Goal: Task Accomplishment & Management: Use online tool/utility

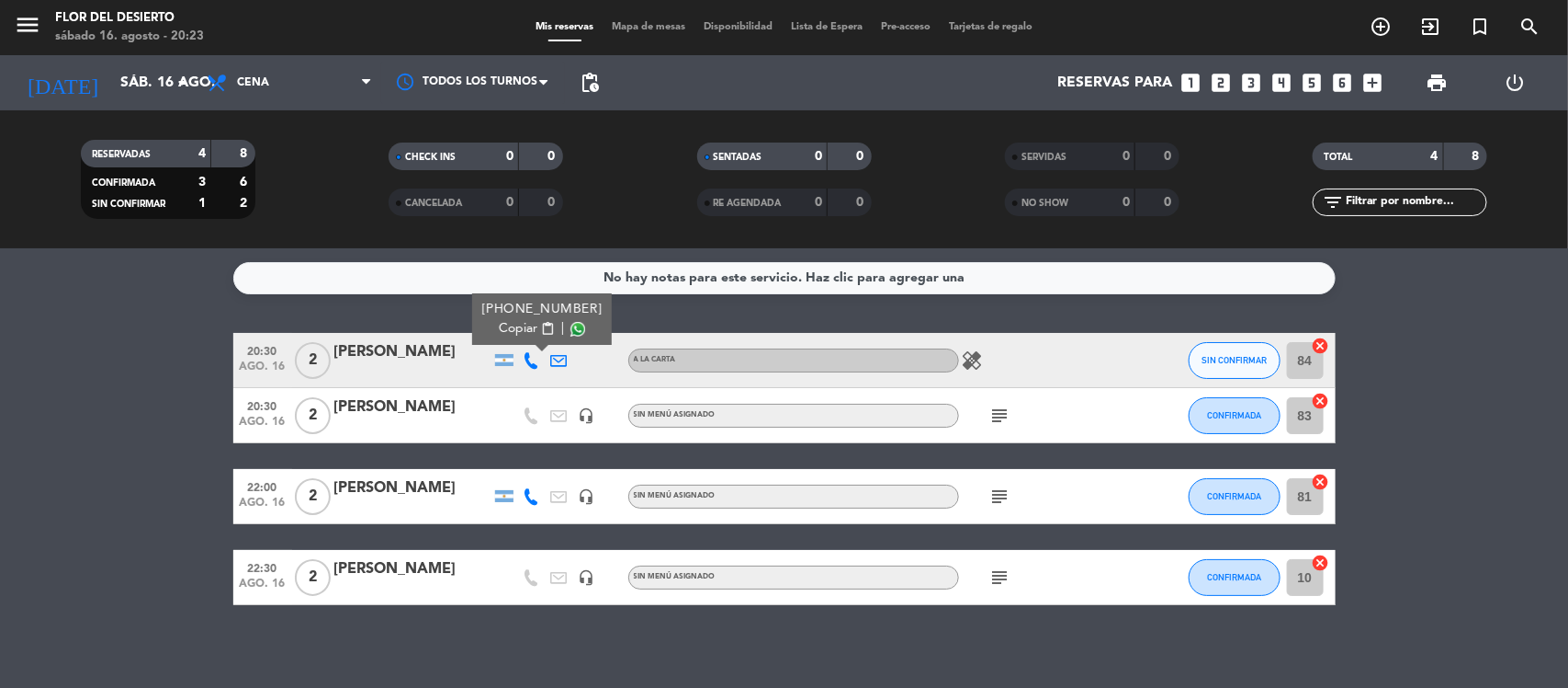
click at [222, 322] on div "No hay notas para este servicio. Haz clic para agregar una 20:30 ago. 16 2 [PER…" at bounding box center [784, 467] width 1568 height 439
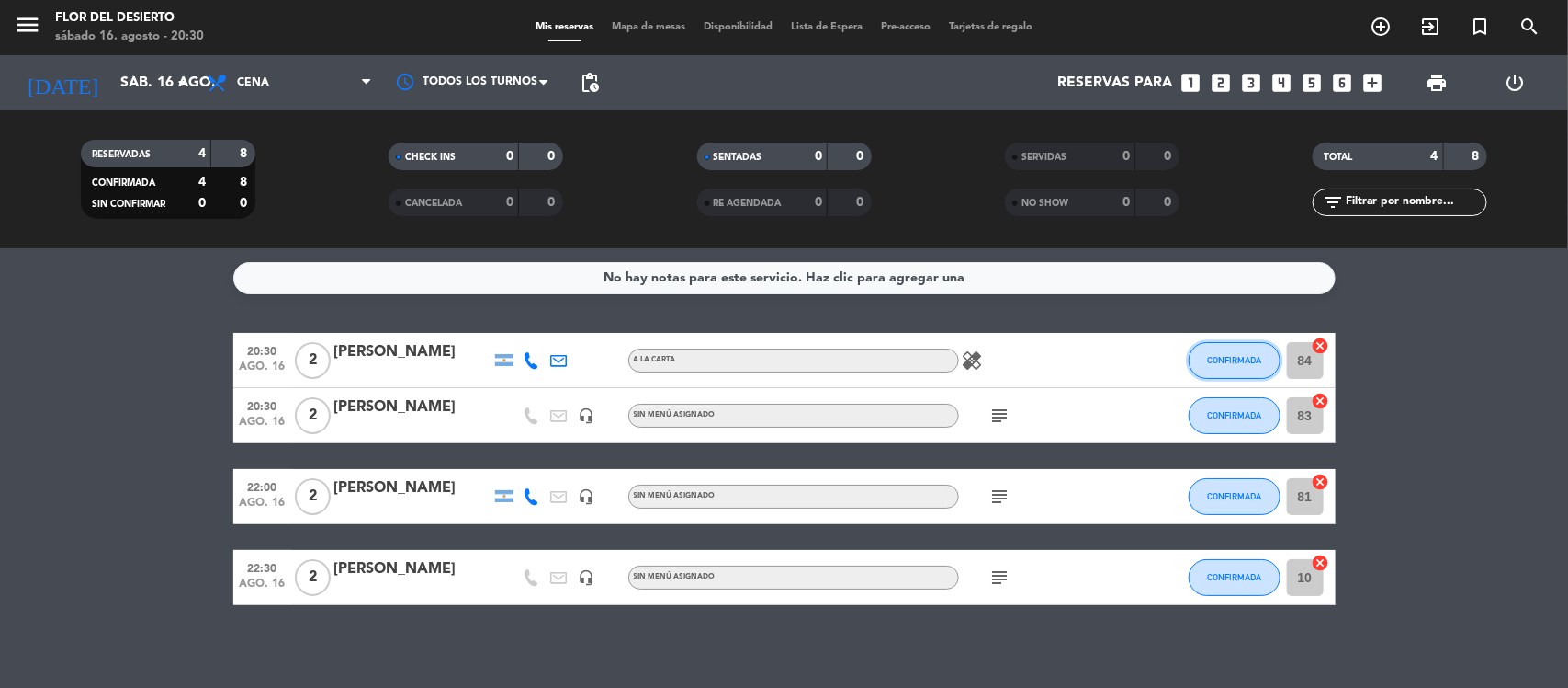
click at [1243, 366] on button "CONFIRMADA" at bounding box center [1235, 361] width 92 height 37
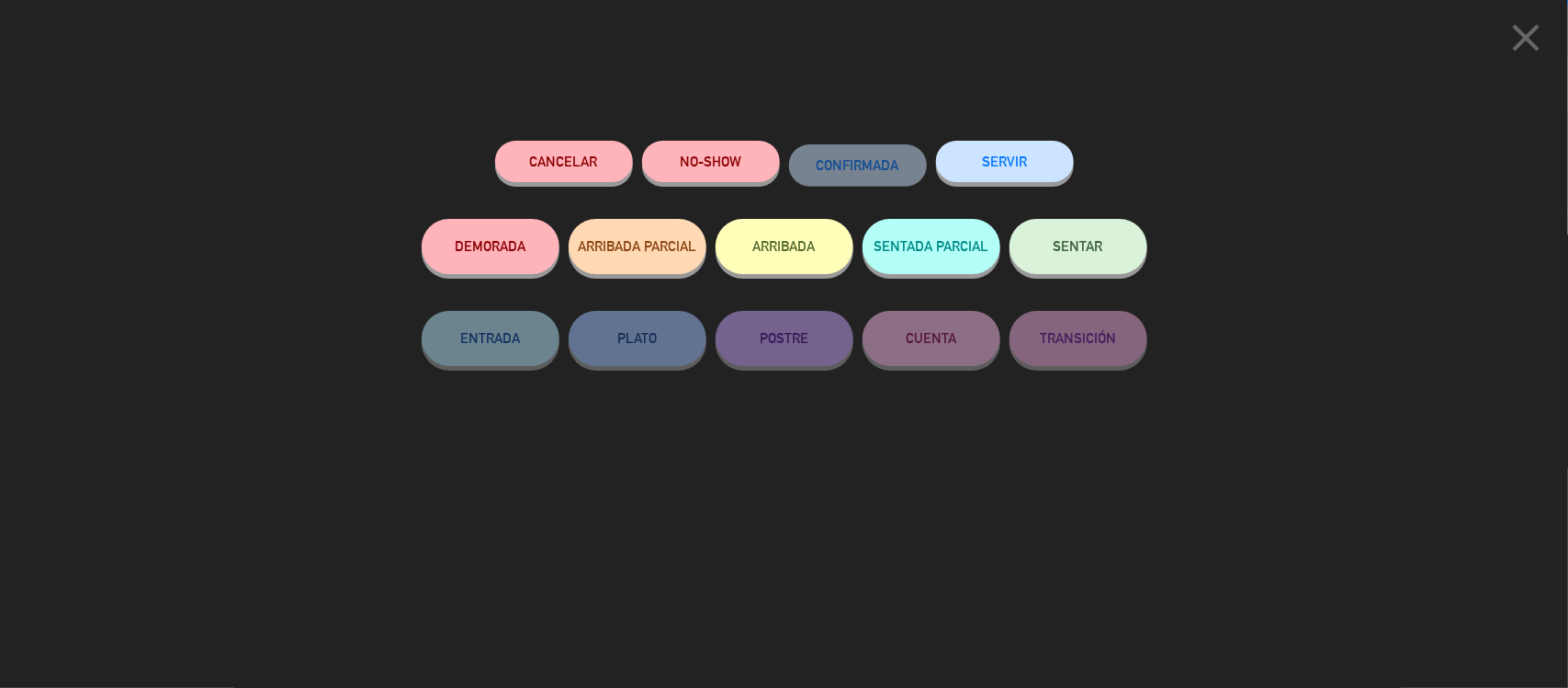
click at [1068, 231] on button "SENTAR" at bounding box center [1078, 246] width 138 height 55
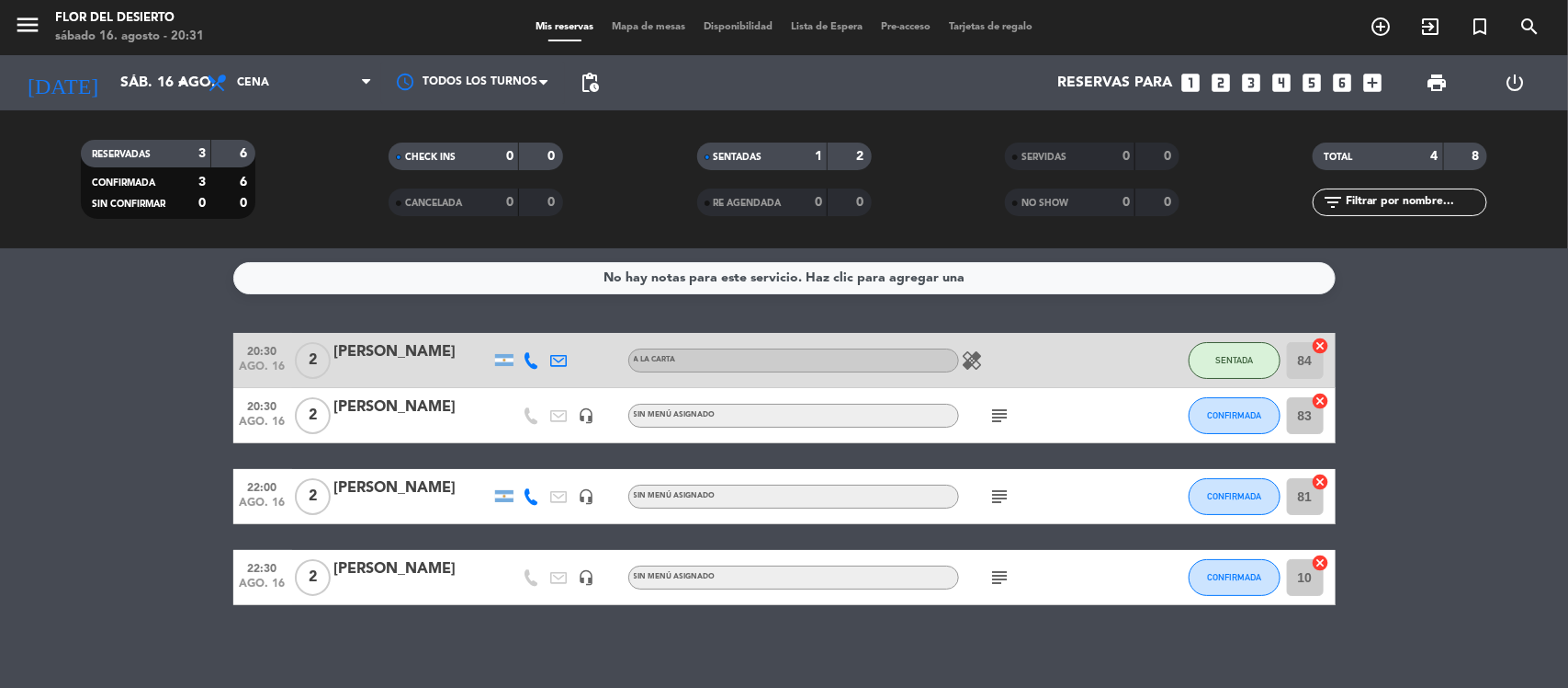
click at [974, 364] on icon "healing" at bounding box center [973, 360] width 23 height 23
click at [999, 412] on icon "subject" at bounding box center [1000, 416] width 23 height 23
click at [1066, 409] on div "subject Tienen voucher de 120mil consultar a mati" at bounding box center [1041, 415] width 166 height 54
click at [997, 495] on icon "subject" at bounding box center [1000, 496] width 23 height 23
click at [1001, 497] on icon "subject" at bounding box center [1000, 496] width 23 height 23
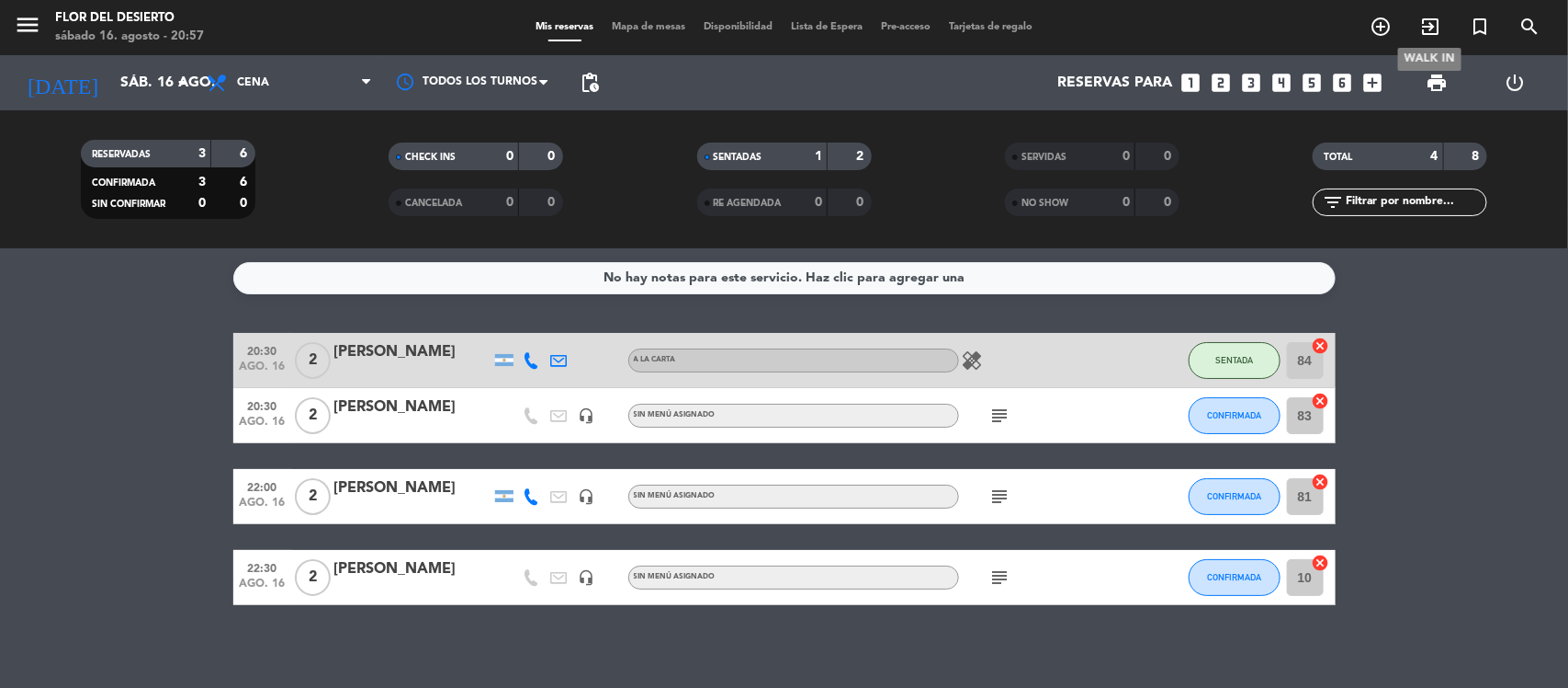
click at [1426, 24] on icon "exit_to_app" at bounding box center [1430, 26] width 23 height 23
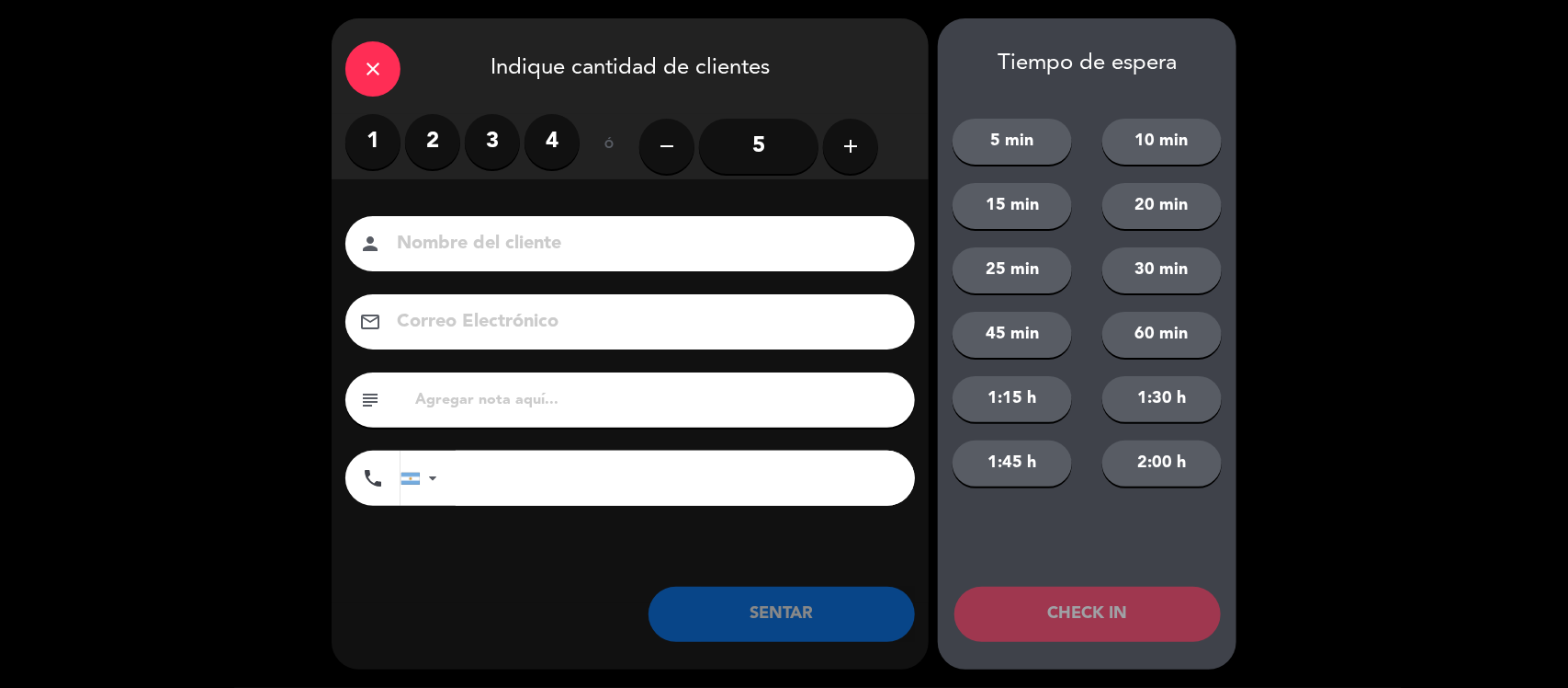
click at [374, 131] on label "1" at bounding box center [373, 141] width 55 height 55
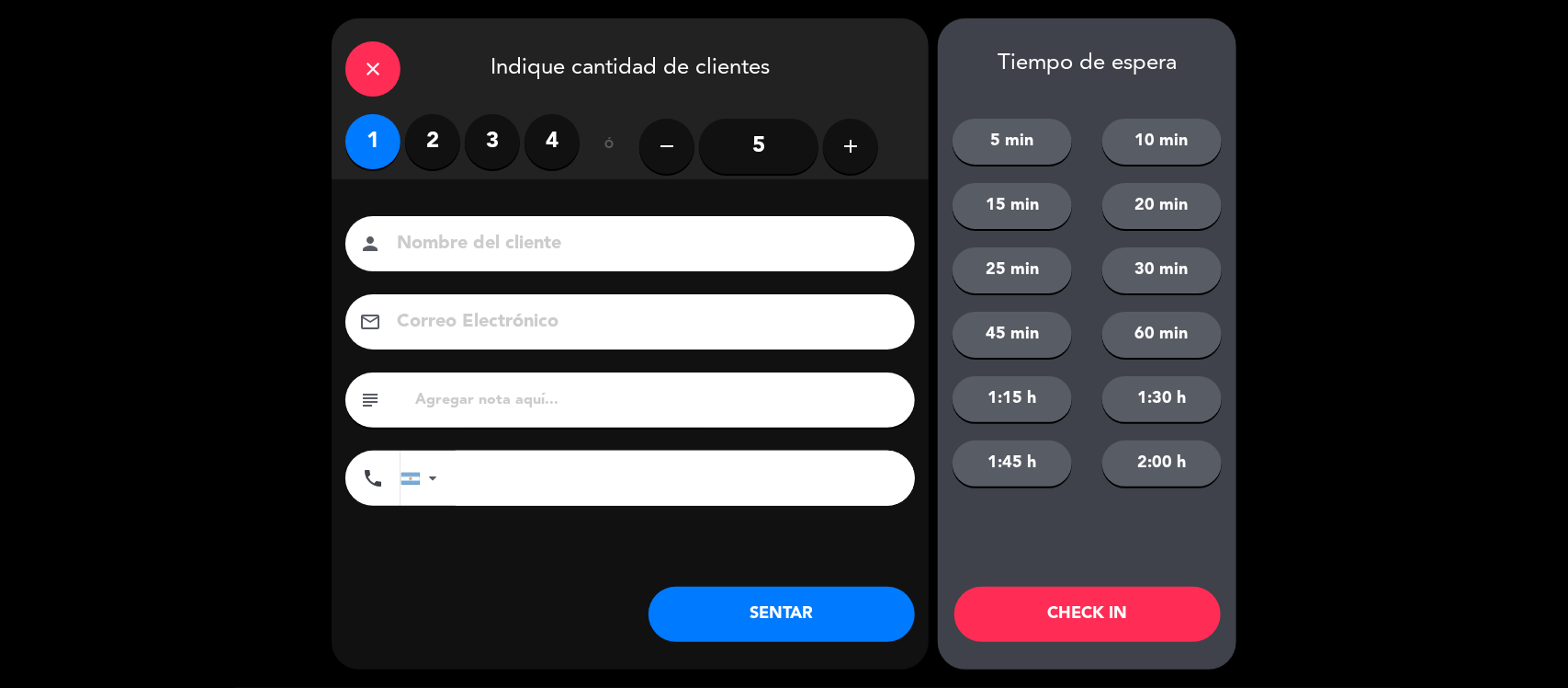
click at [492, 241] on input at bounding box center [642, 244] width 497 height 32
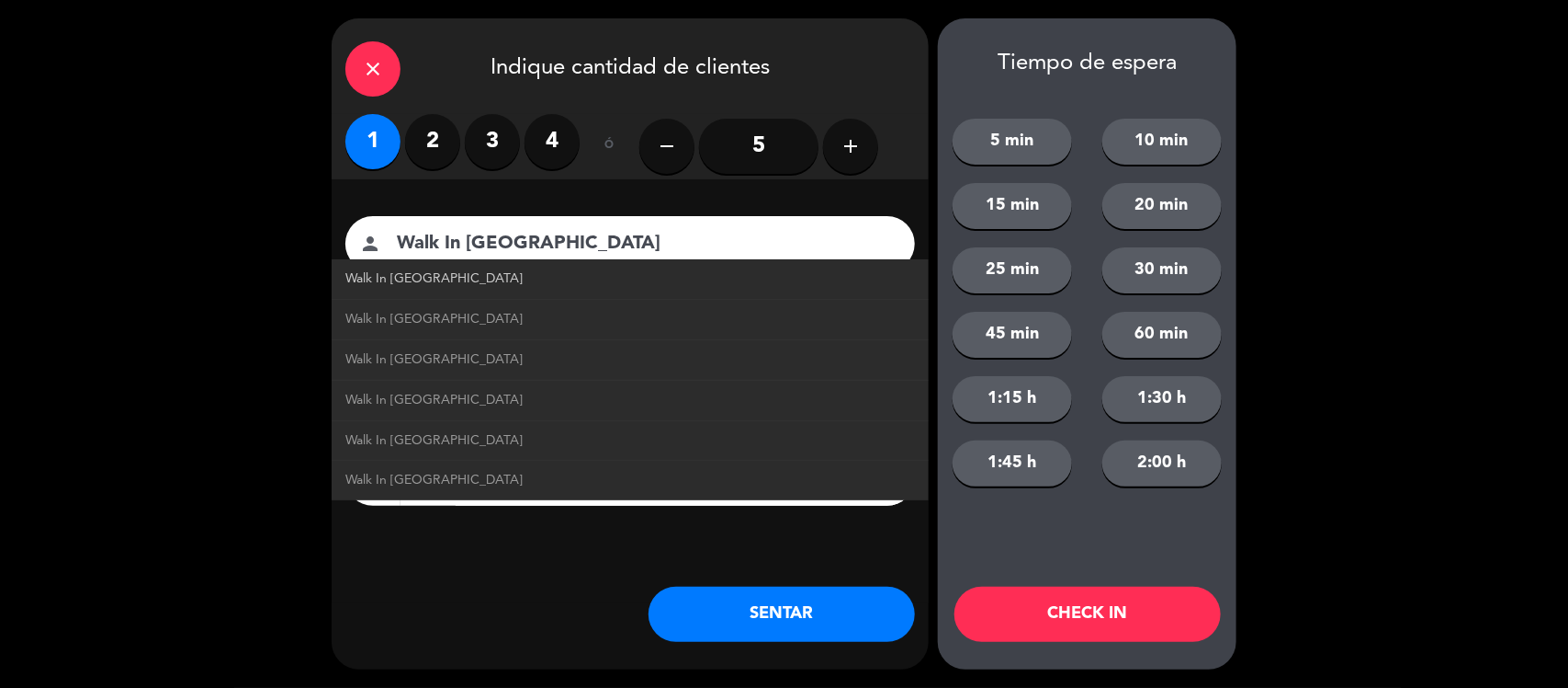
type input "Walk In [GEOGRAPHIC_DATA]"
click at [637, 281] on link "Walk In [GEOGRAPHIC_DATA]" at bounding box center [631, 279] width 570 height 22
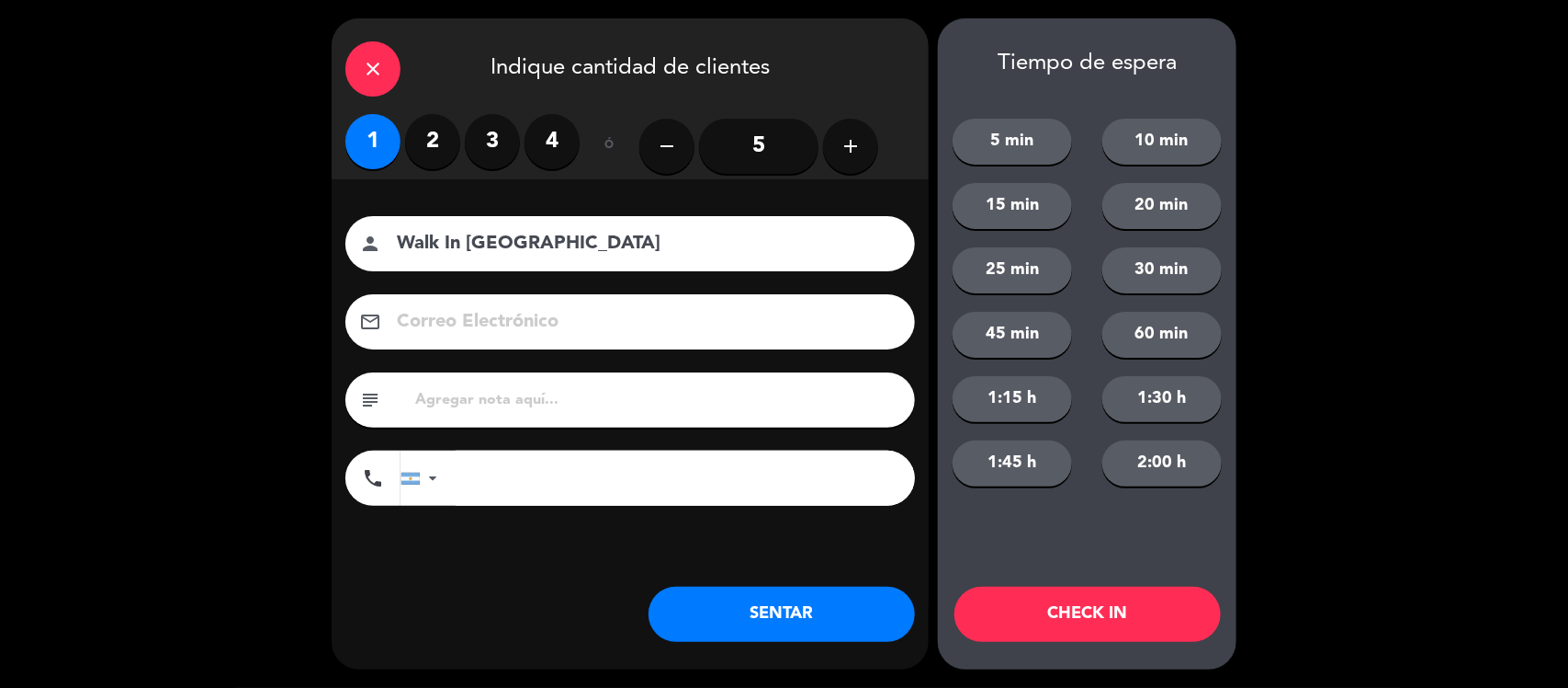
click at [794, 600] on button "SENTAR" at bounding box center [782, 614] width 266 height 55
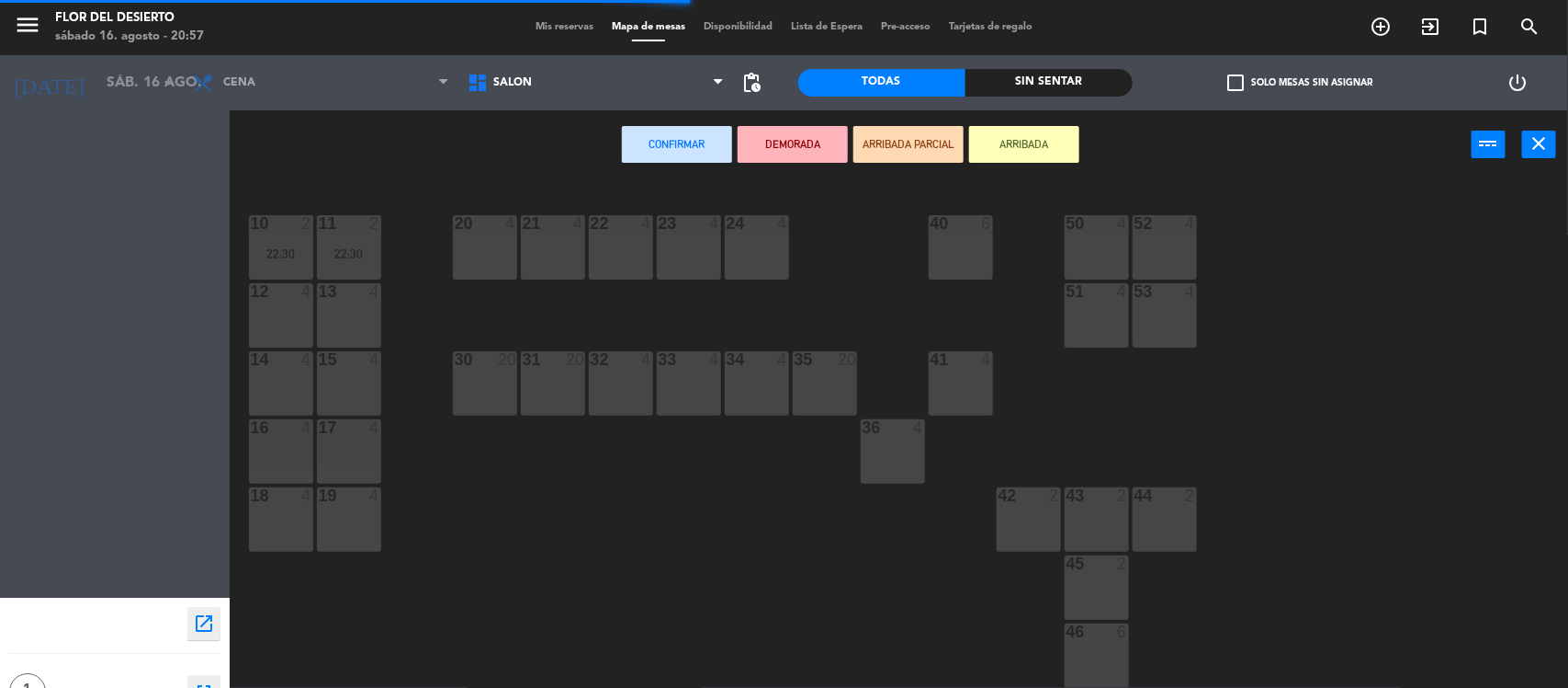
click at [579, 20] on div "Mis reservas Mapa de mesas Disponibilidad Lista de Espera Pre-acceso Tarjetas d…" at bounding box center [784, 27] width 515 height 17
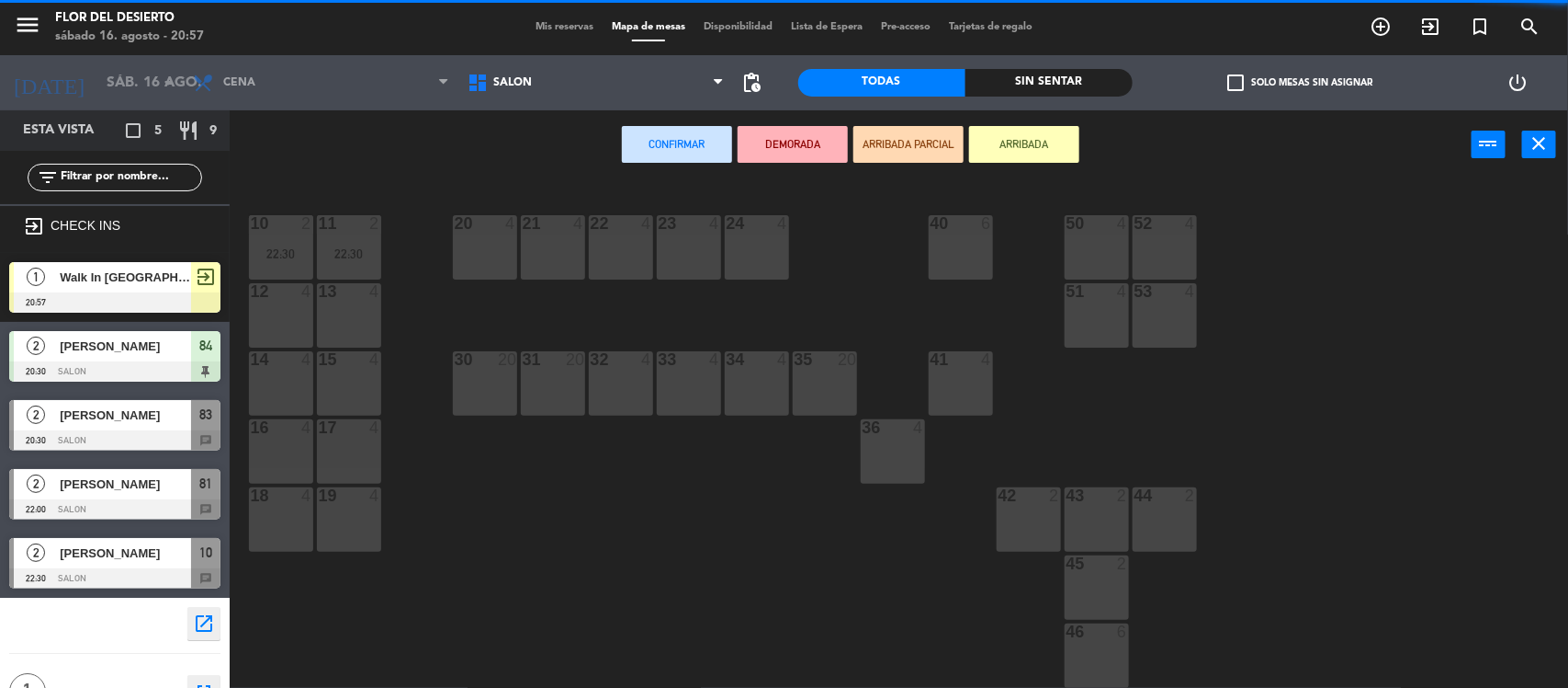
click at [574, 25] on span "Mis reservas" at bounding box center [565, 27] width 76 height 10
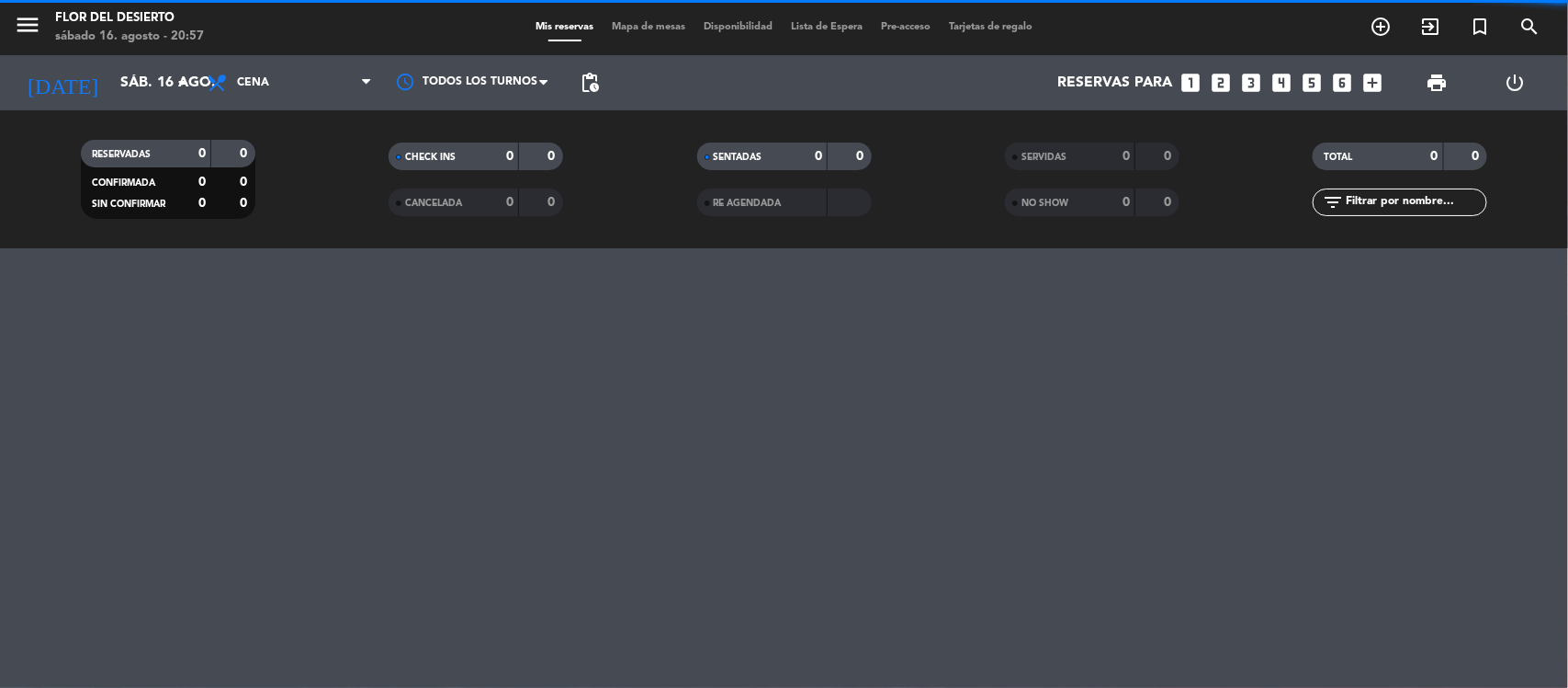
click at [613, 30] on span "Mapa de mesas" at bounding box center [648, 27] width 92 height 10
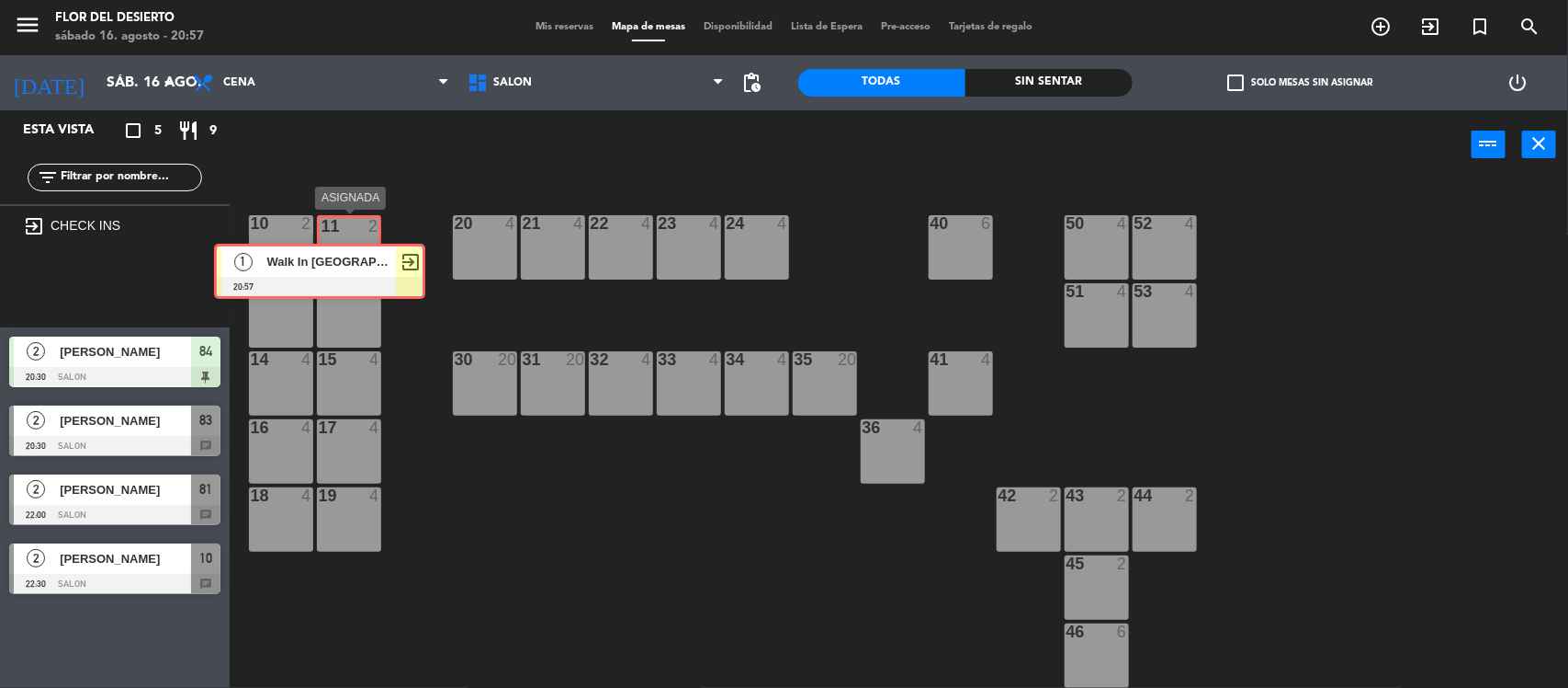
drag, startPoint x: 126, startPoint y: 277, endPoint x: 299, endPoint y: 319, distance: 178.0
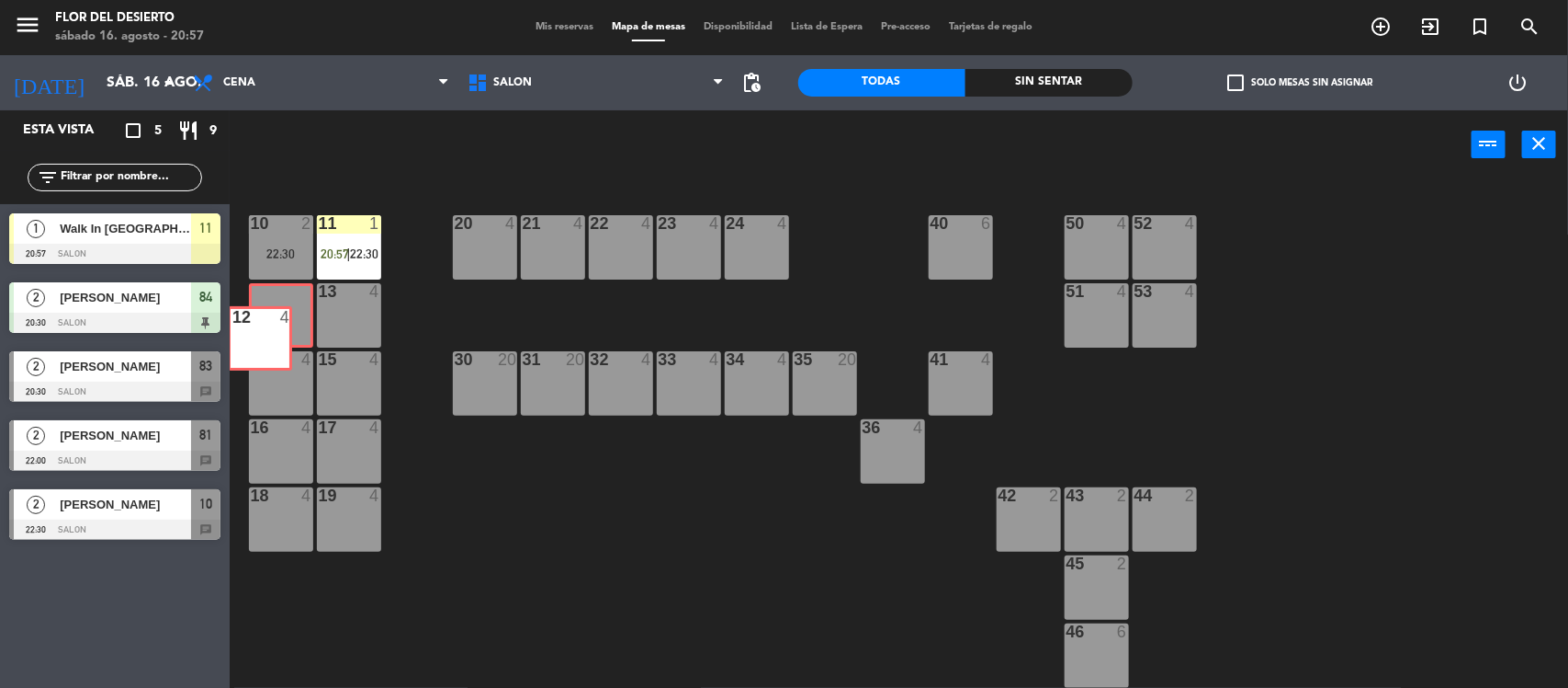
drag, startPoint x: 299, startPoint y: 319, endPoint x: 283, endPoint y: 335, distance: 22.6
click at [283, 335] on div "12 4 12 4" at bounding box center [281, 316] width 65 height 65
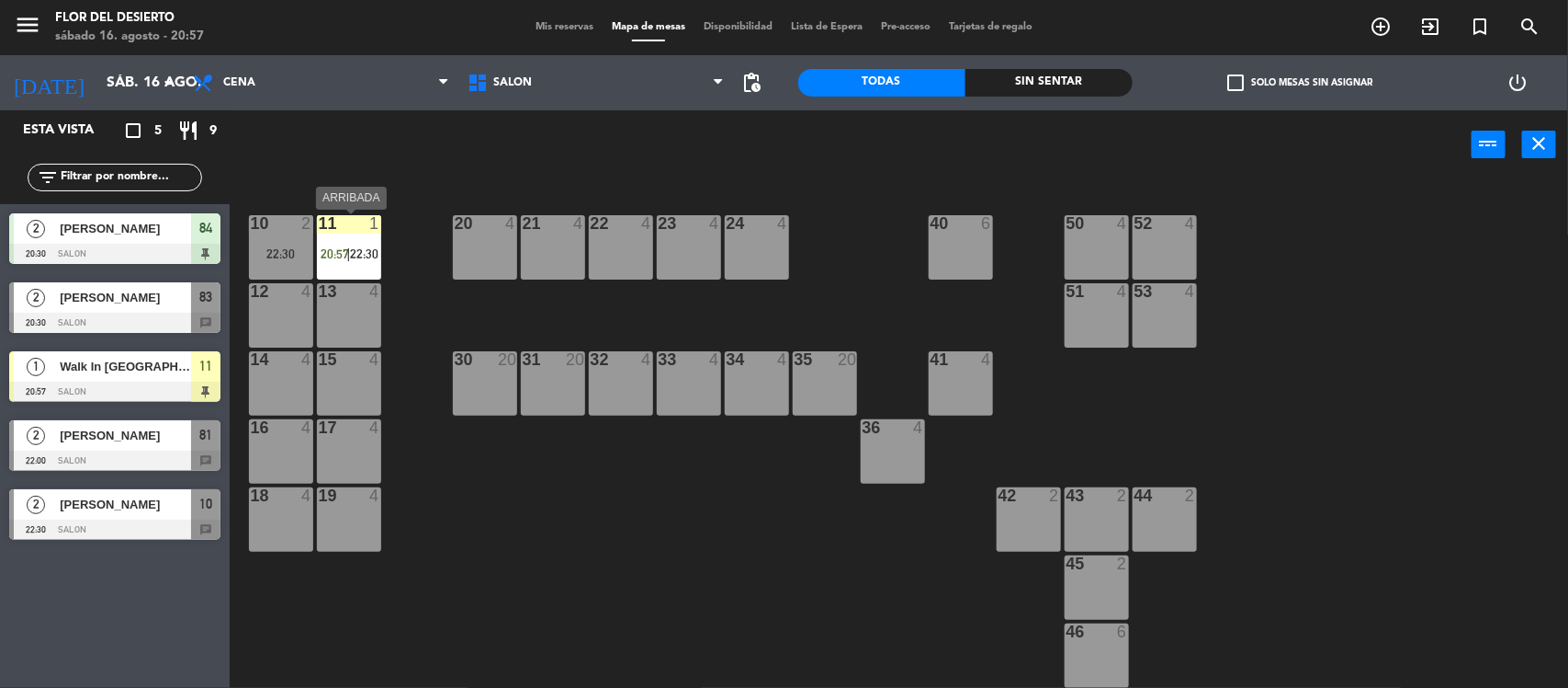
click at [343, 246] on span "20:57" at bounding box center [334, 253] width 28 height 15
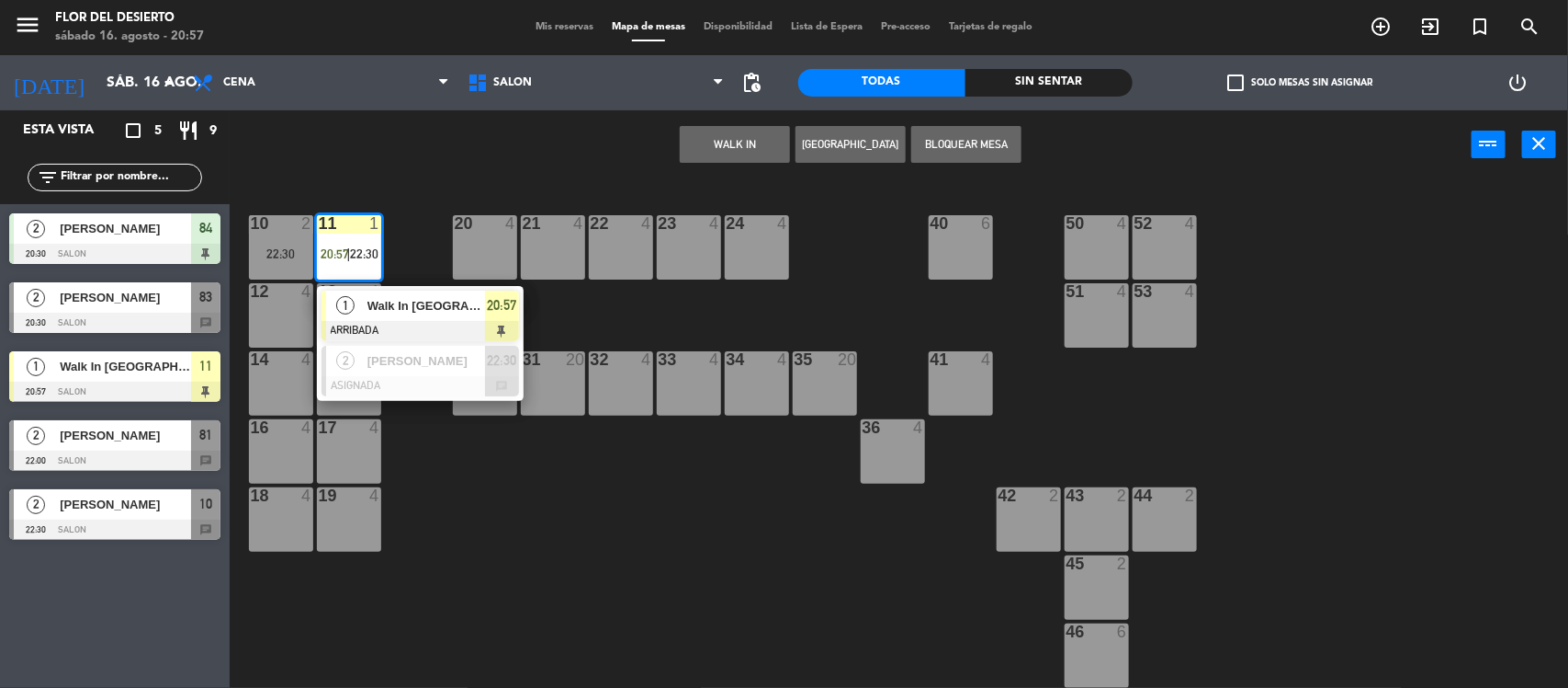
click at [406, 308] on span "Walk In [GEOGRAPHIC_DATA]" at bounding box center [426, 306] width 118 height 20
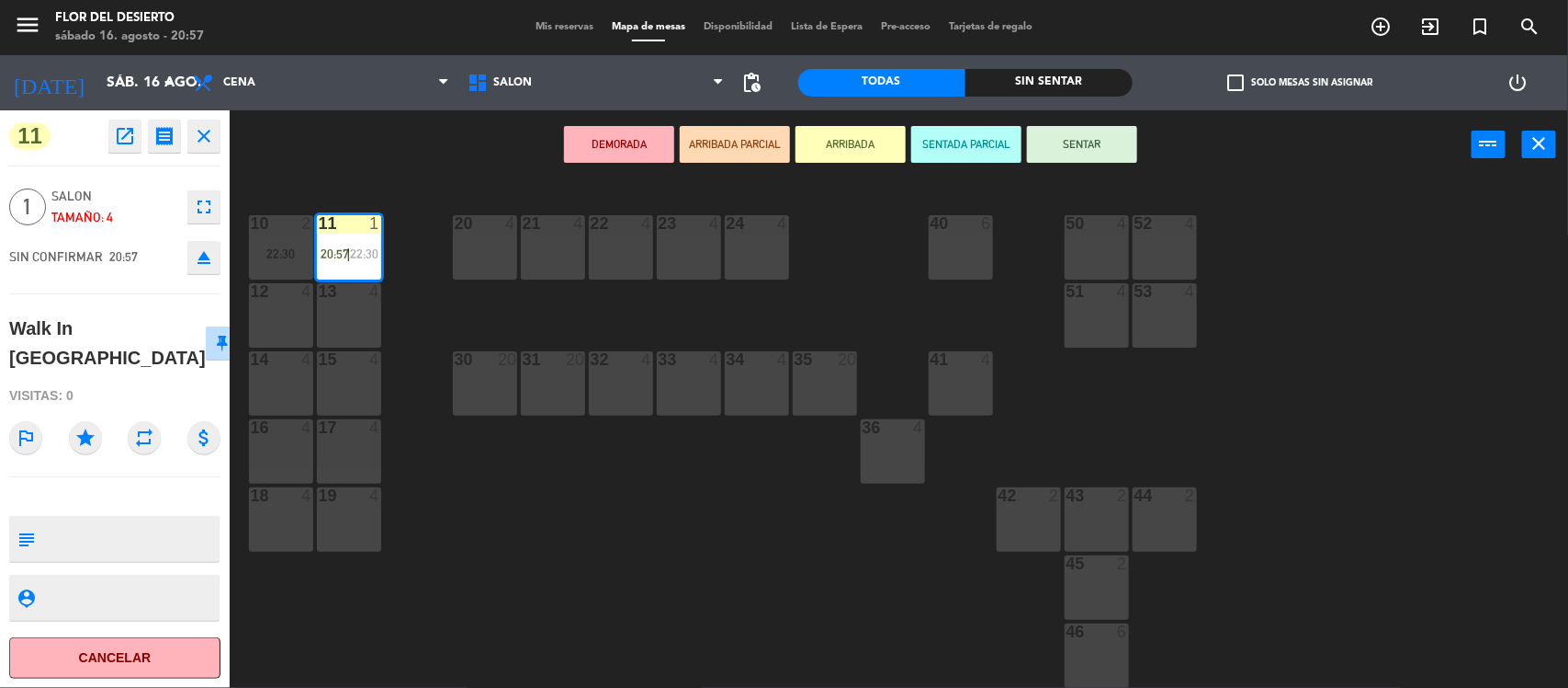
click at [1090, 148] on button "SENTAR" at bounding box center [1082, 145] width 111 height 37
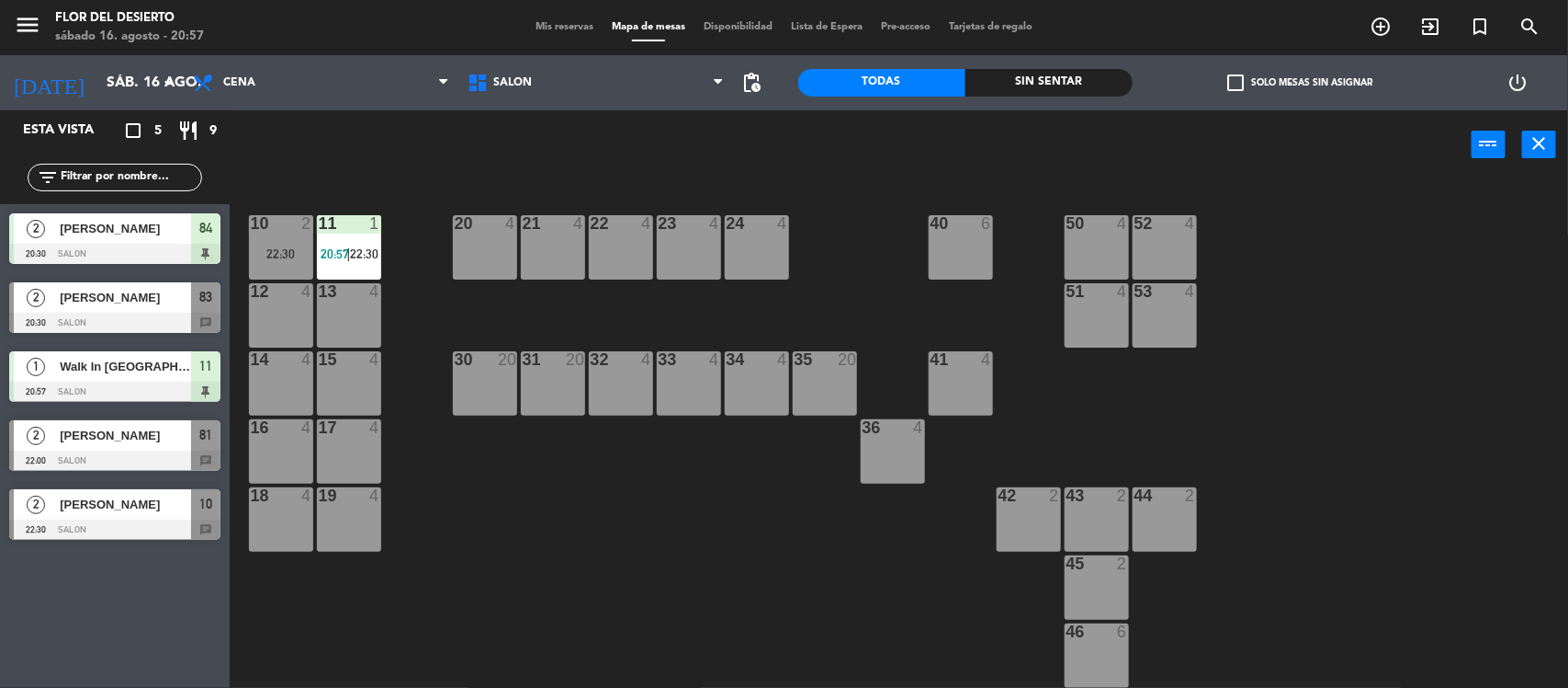
click at [435, 171] on div "power_input close" at bounding box center [851, 145] width 1242 height 70
drag, startPoint x: 128, startPoint y: 302, endPoint x: 188, endPoint y: 322, distance: 63.2
click at [128, 300] on div "2 [PERSON_NAME] 20:30 SALON 83 chat" at bounding box center [115, 308] width 230 height 69
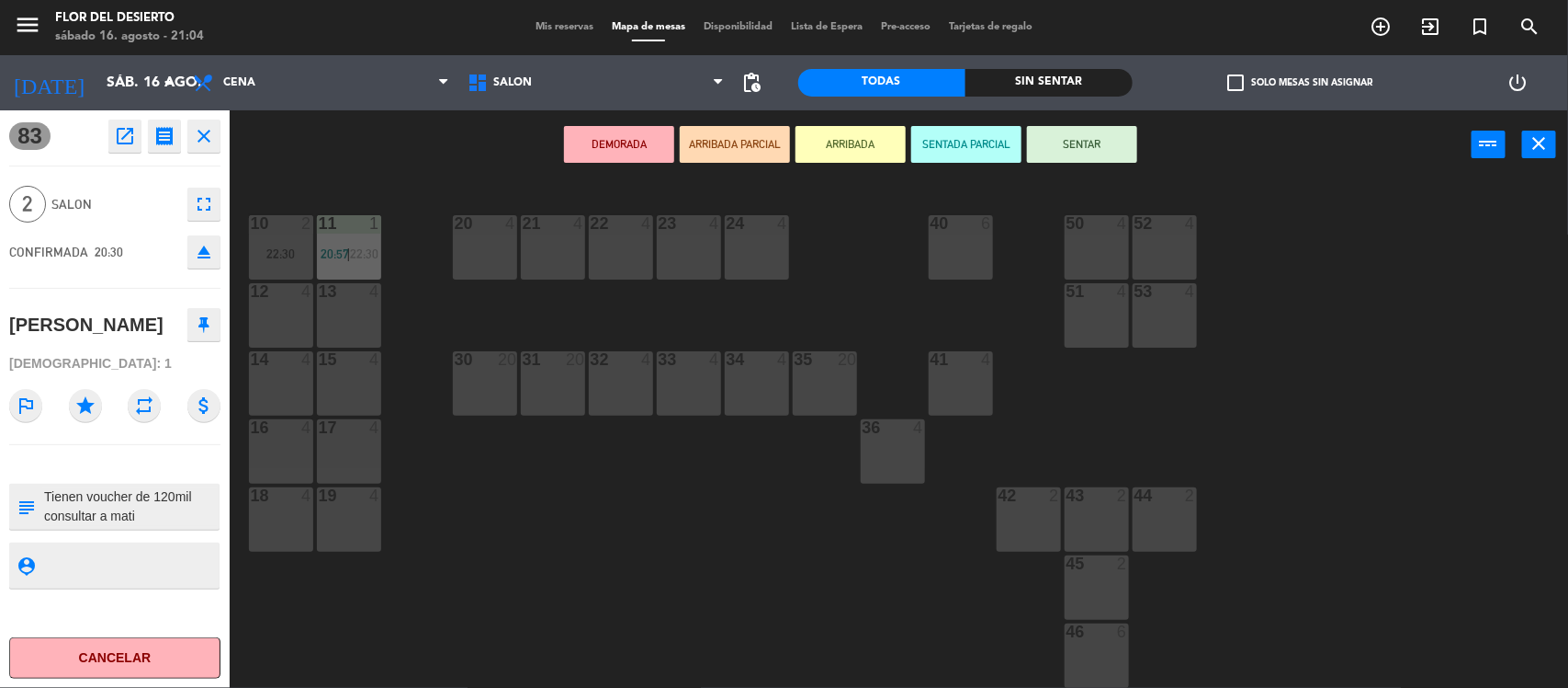
click at [290, 141] on div "DEMORADA ARRIBADA PARCIAL ARRIBADA SENTADA PARCIAL SENTAR power_input close" at bounding box center [851, 145] width 1242 height 70
click at [209, 138] on icon "close" at bounding box center [204, 136] width 23 height 23
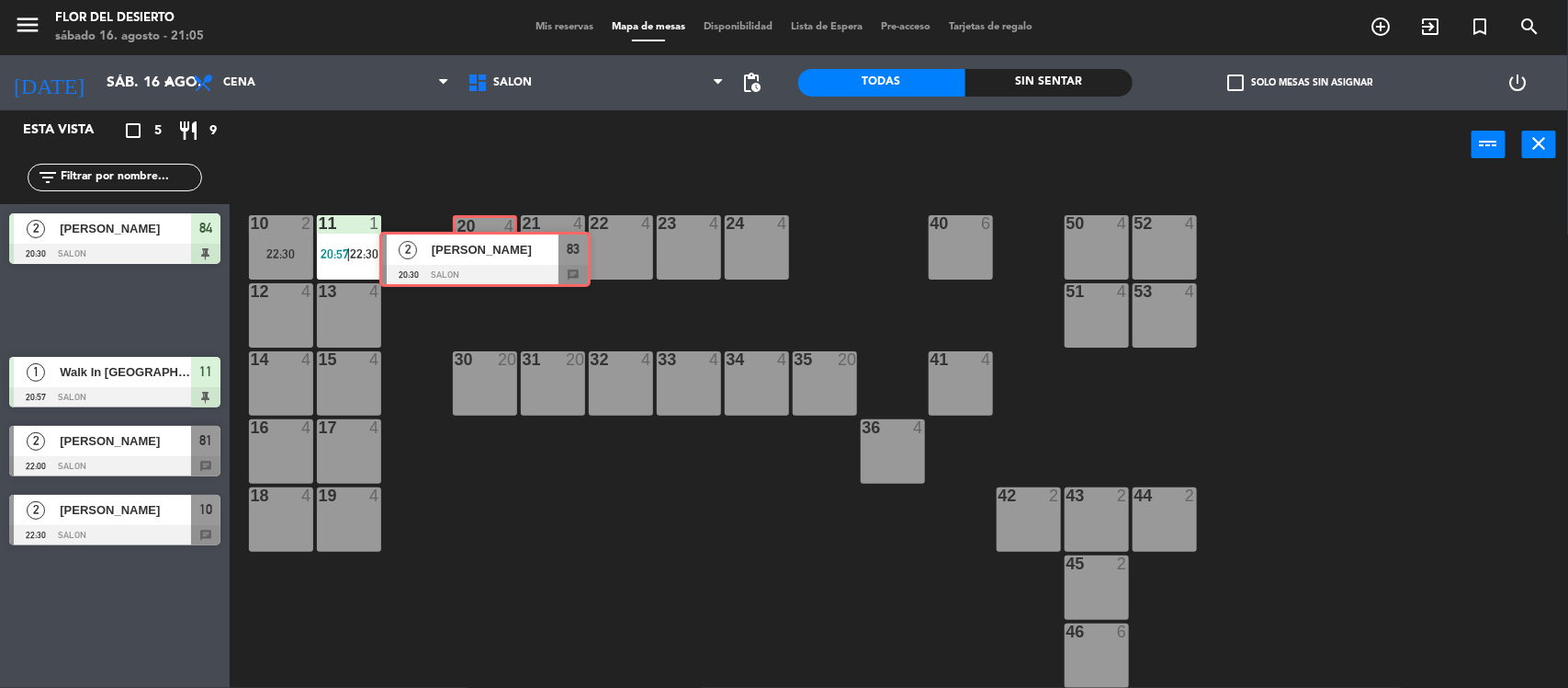
drag, startPoint x: 126, startPoint y: 290, endPoint x: 497, endPoint y: 240, distance: 374.4
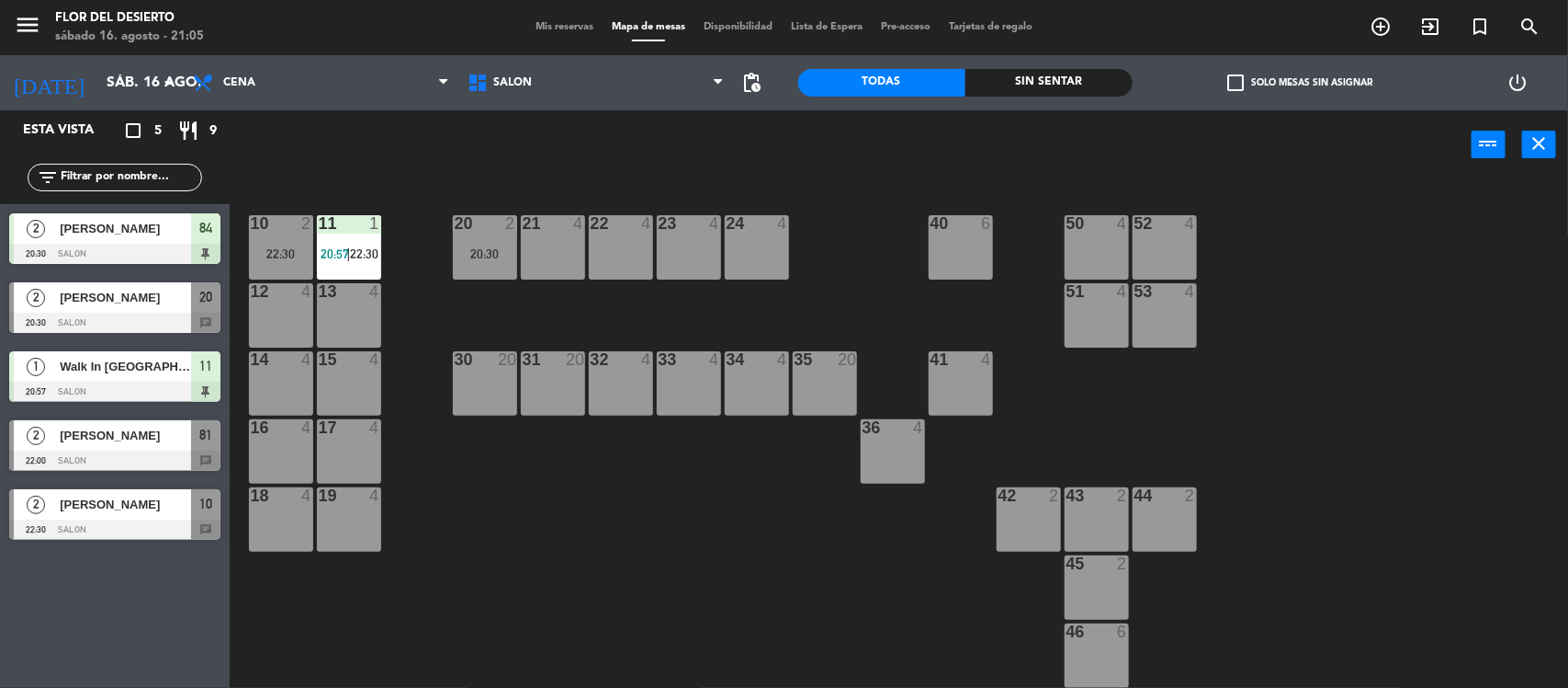
click at [494, 254] on div "20:30" at bounding box center [485, 253] width 65 height 13
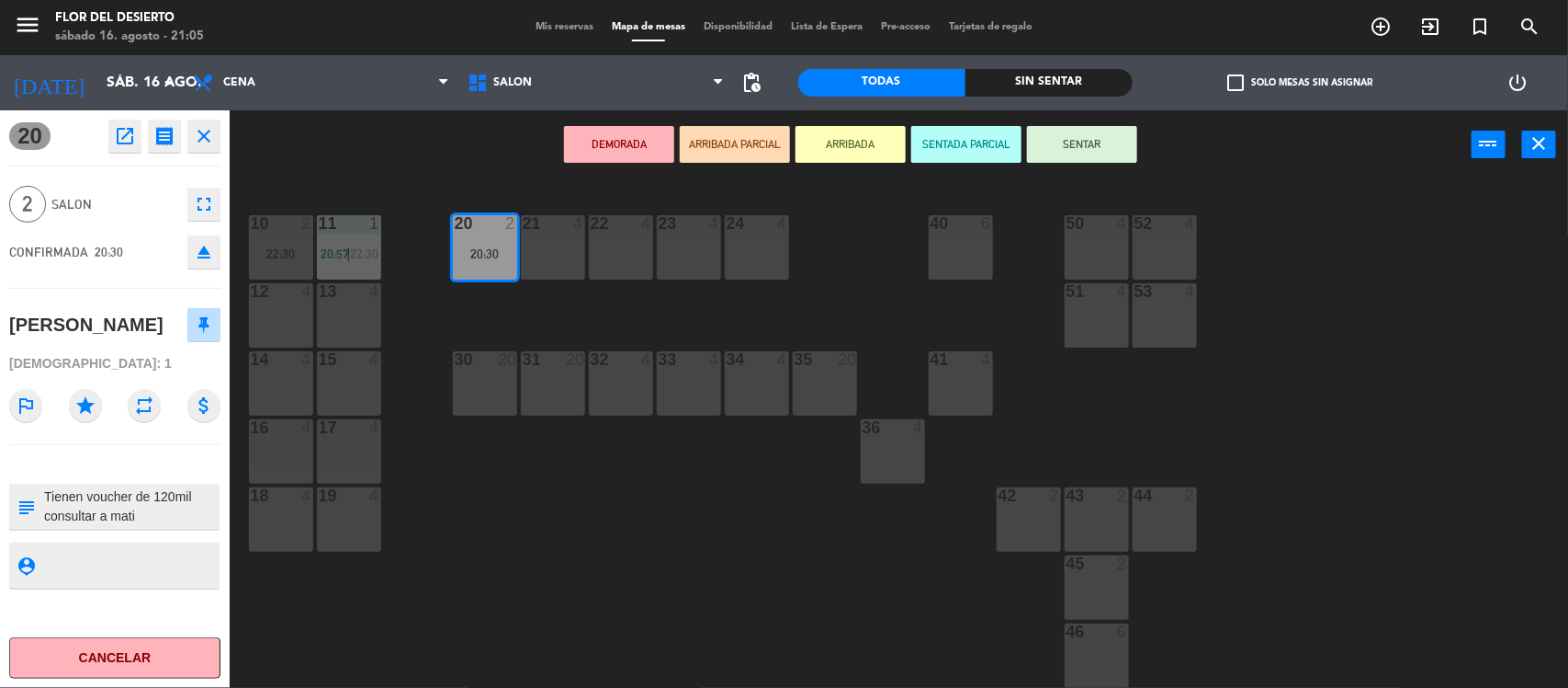
click at [1093, 143] on button "SENTAR" at bounding box center [1082, 145] width 111 height 37
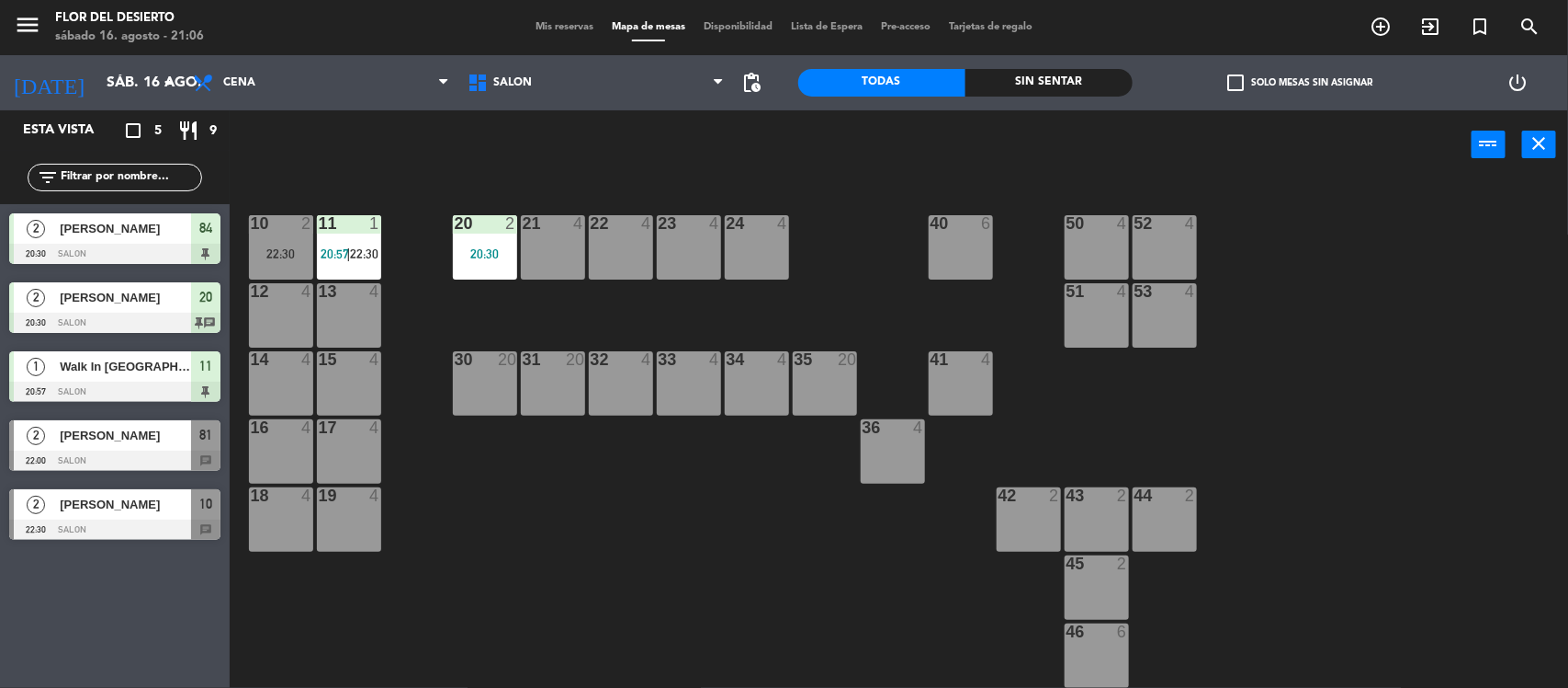
click at [138, 286] on div "[PERSON_NAME]" at bounding box center [124, 297] width 133 height 30
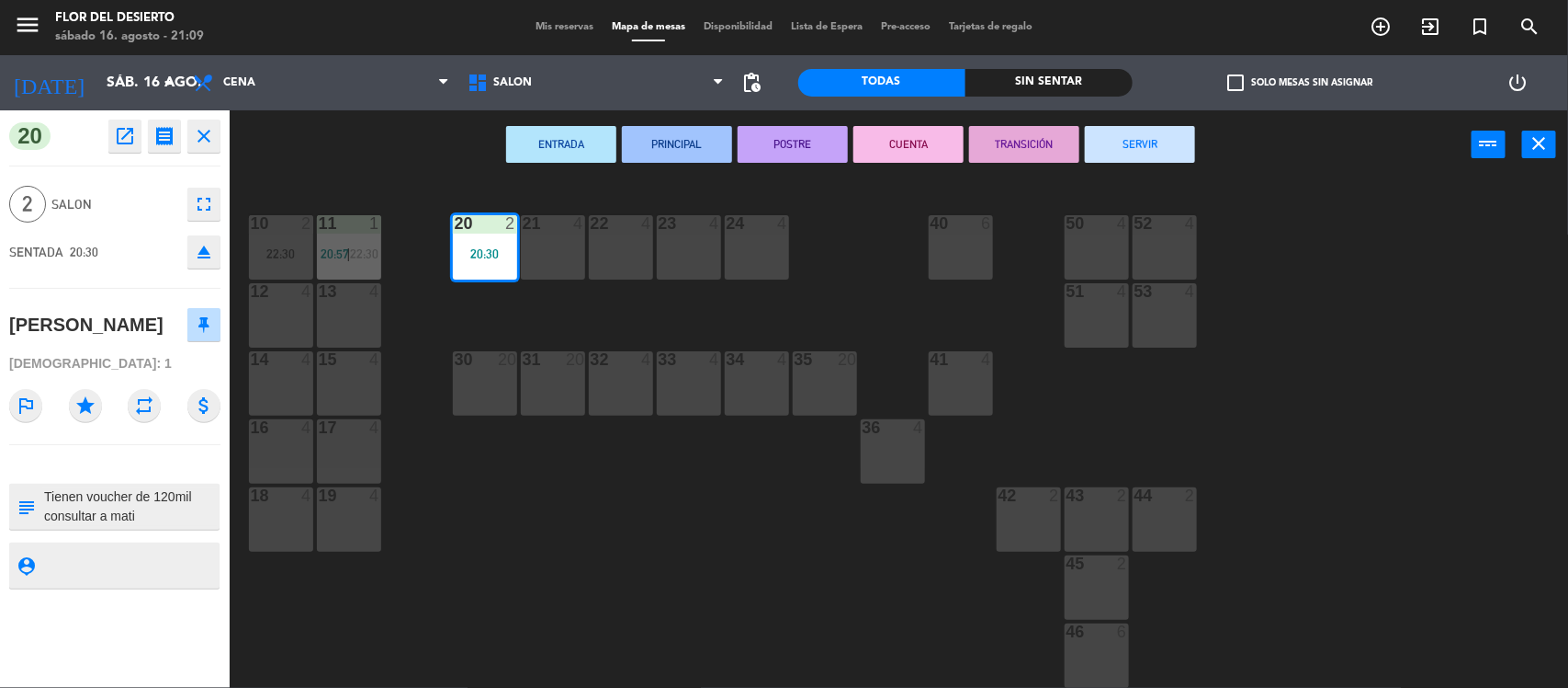
click at [404, 182] on div "10 2 22:30 11 1 20:57 | 22:30 20 2 20:30 21 4 22 4 23 4 24 4 40 6 50 4 52 4 12 …" at bounding box center [906, 436] width 1323 height 509
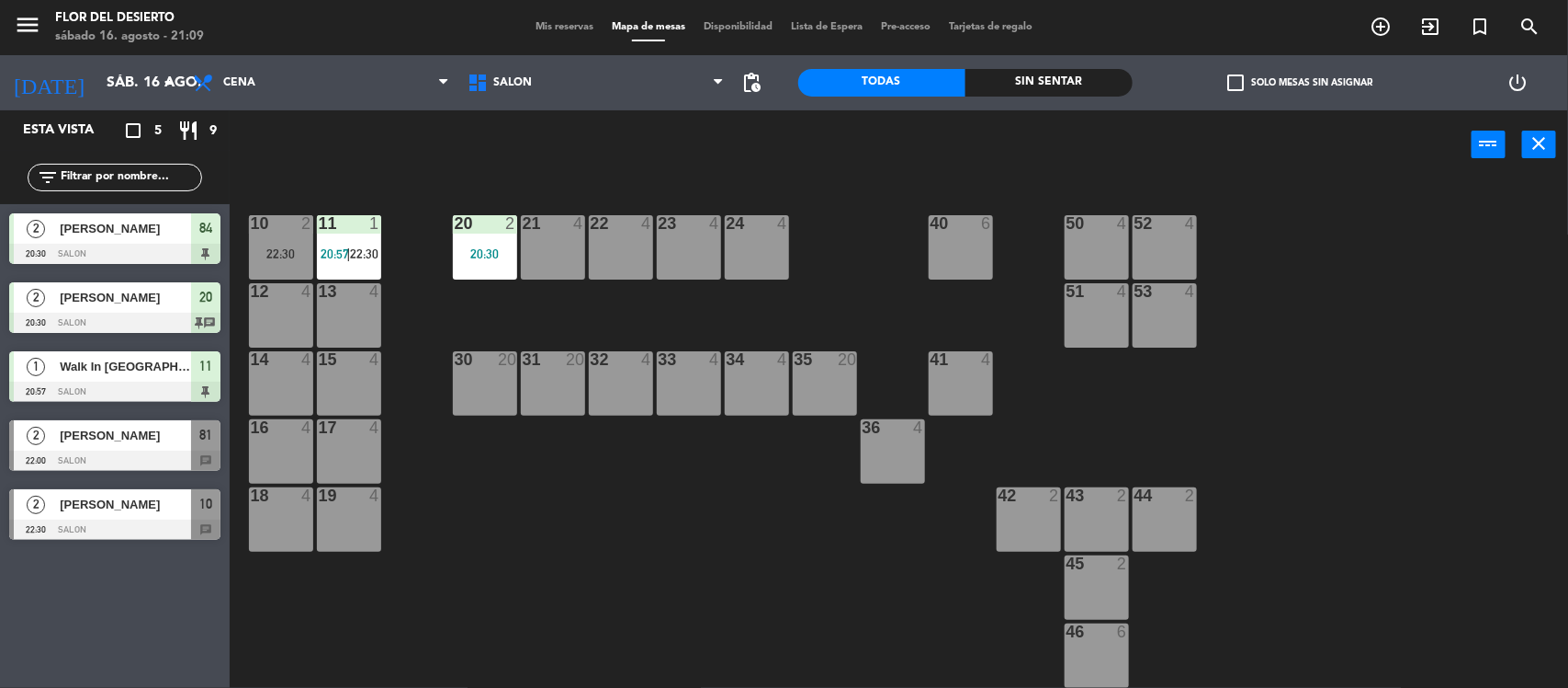
click at [124, 306] on span "[PERSON_NAME]" at bounding box center [125, 298] width 131 height 20
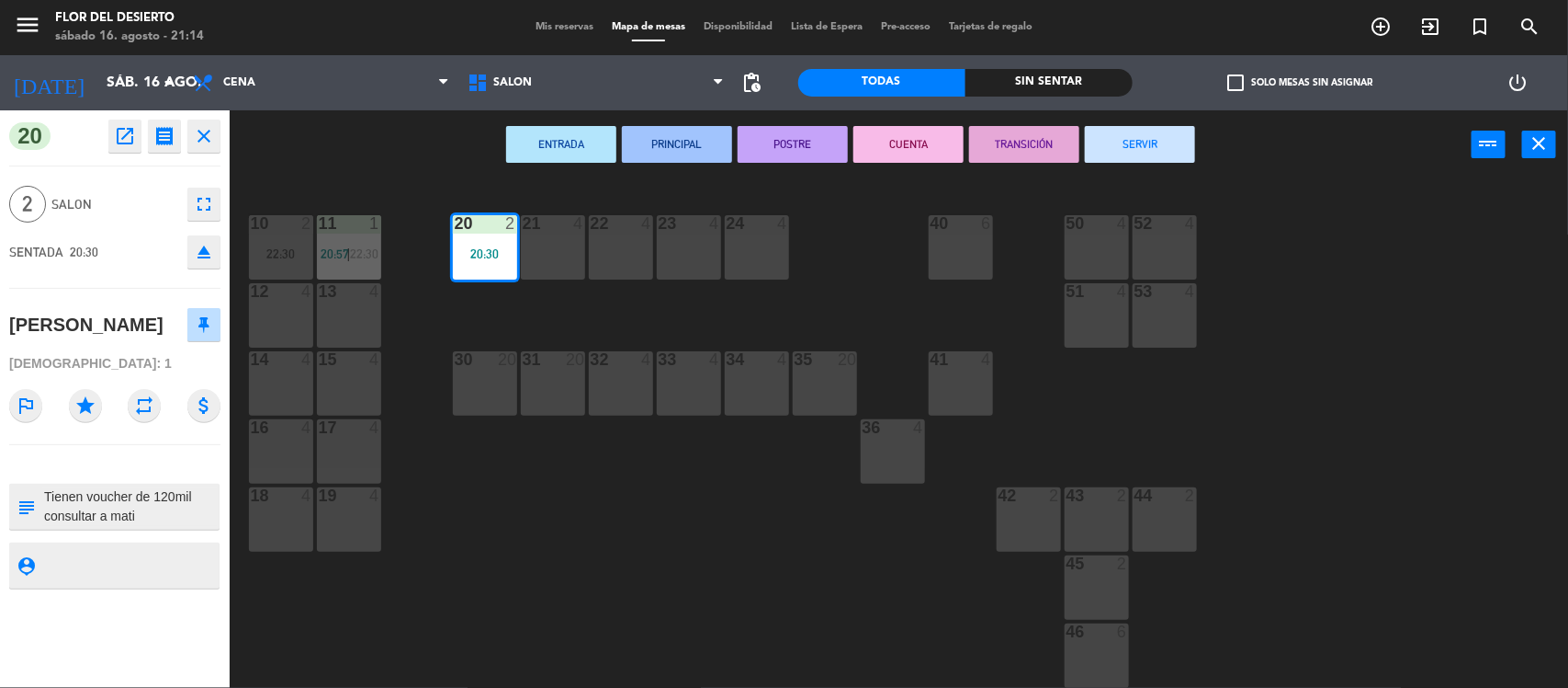
click at [553, 566] on div "10 2 22:30 11 1 20:57 | 22:30 20 2 20:30 21 4 22 4 23 4 24 4 40 6 50 4 52 4 12 …" at bounding box center [906, 436] width 1323 height 509
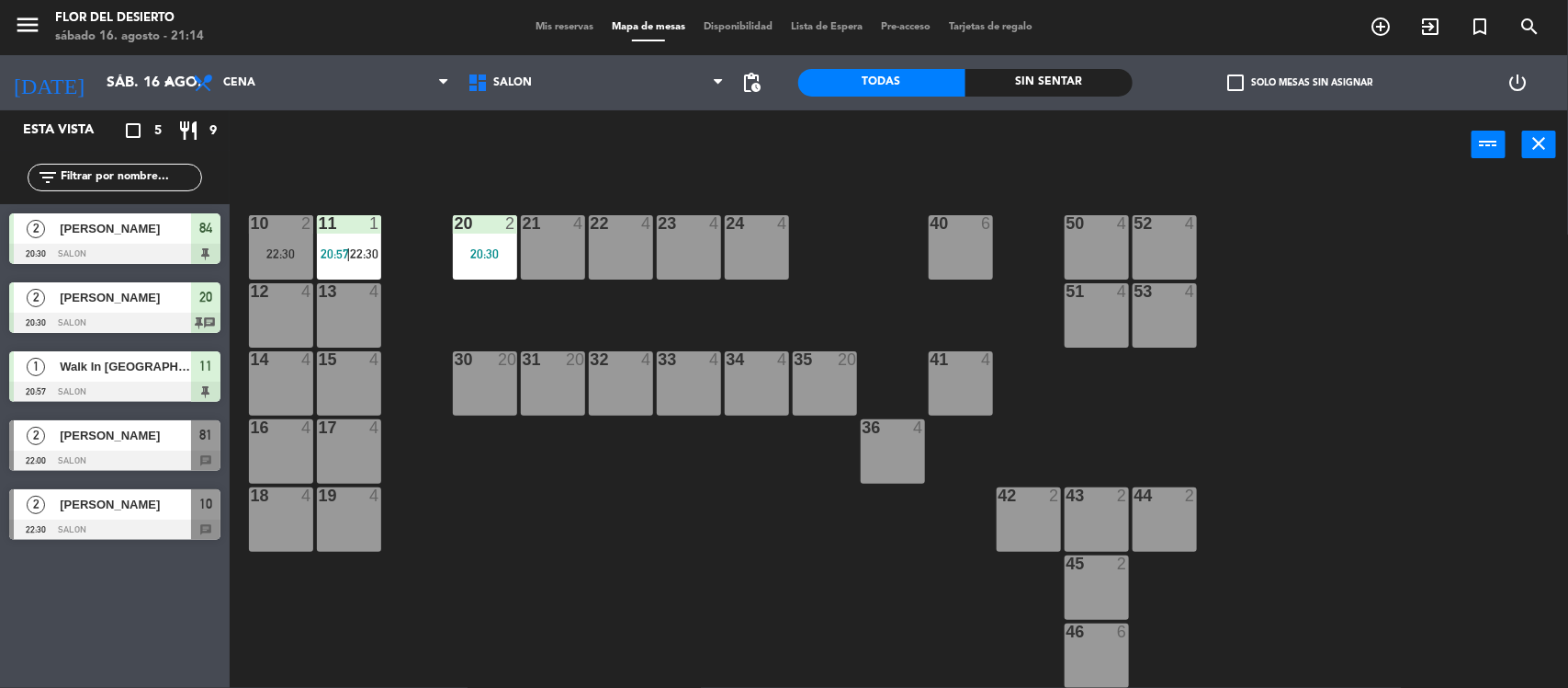
click at [494, 377] on div "30 20" at bounding box center [485, 383] width 65 height 65
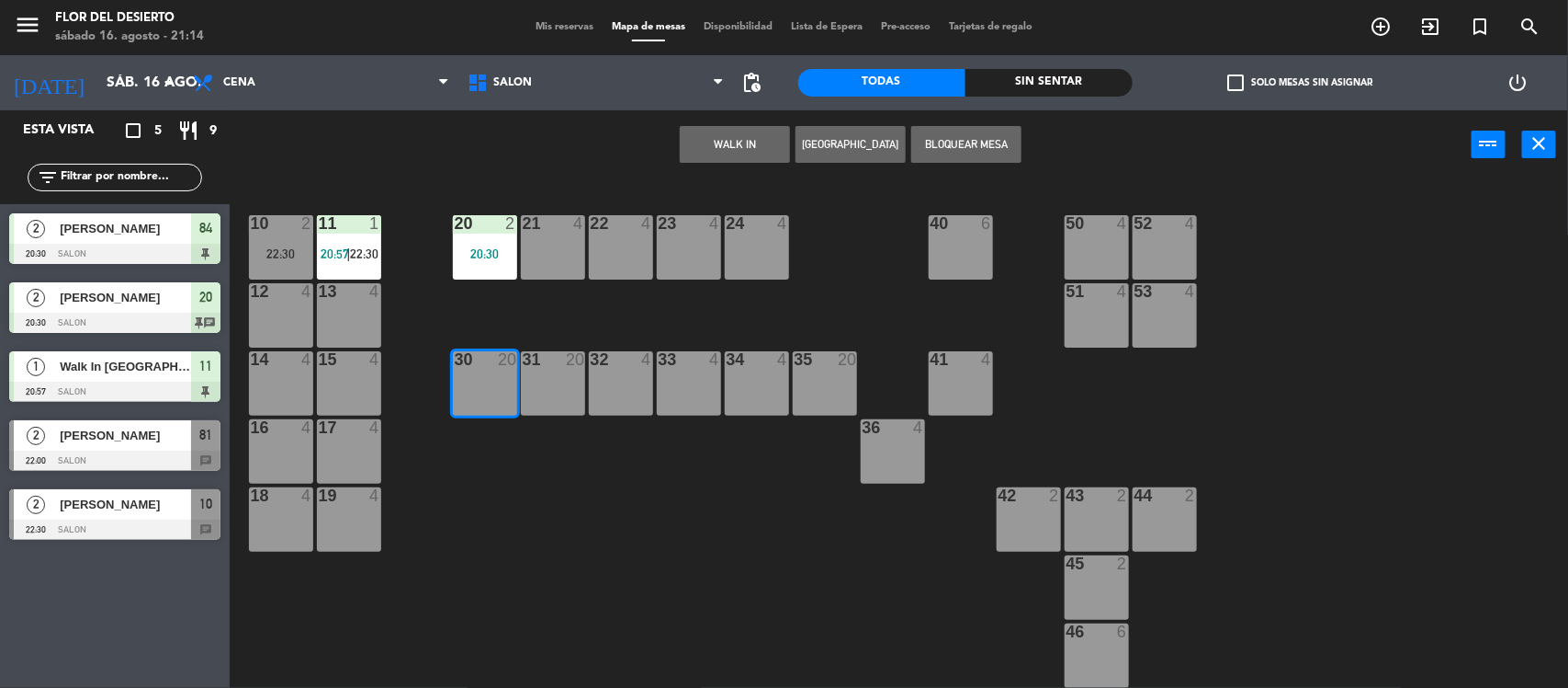
click at [735, 141] on button "WALK IN" at bounding box center [735, 145] width 111 height 37
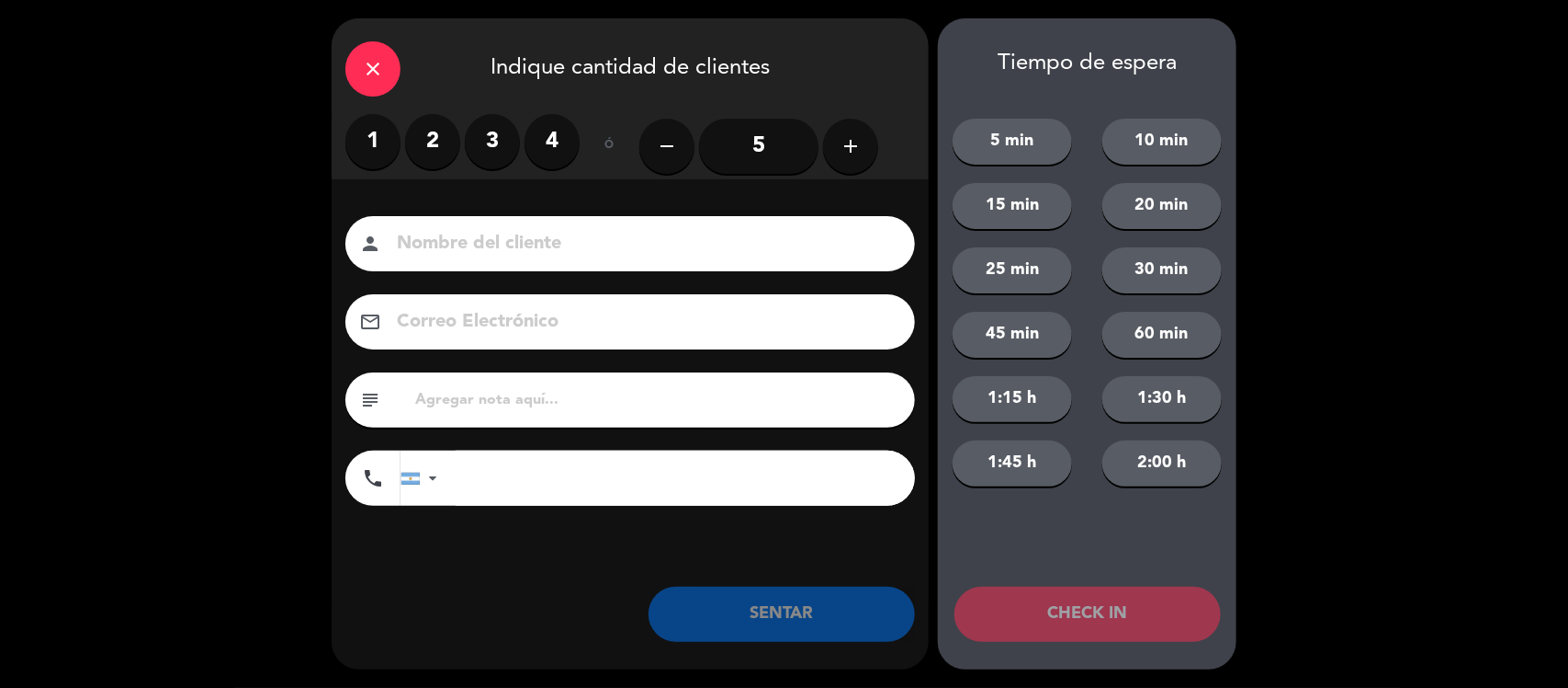
click at [787, 145] on input "5" at bounding box center [759, 146] width 119 height 55
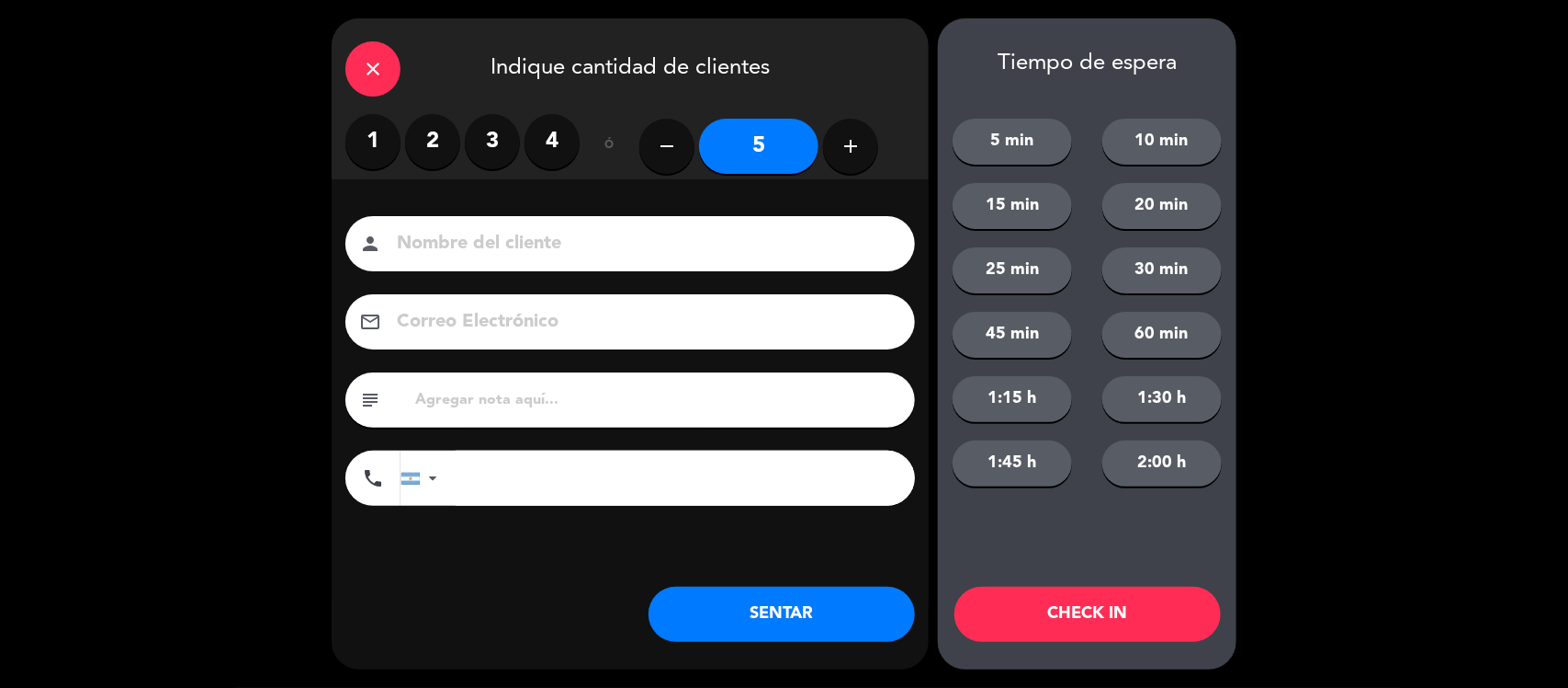
click at [530, 260] on div "person" at bounding box center [631, 243] width 570 height 55
click at [530, 248] on input at bounding box center [642, 244] width 497 height 32
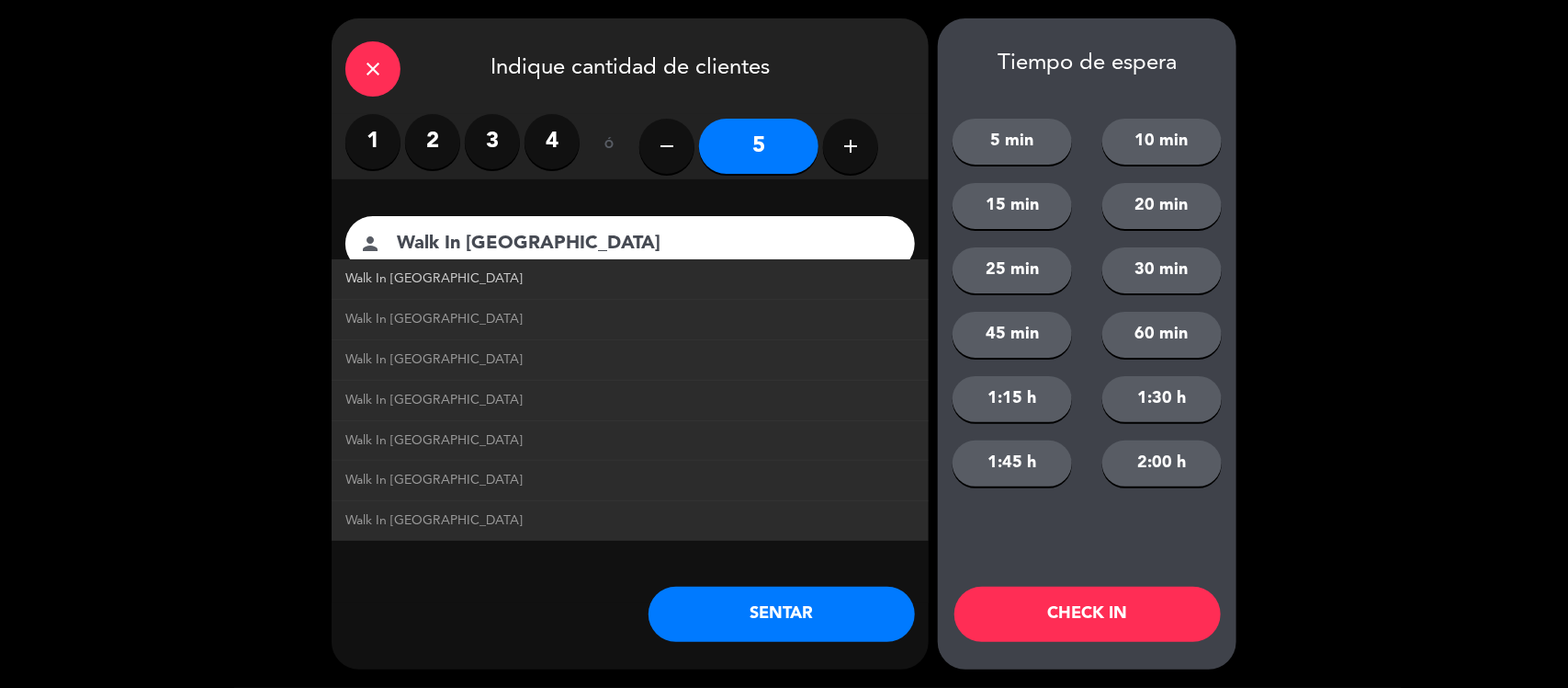
click at [476, 282] on link "Walk In [GEOGRAPHIC_DATA]" at bounding box center [631, 279] width 570 height 22
type input "Walk In [GEOGRAPHIC_DATA]"
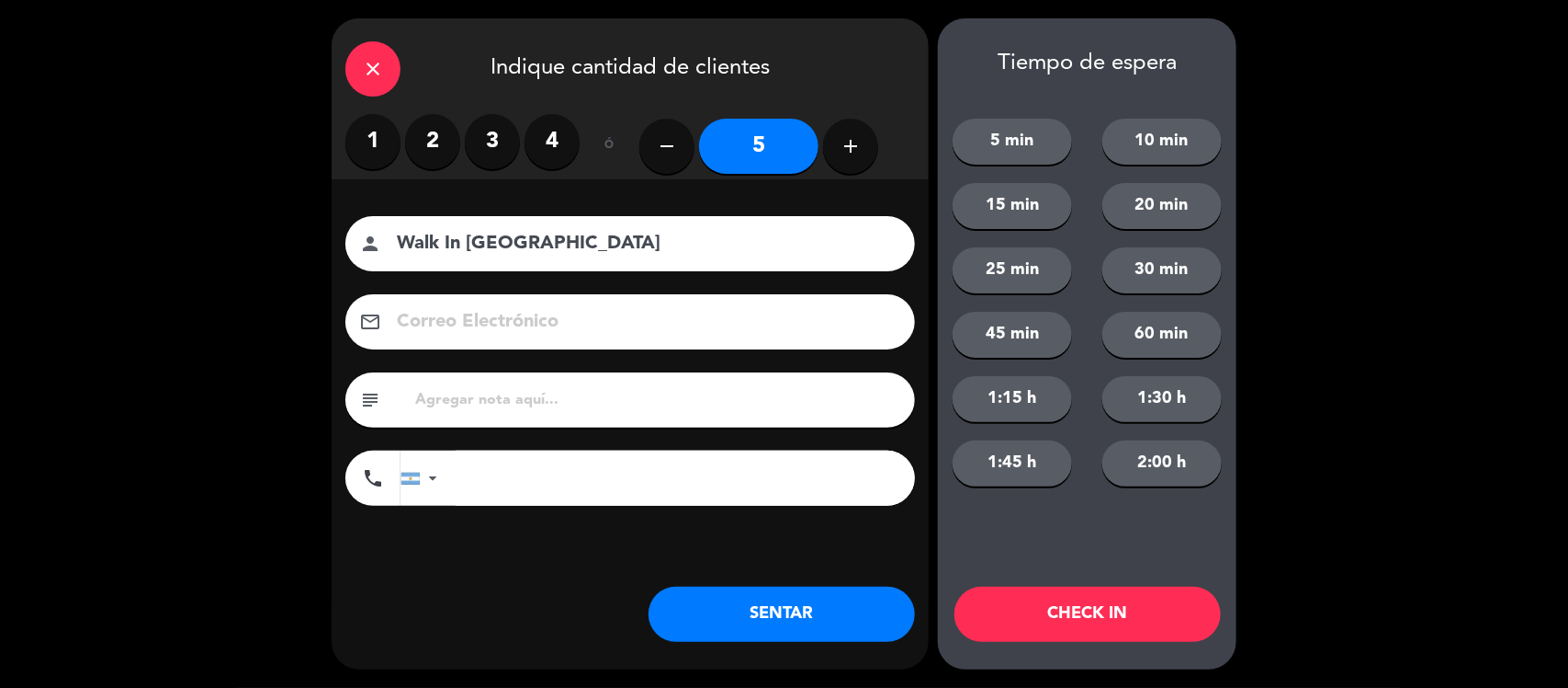
click at [705, 603] on button "SENTAR" at bounding box center [782, 614] width 266 height 55
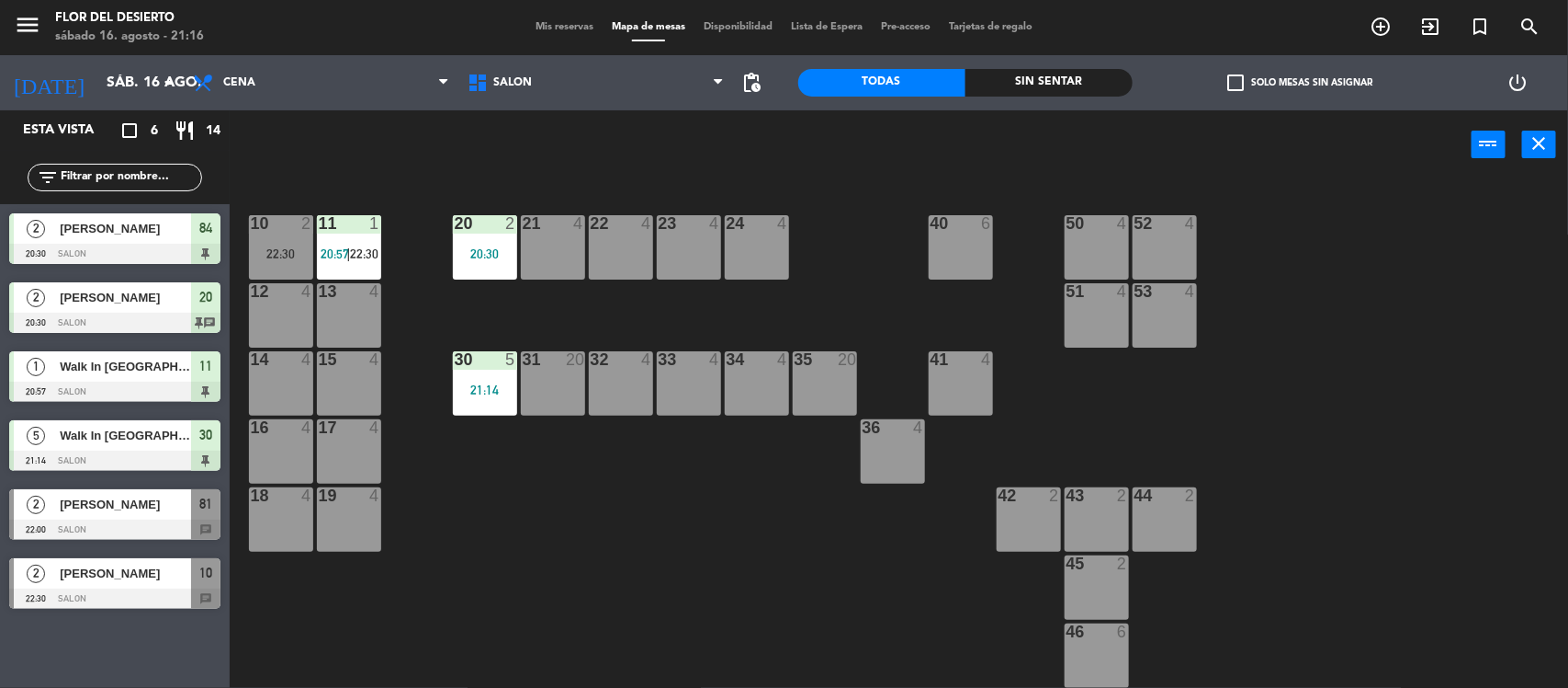
click at [616, 401] on div "32 4" at bounding box center [621, 383] width 65 height 65
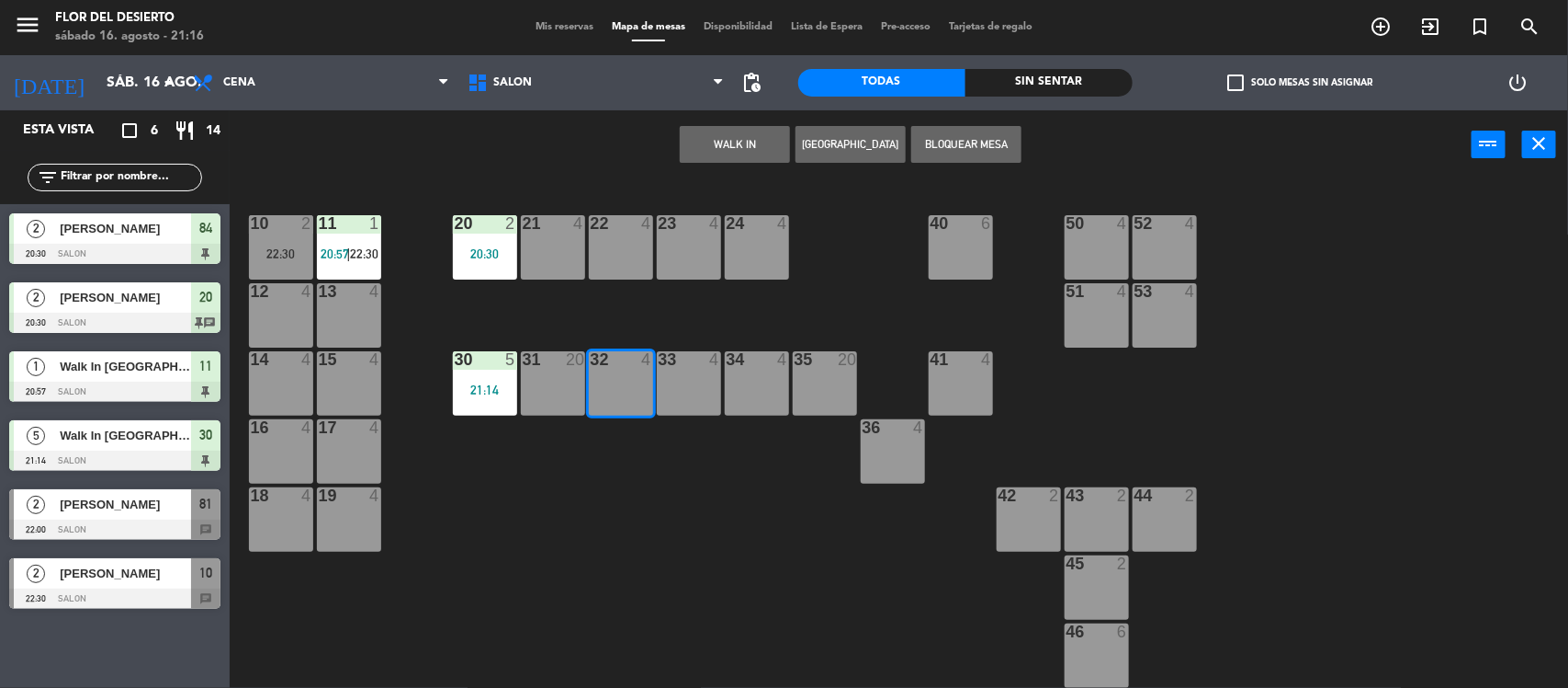
click at [754, 133] on button "WALK IN" at bounding box center [735, 145] width 111 height 37
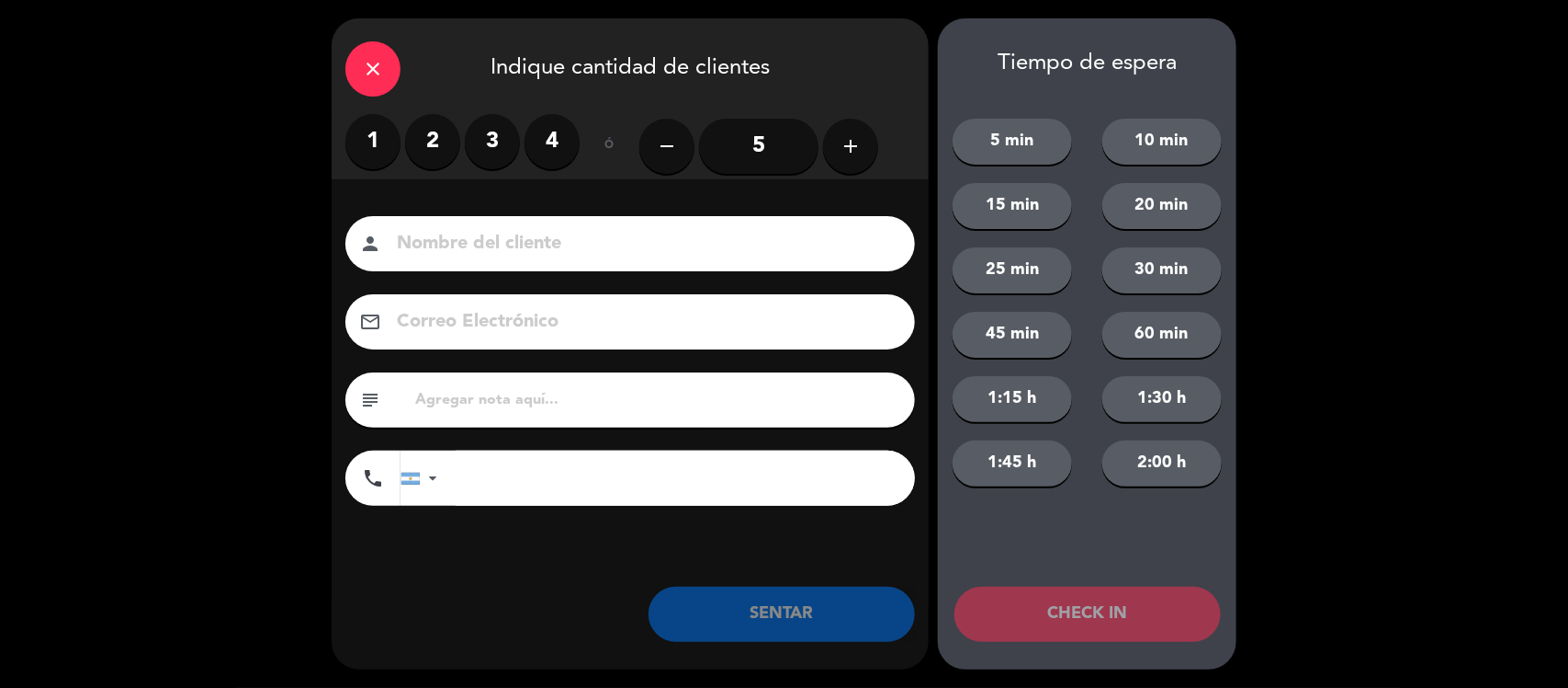
click at [447, 144] on label "2" at bounding box center [433, 141] width 55 height 55
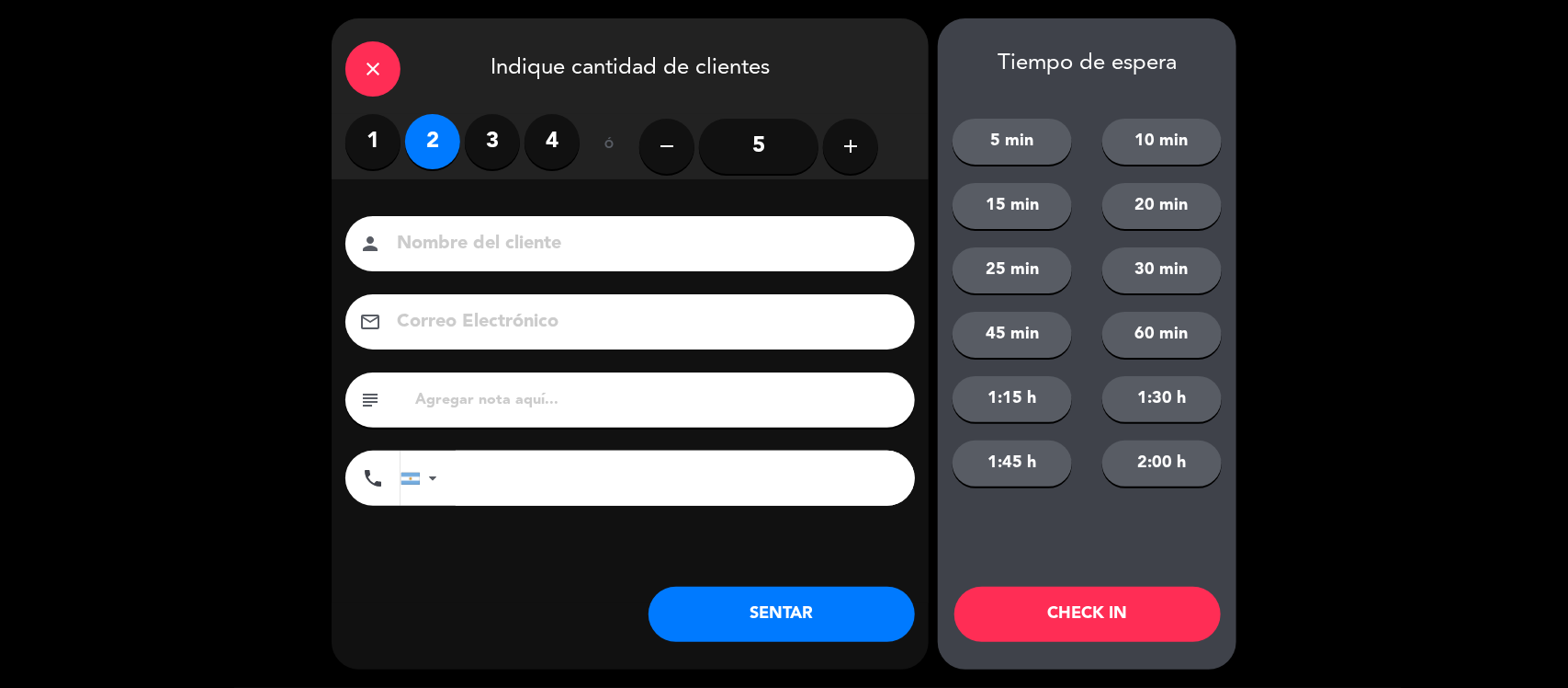
click at [494, 251] on input at bounding box center [642, 244] width 497 height 32
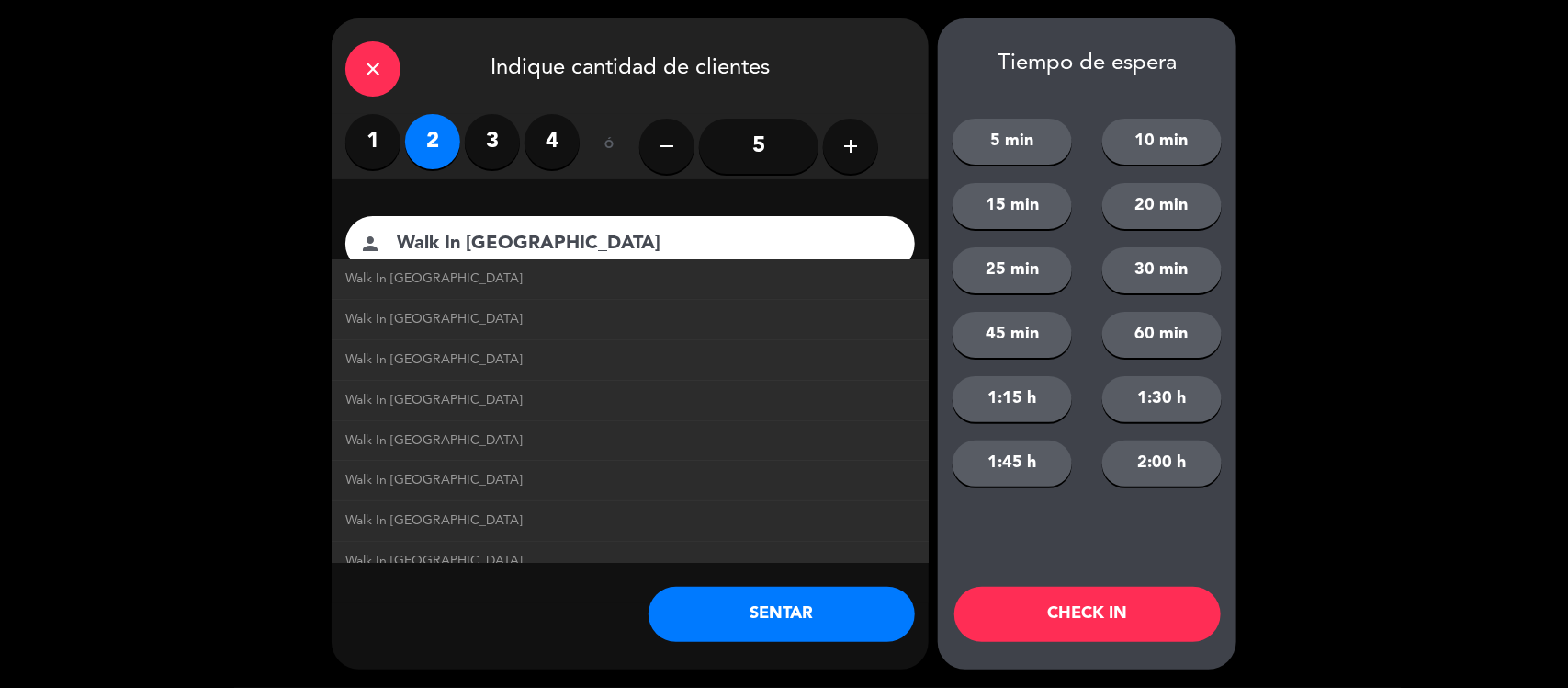
type input "Walk In [GEOGRAPHIC_DATA]"
click at [585, 269] on link "Walk In [GEOGRAPHIC_DATA]" at bounding box center [631, 279] width 570 height 22
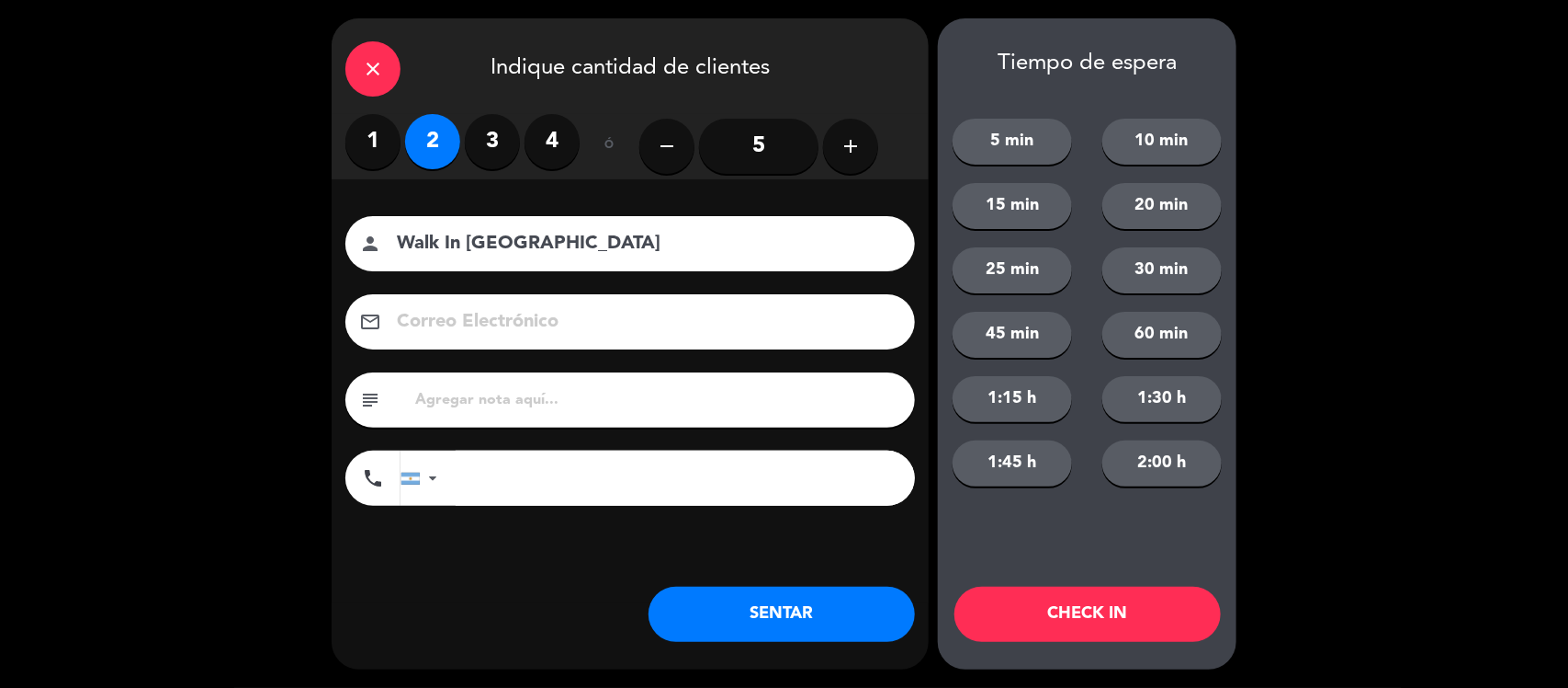
click at [471, 133] on label "3" at bounding box center [493, 141] width 55 height 55
click at [758, 607] on button "SENTAR" at bounding box center [782, 614] width 266 height 55
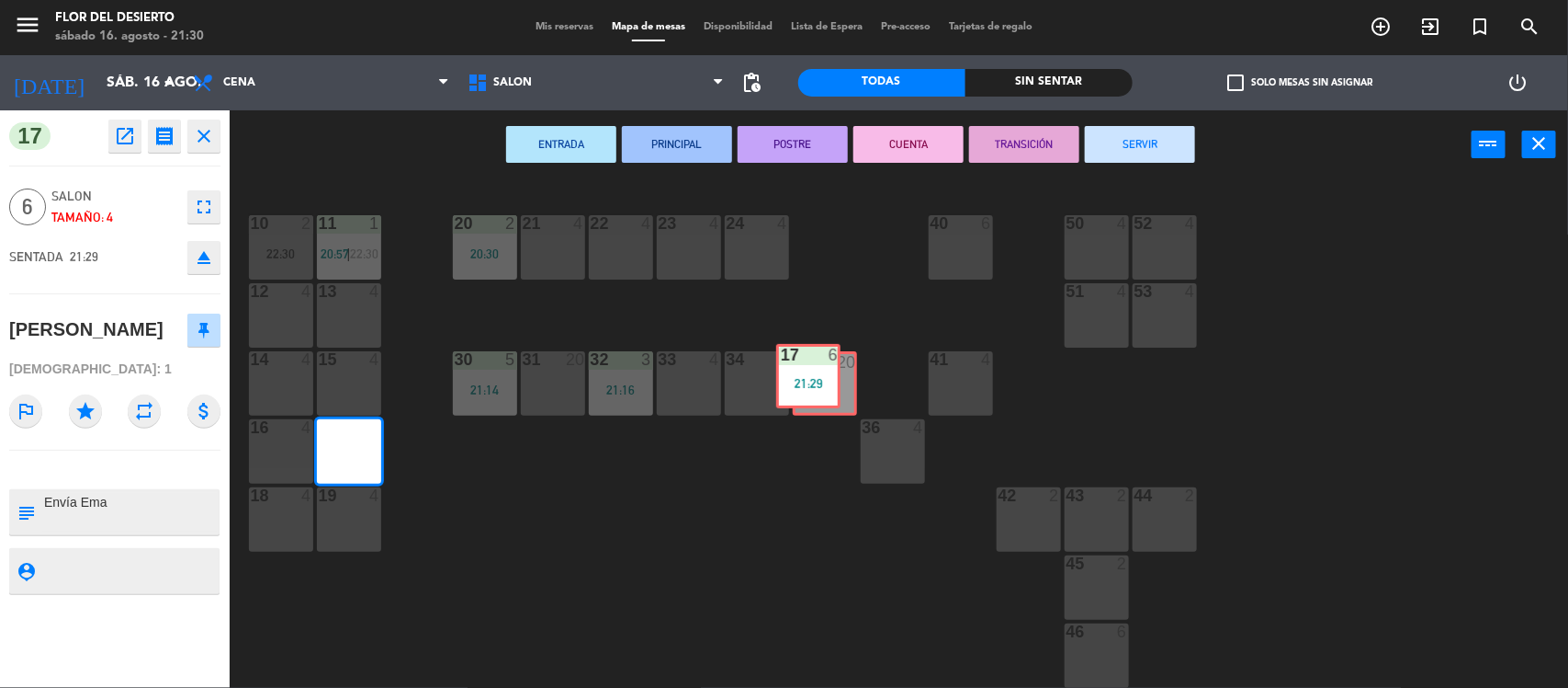
drag, startPoint x: 352, startPoint y: 453, endPoint x: 811, endPoint y: 378, distance: 465.1
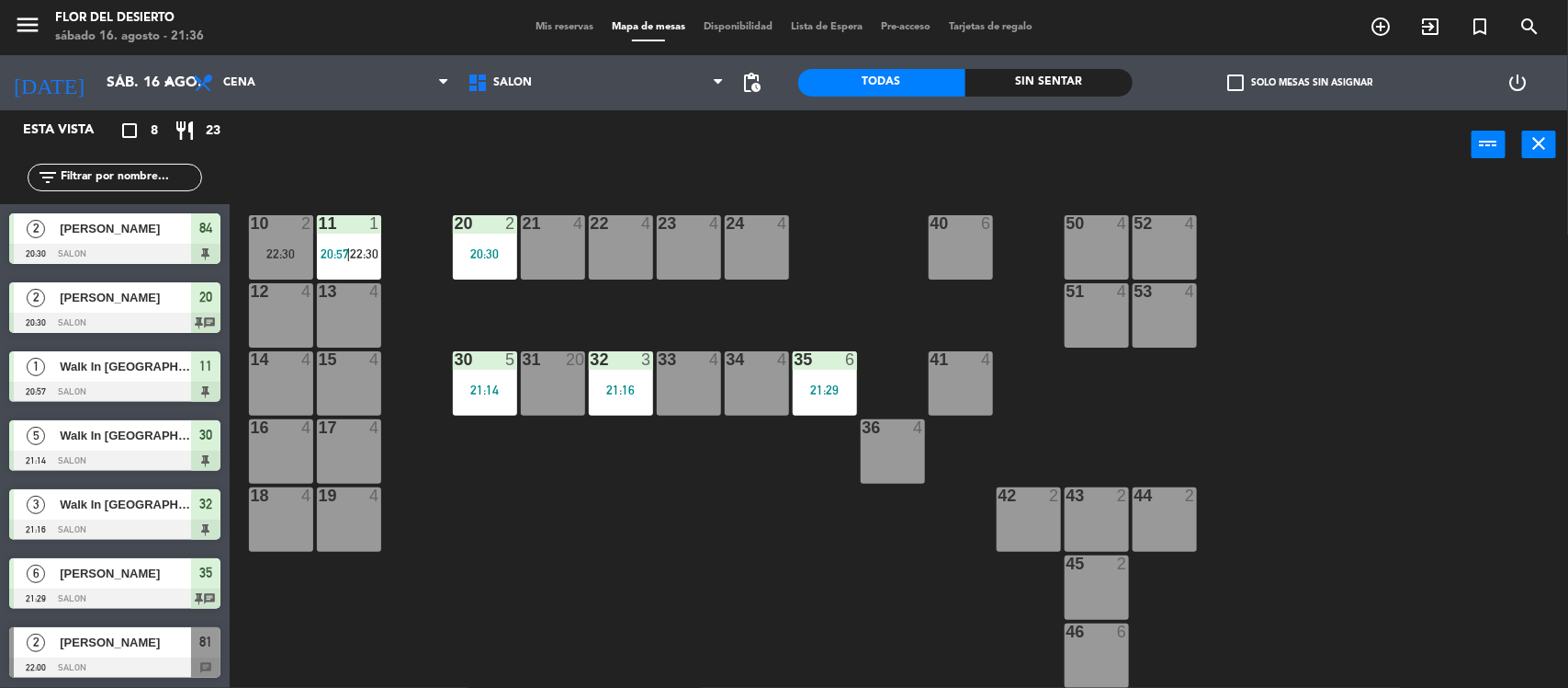
click at [609, 237] on div "22 4" at bounding box center [621, 248] width 65 height 65
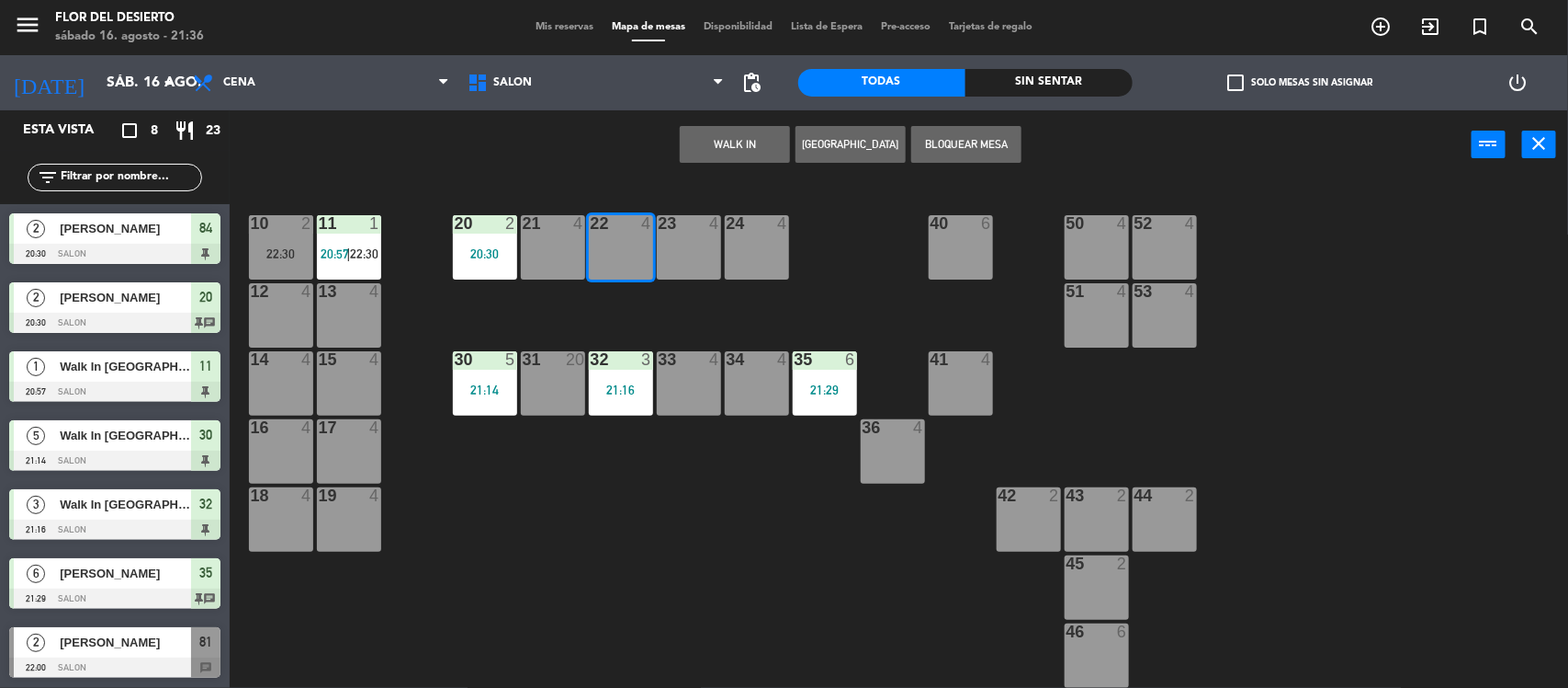
click at [708, 134] on button "WALK IN" at bounding box center [735, 145] width 111 height 37
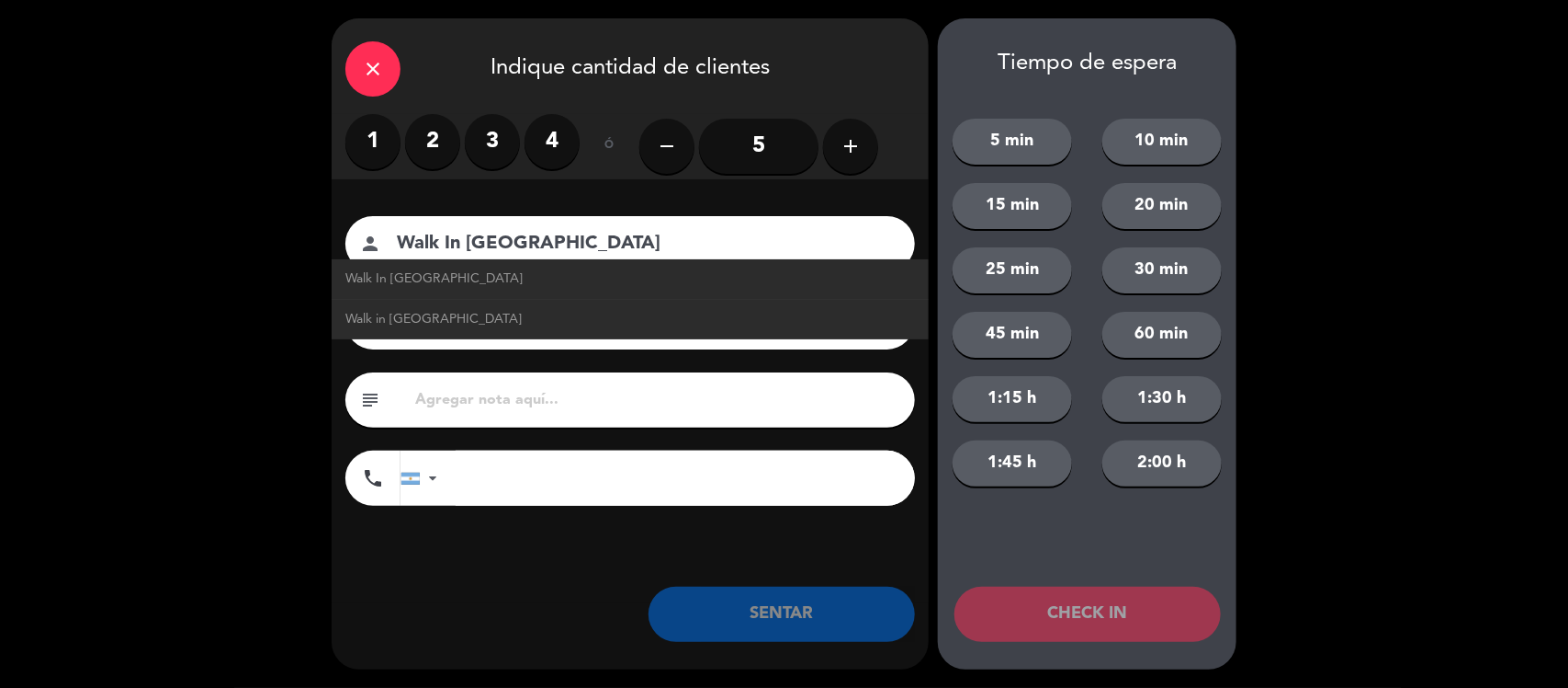
type input "Walk In [GEOGRAPHIC_DATA]"
click at [429, 155] on label "2" at bounding box center [433, 141] width 55 height 55
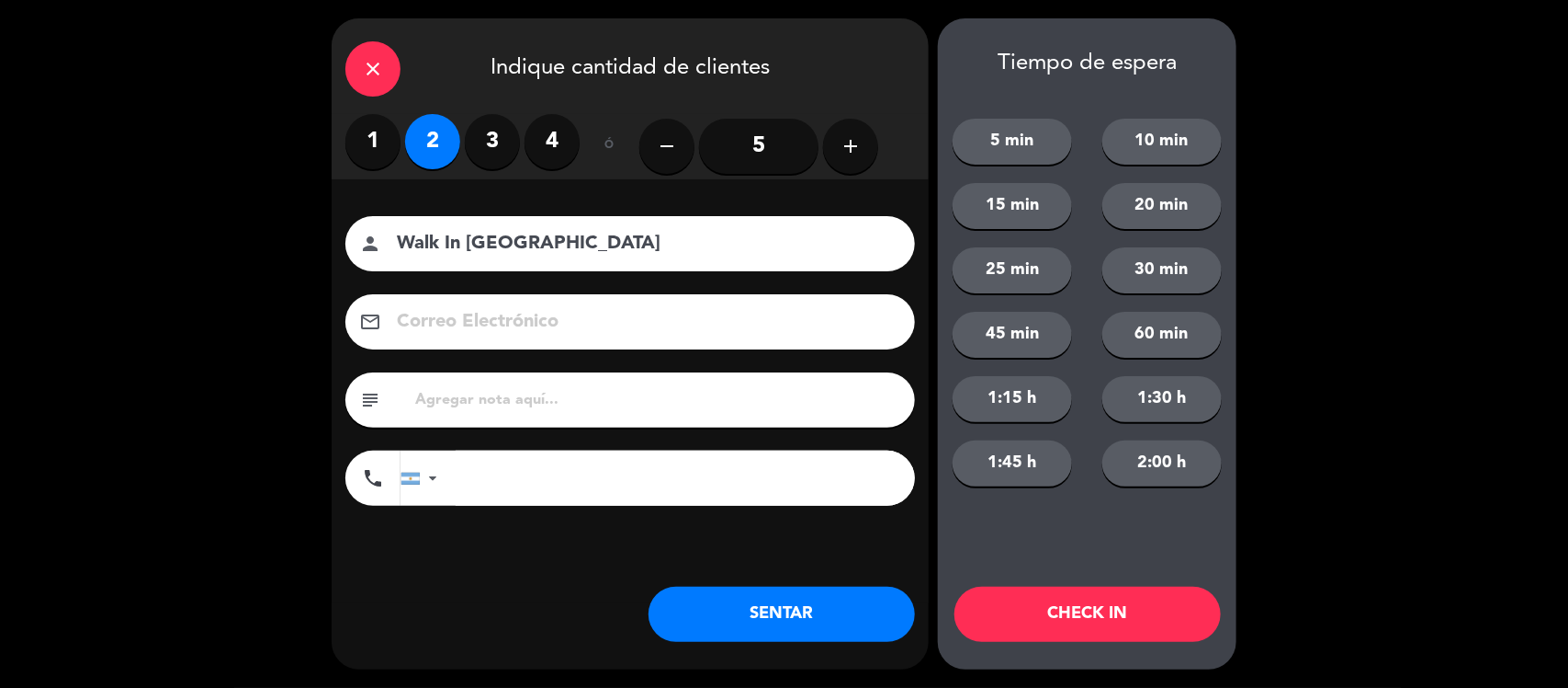
click at [779, 630] on button "SENTAR" at bounding box center [782, 614] width 266 height 55
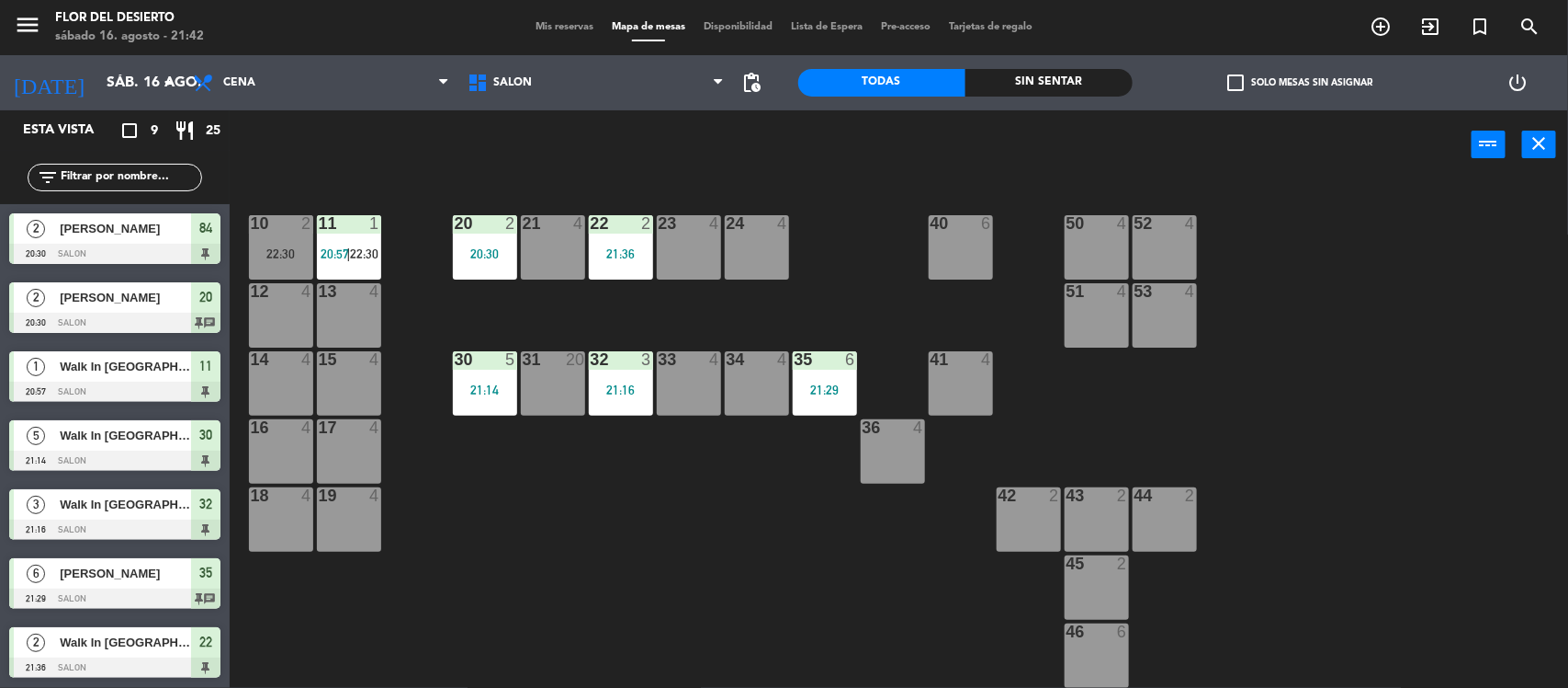
click at [688, 391] on div "33 4" at bounding box center [689, 383] width 65 height 65
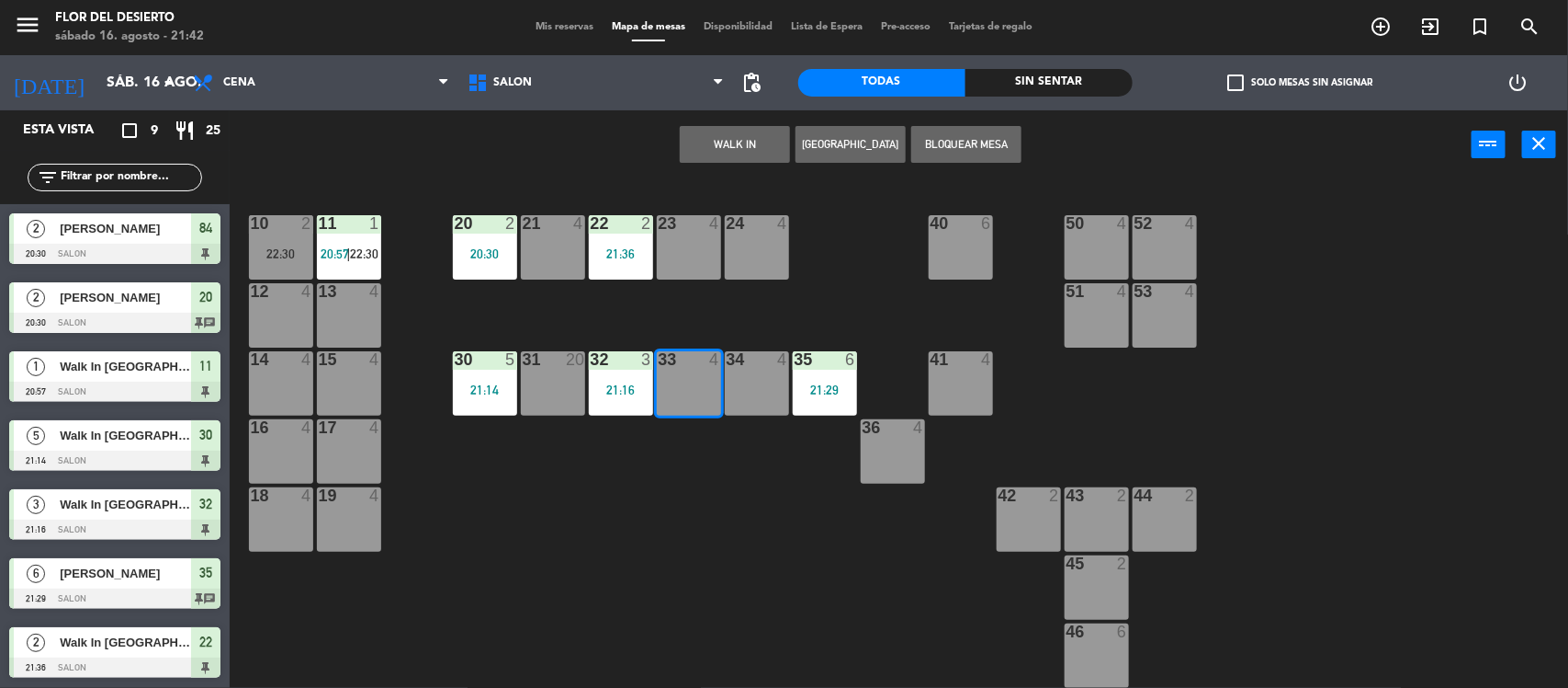
click at [723, 149] on button "WALK IN" at bounding box center [735, 145] width 111 height 37
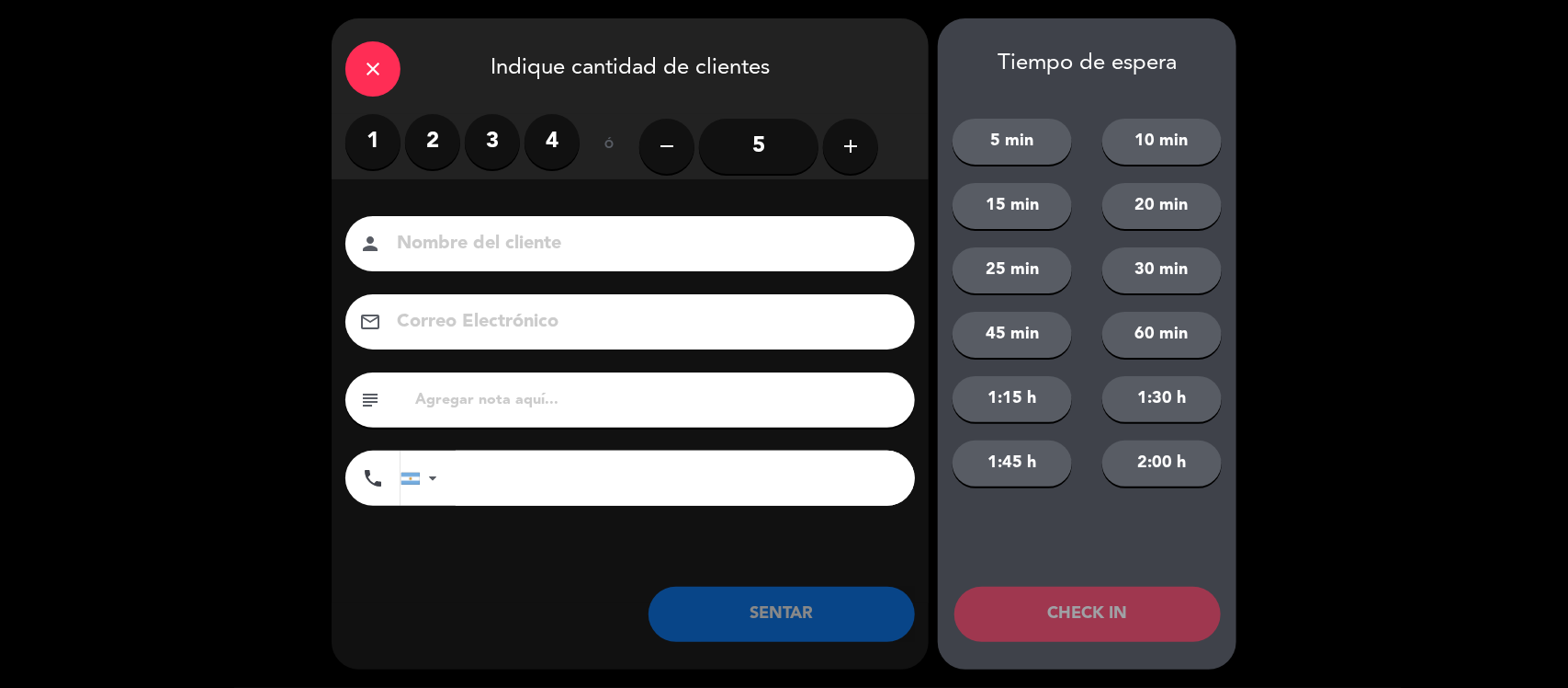
click at [451, 142] on label "2" at bounding box center [433, 141] width 55 height 55
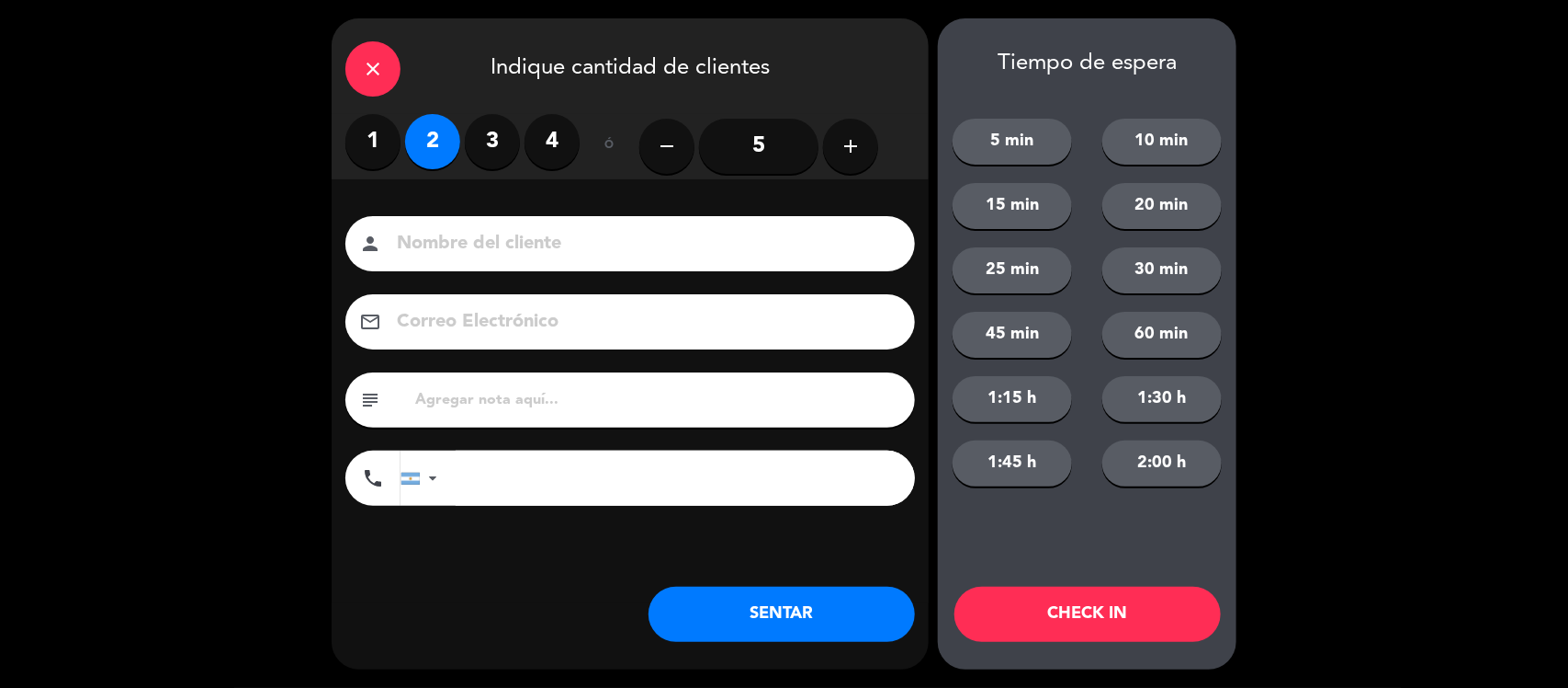
click at [542, 253] on input at bounding box center [642, 244] width 497 height 32
type input "w"
type input "Walk In [GEOGRAPHIC_DATA]"
click at [785, 617] on button "SENTAR" at bounding box center [782, 614] width 266 height 55
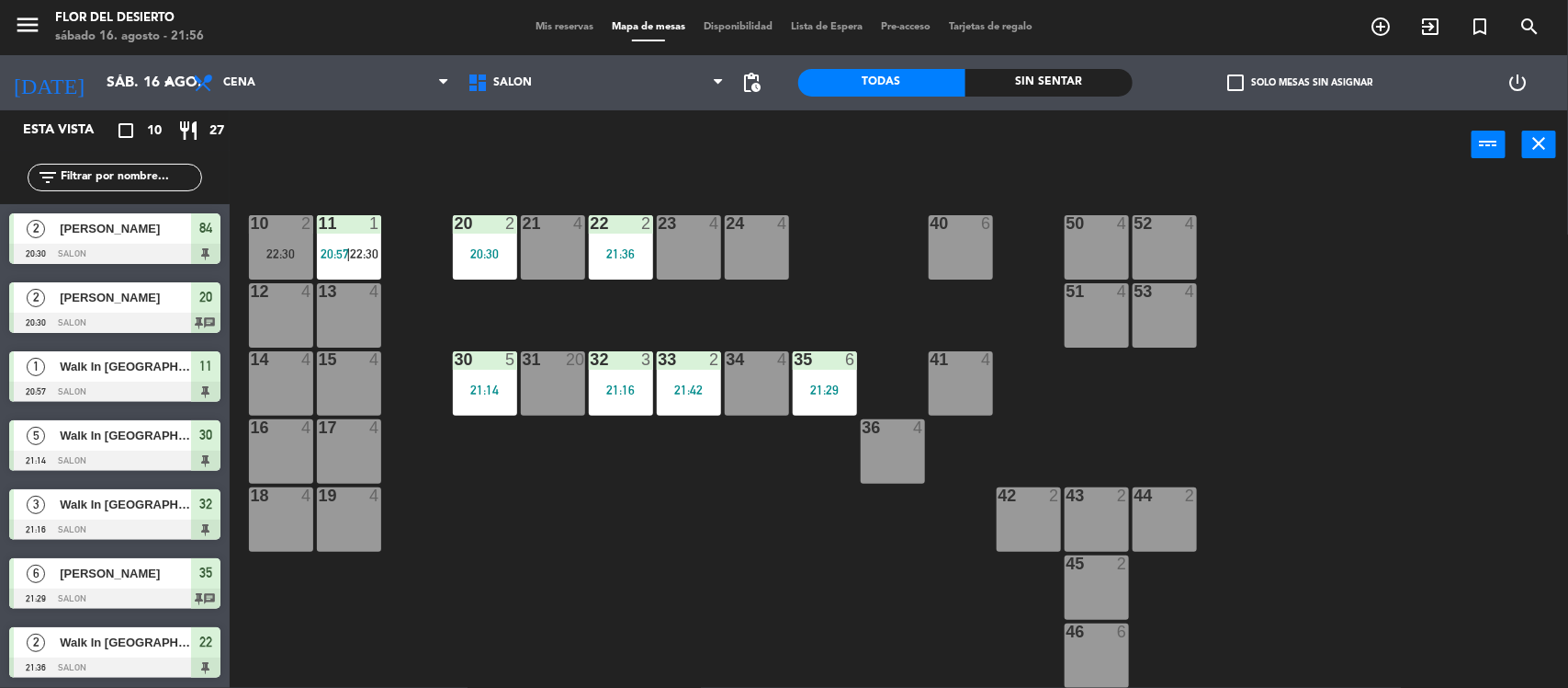
click at [556, 24] on span "Mis reservas" at bounding box center [565, 27] width 76 height 10
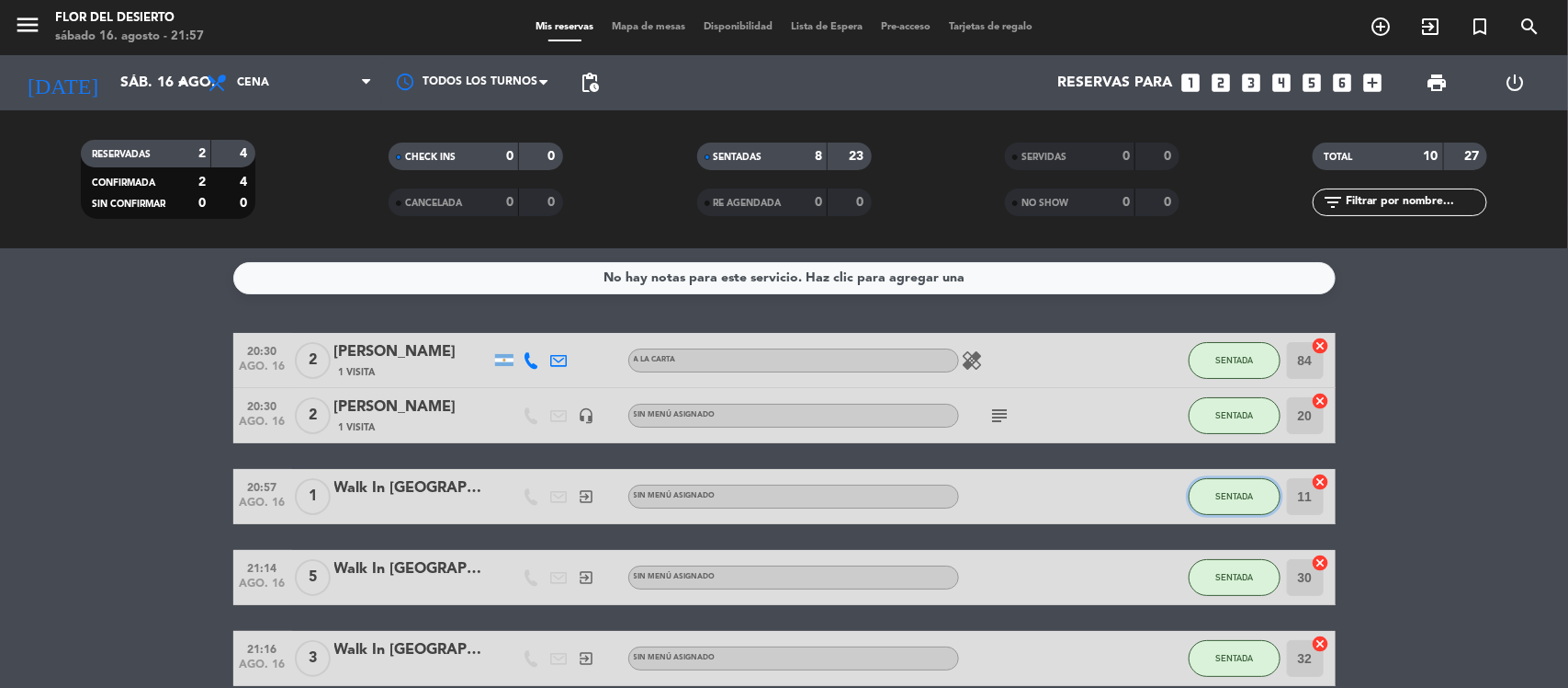
click at [1252, 495] on span "SENTADA" at bounding box center [1234, 496] width 37 height 10
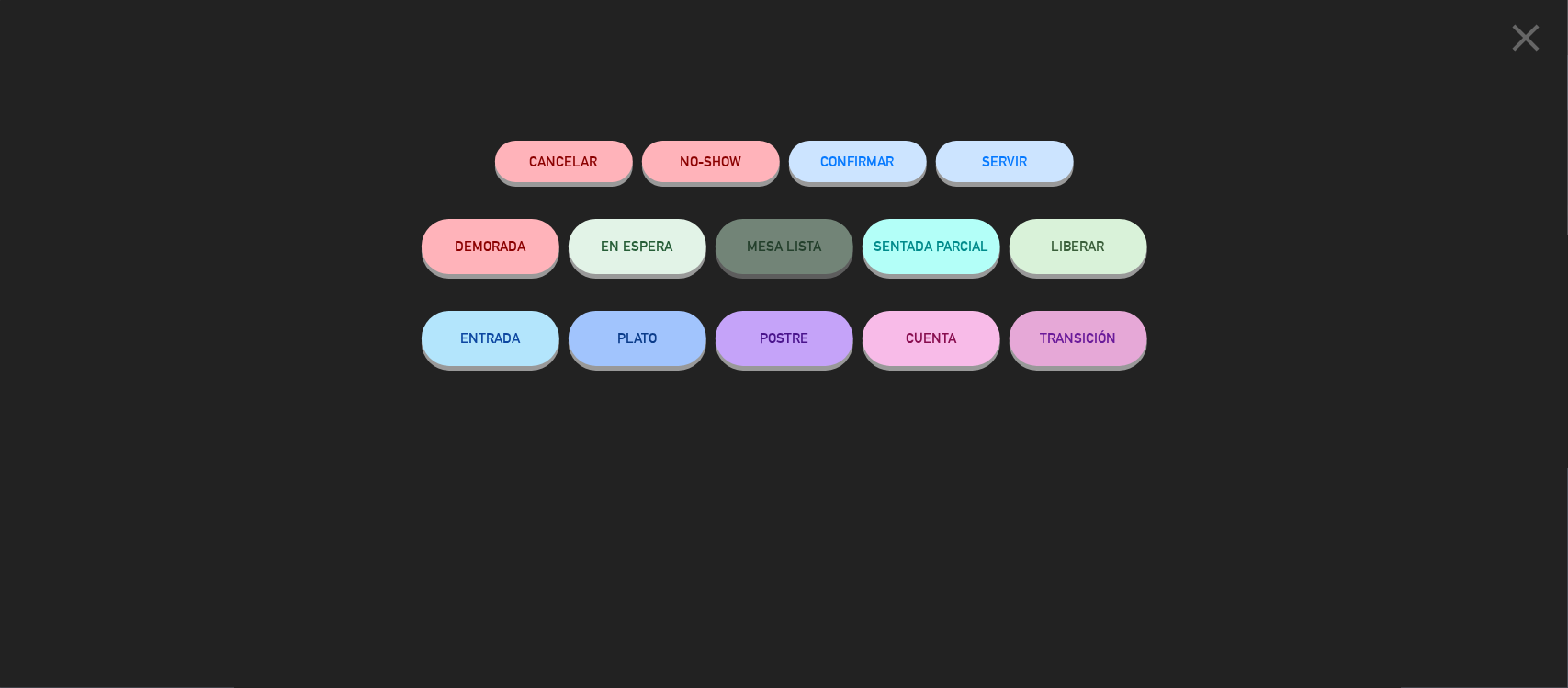
click at [1526, 44] on icon "close" at bounding box center [1526, 37] width 46 height 46
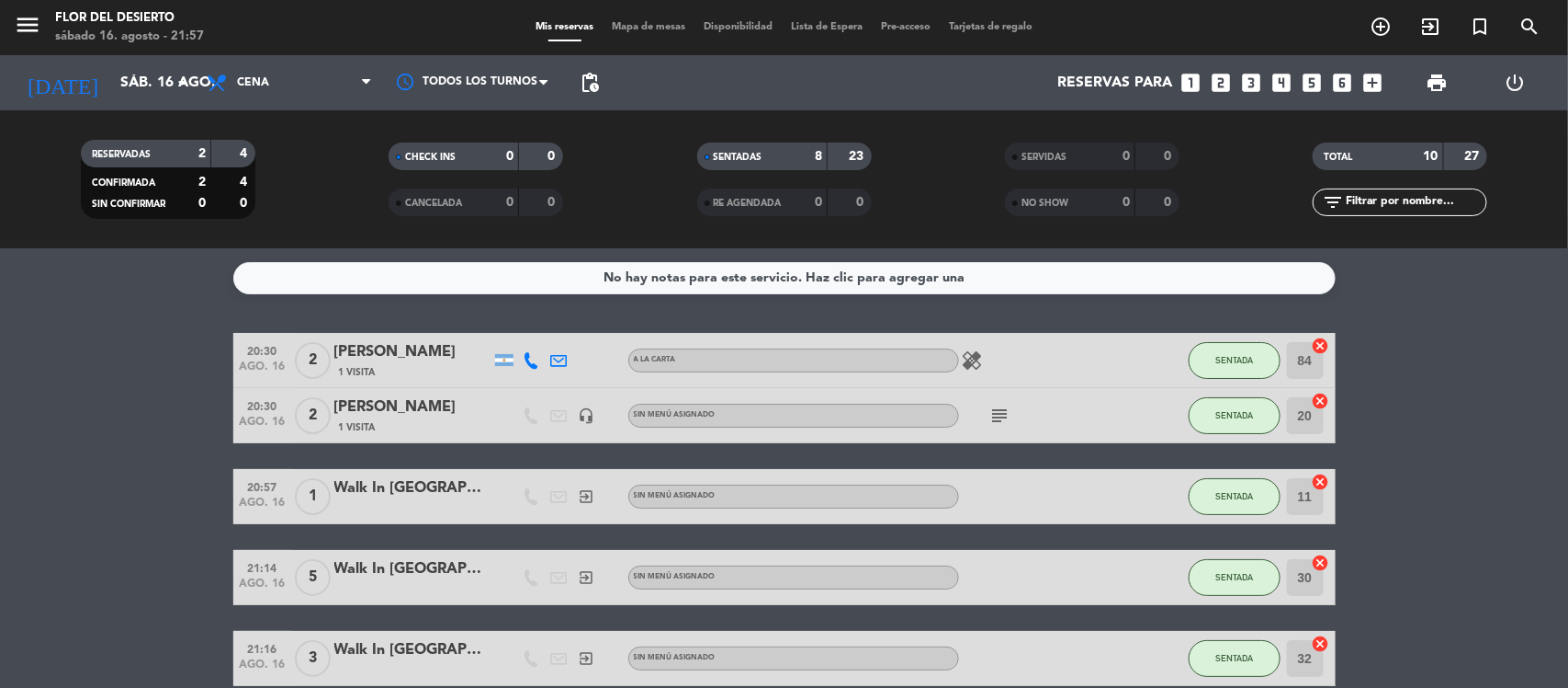
click at [631, 27] on span "Mapa de mesas" at bounding box center [648, 27] width 92 height 10
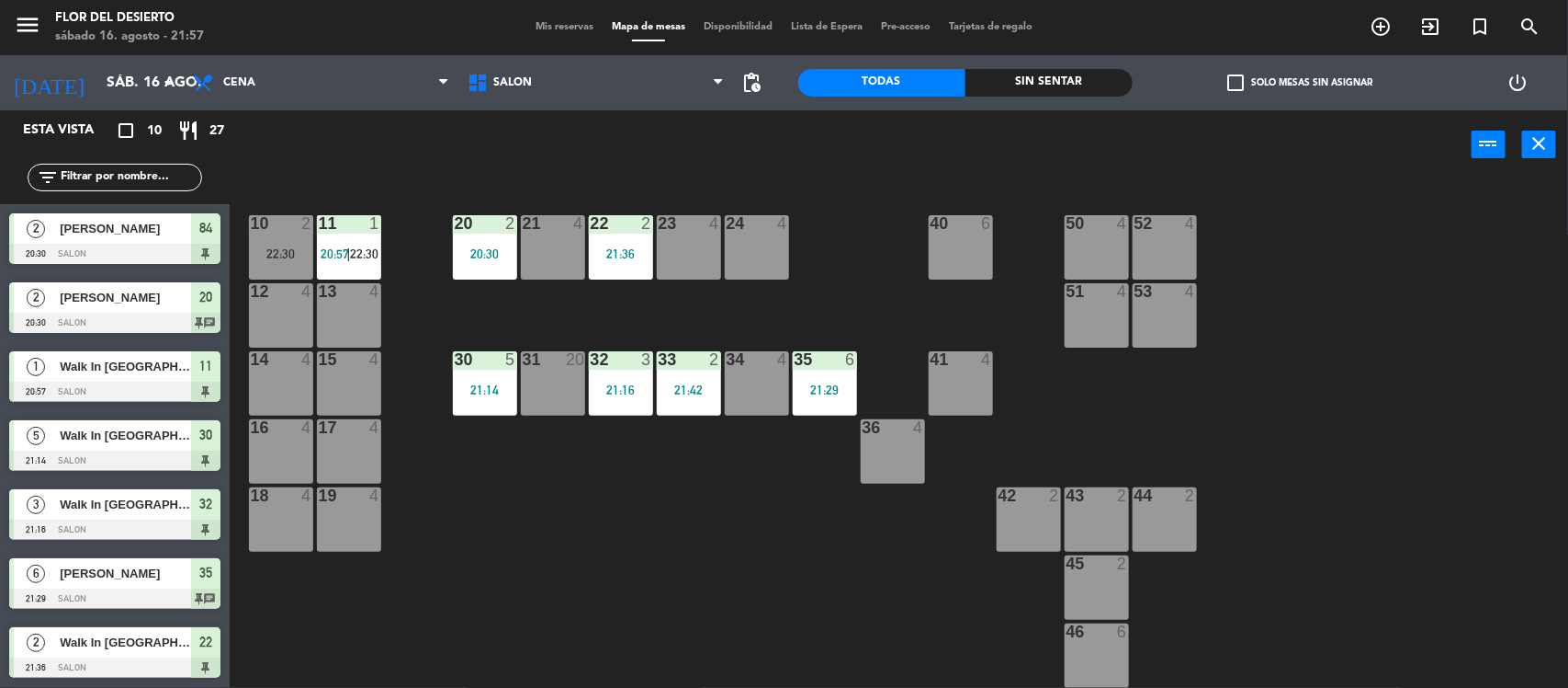
click at [567, 260] on div "21 4" at bounding box center [553, 248] width 65 height 65
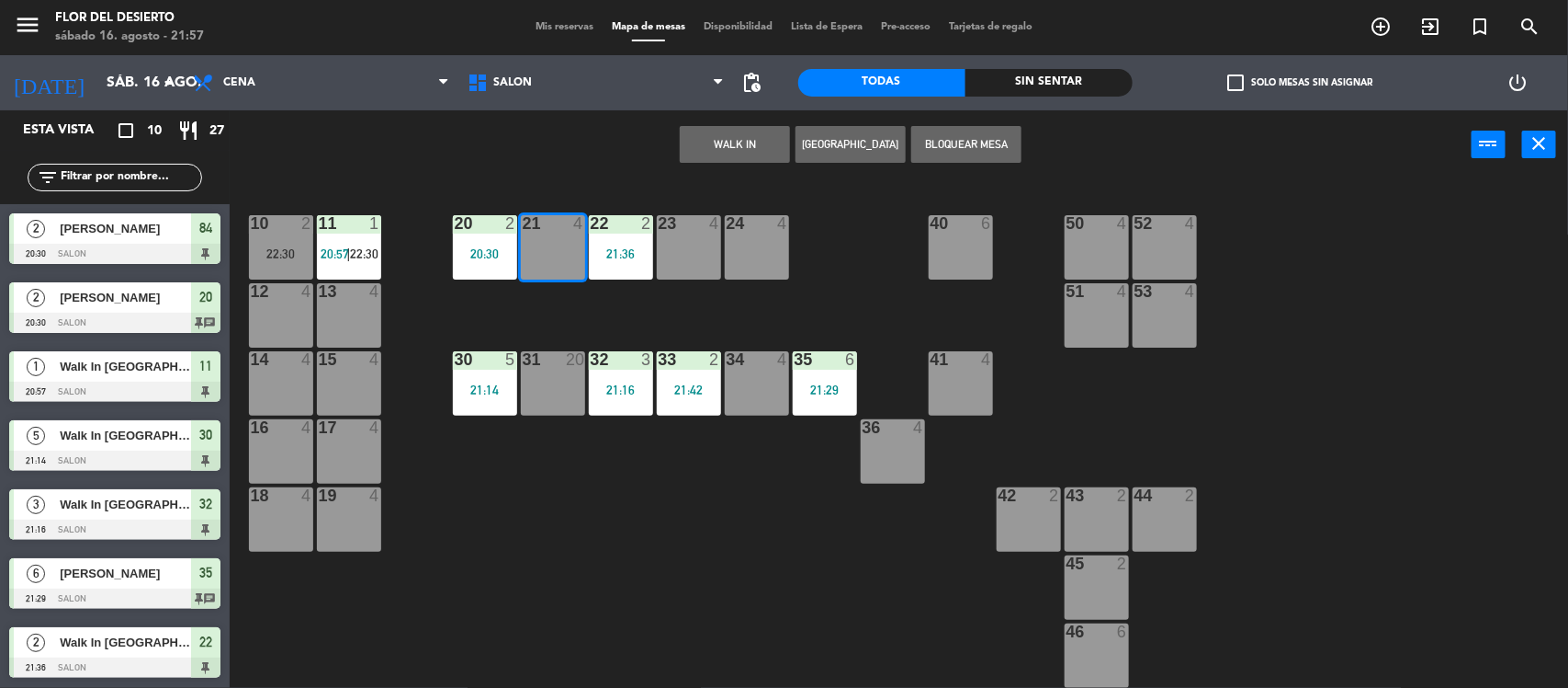
click at [742, 147] on button "WALK IN" at bounding box center [735, 145] width 111 height 37
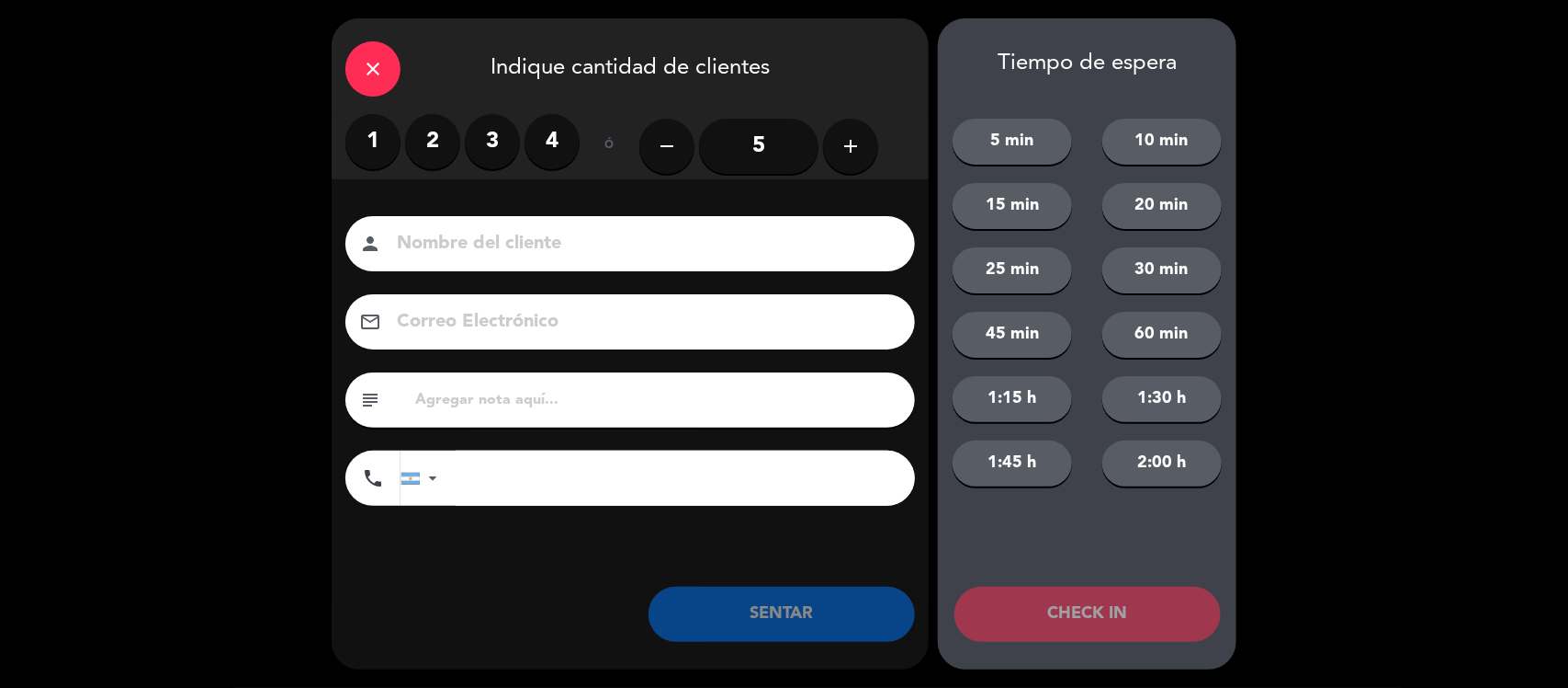
click at [379, 142] on label "1" at bounding box center [373, 141] width 55 height 55
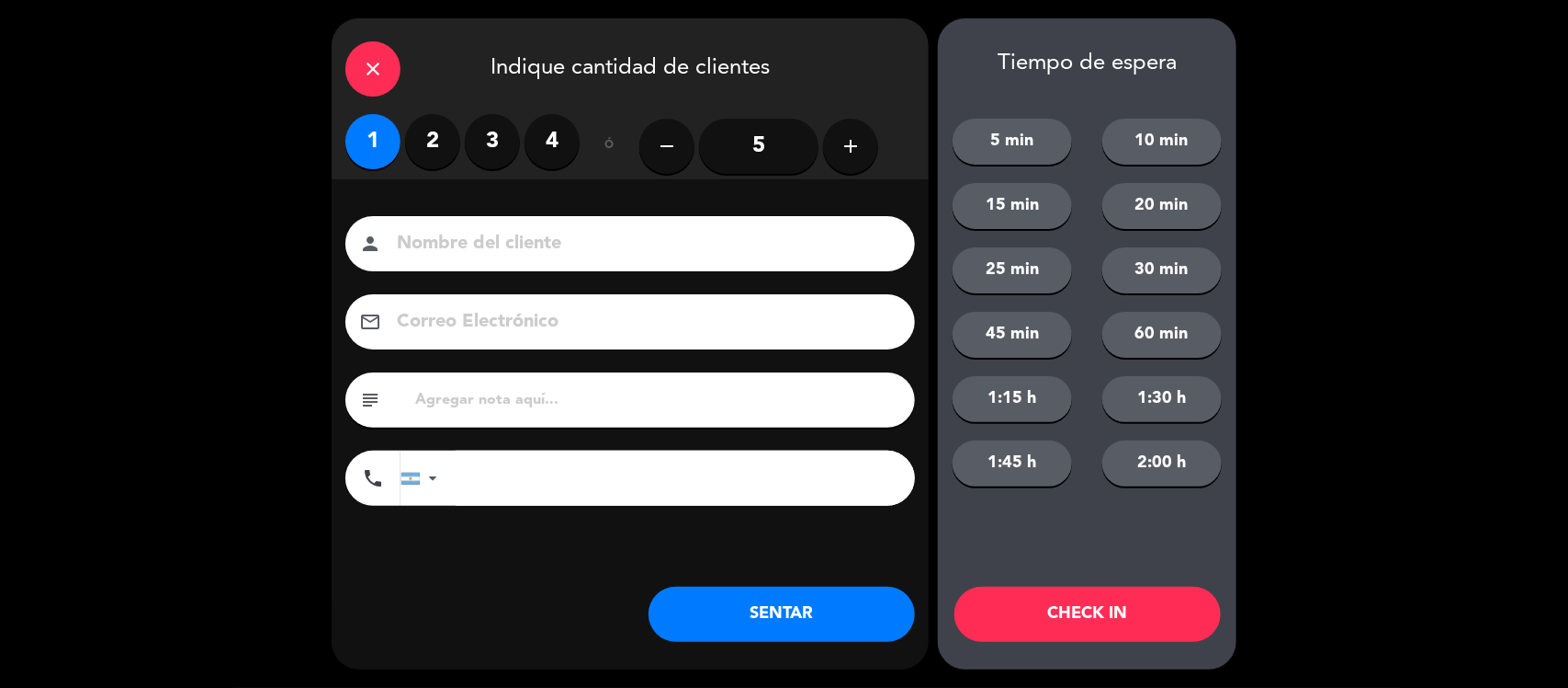
click at [488, 228] on input at bounding box center [642, 244] width 497 height 32
type input "w"
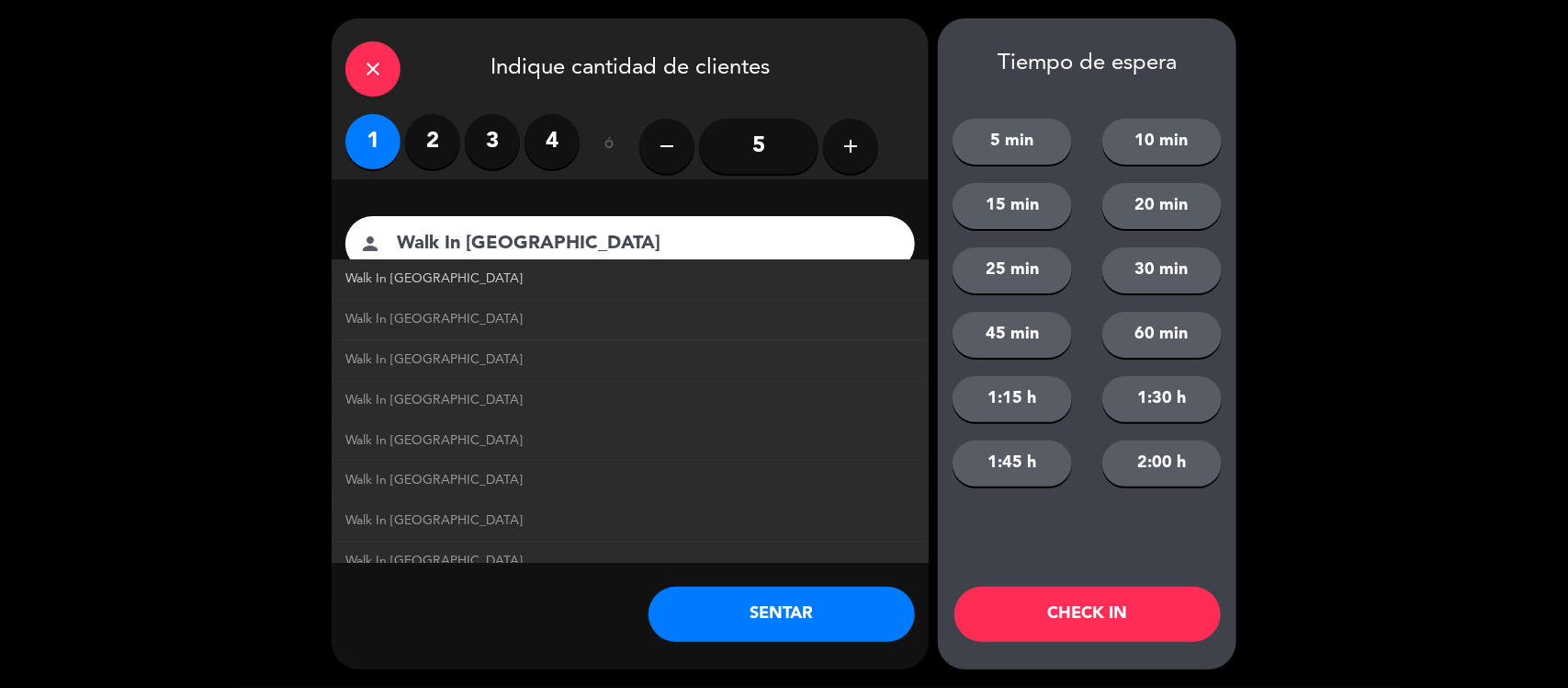
type input "Walk In [GEOGRAPHIC_DATA]"
click at [447, 277] on span "Walk In [GEOGRAPHIC_DATA]" at bounding box center [434, 279] width 177 height 22
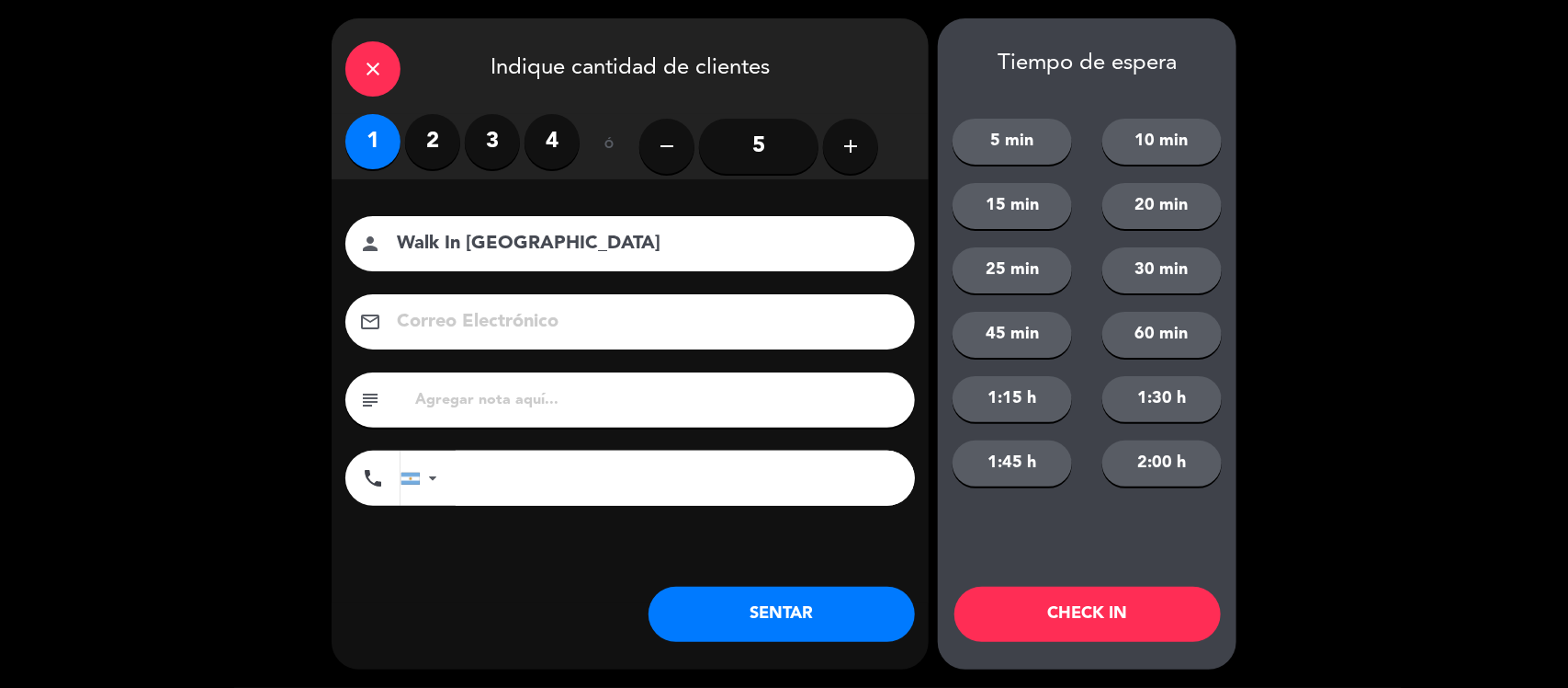
click at [746, 637] on button "SENTAR" at bounding box center [782, 614] width 266 height 55
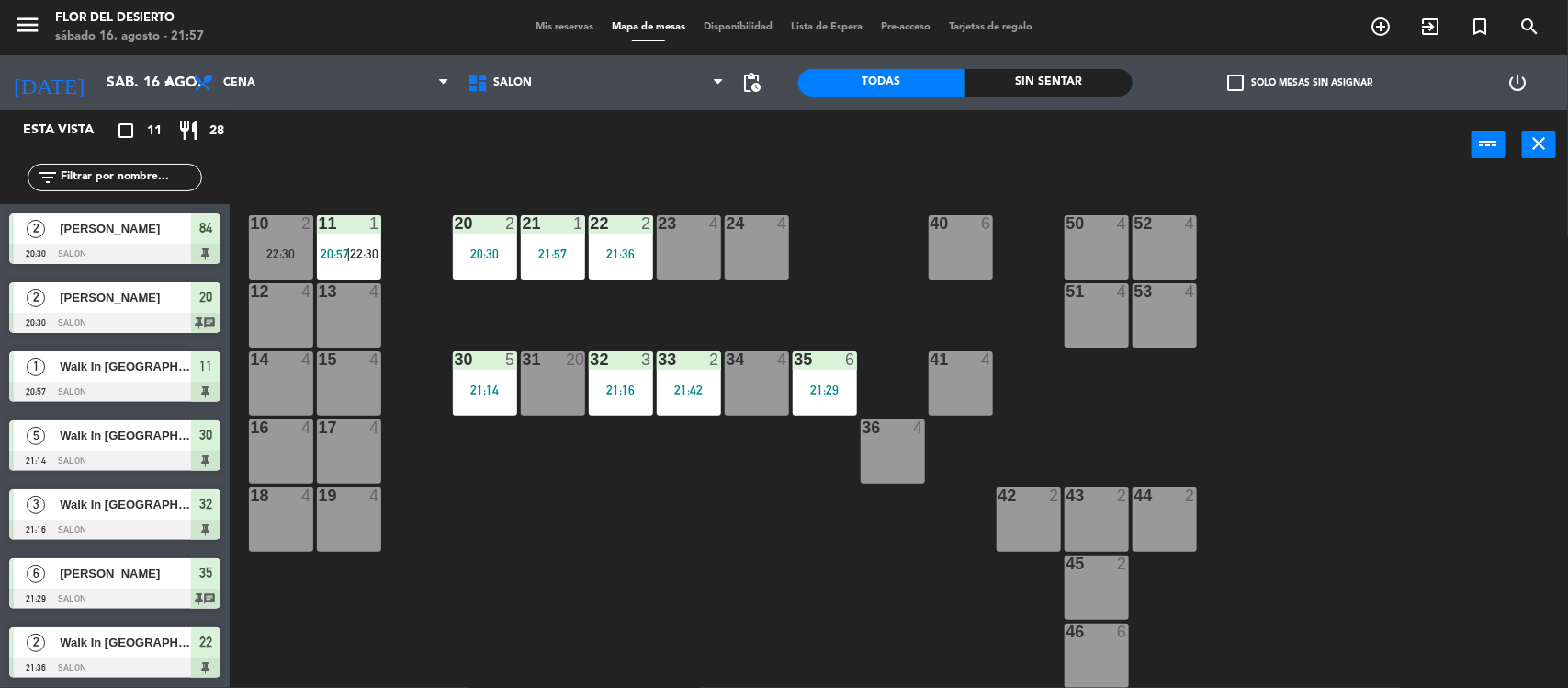
click at [745, 365] on div at bounding box center [756, 359] width 30 height 17
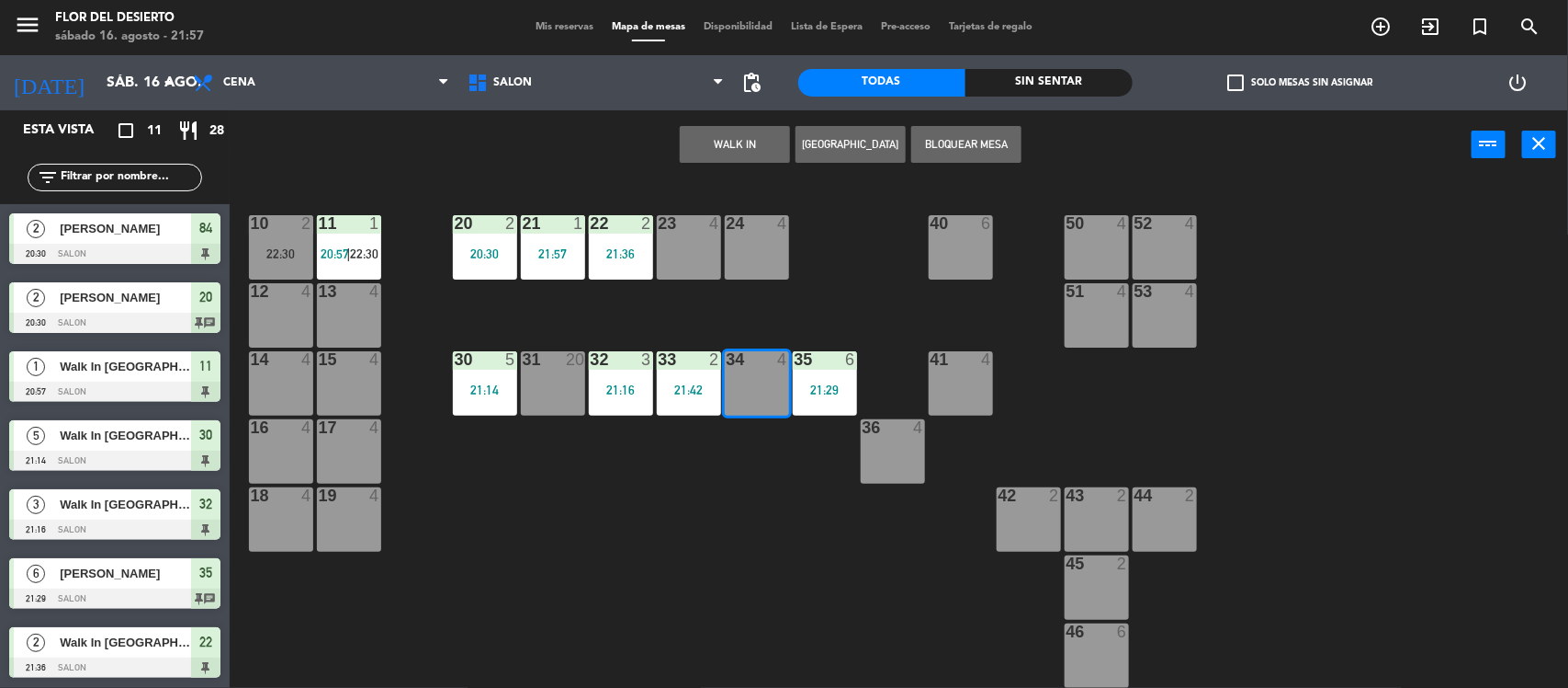
click at [734, 134] on button "WALK IN" at bounding box center [735, 145] width 111 height 37
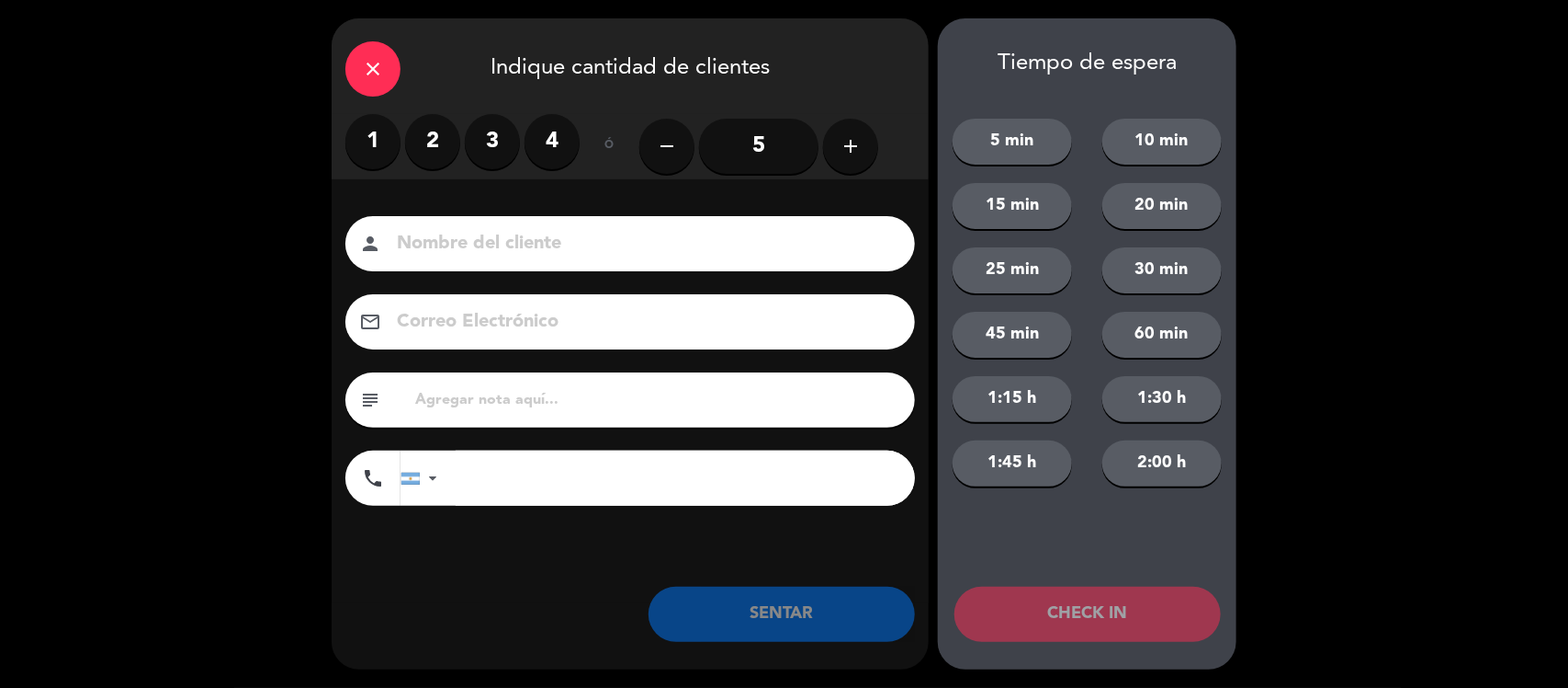
drag, startPoint x: 434, startPoint y: 144, endPoint x: 470, endPoint y: 179, distance: 50.2
click at [435, 144] on label "2" at bounding box center [433, 141] width 55 height 55
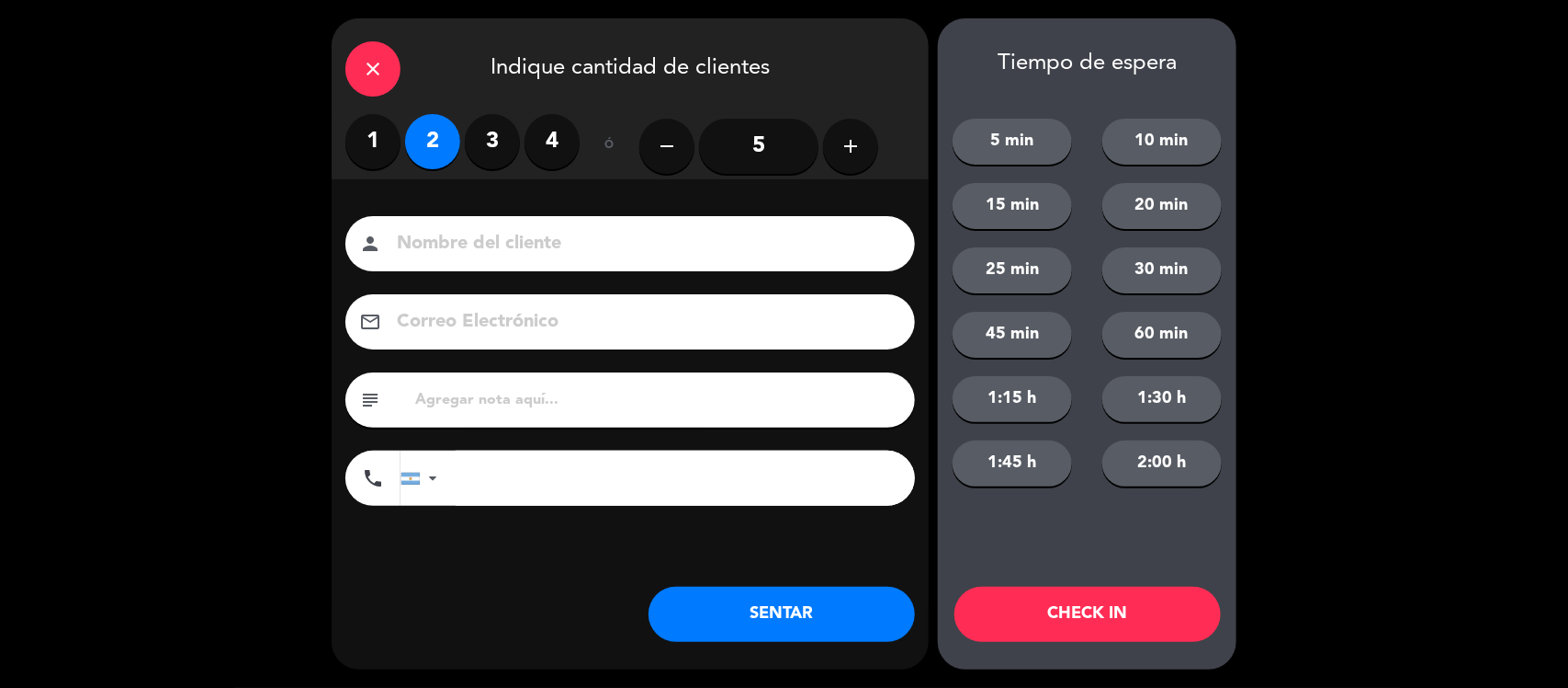
click at [536, 246] on input at bounding box center [642, 244] width 497 height 32
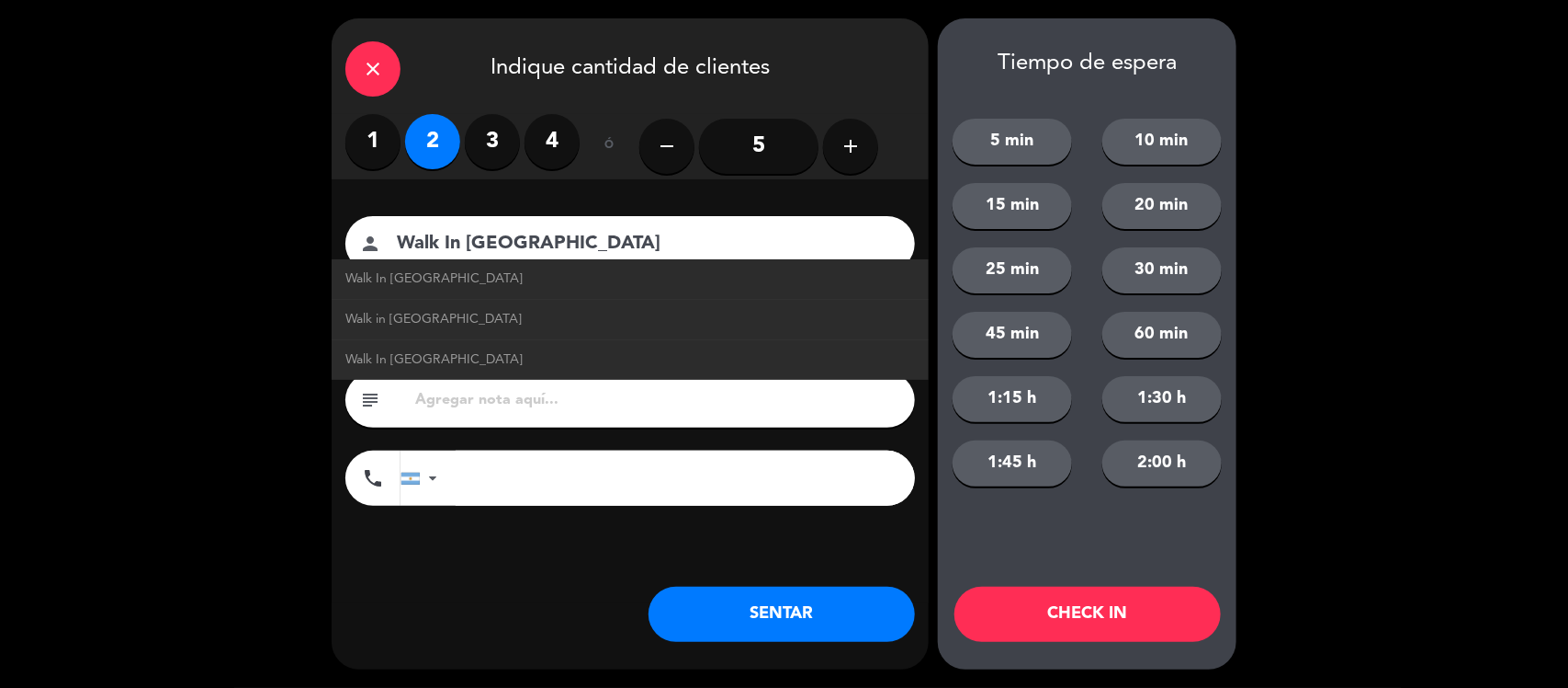
type input "Walk In [GEOGRAPHIC_DATA]"
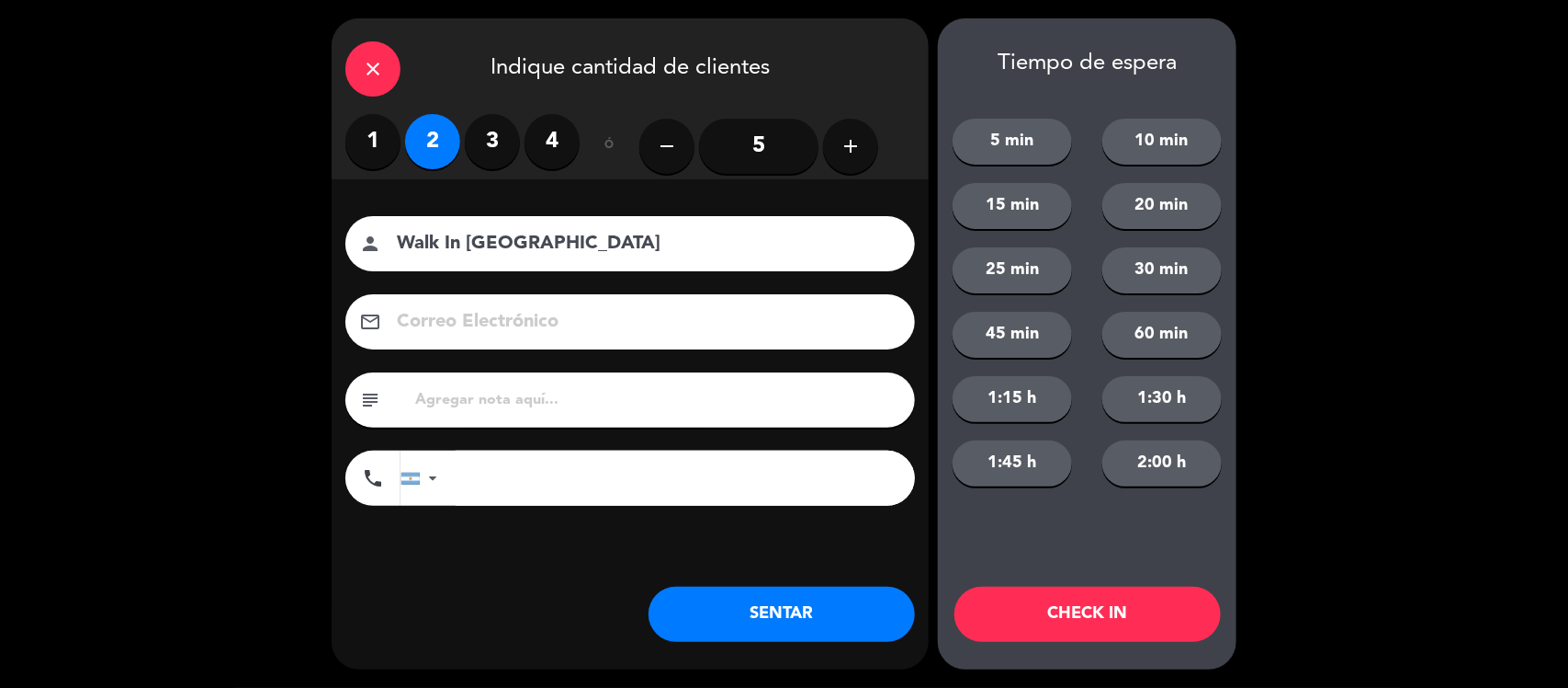
drag, startPoint x: 763, startPoint y: 628, endPoint x: 511, endPoint y: 572, distance: 258.1
click at [511, 572] on div "Nombre del cliente person Walk In [GEOGRAPHIC_DATA] Correo Electrónico email su…" at bounding box center [631, 391] width 597 height 423
click at [745, 591] on button "SENTAR" at bounding box center [782, 614] width 266 height 55
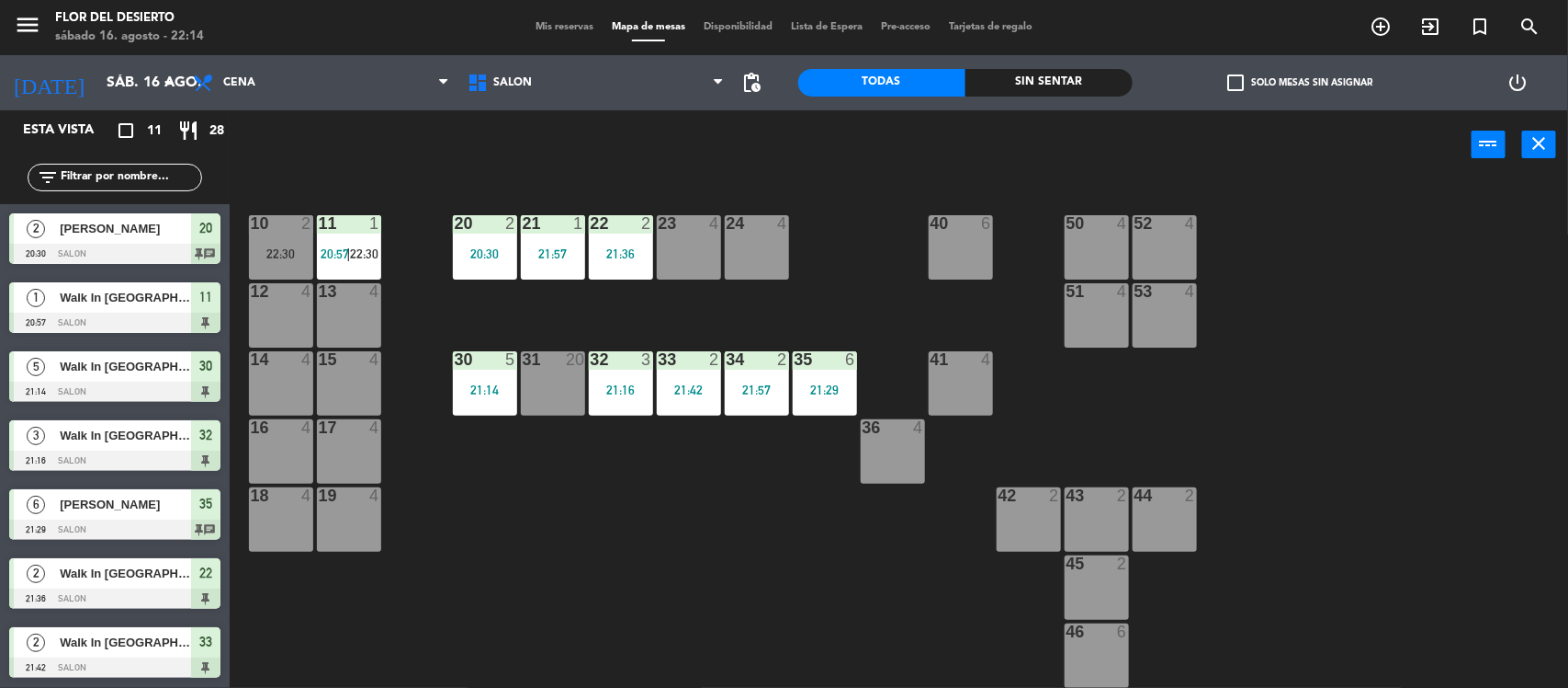
click at [124, 516] on div "6 [PERSON_NAME] 21:29 SALON 35 chat" at bounding box center [115, 515] width 230 height 69
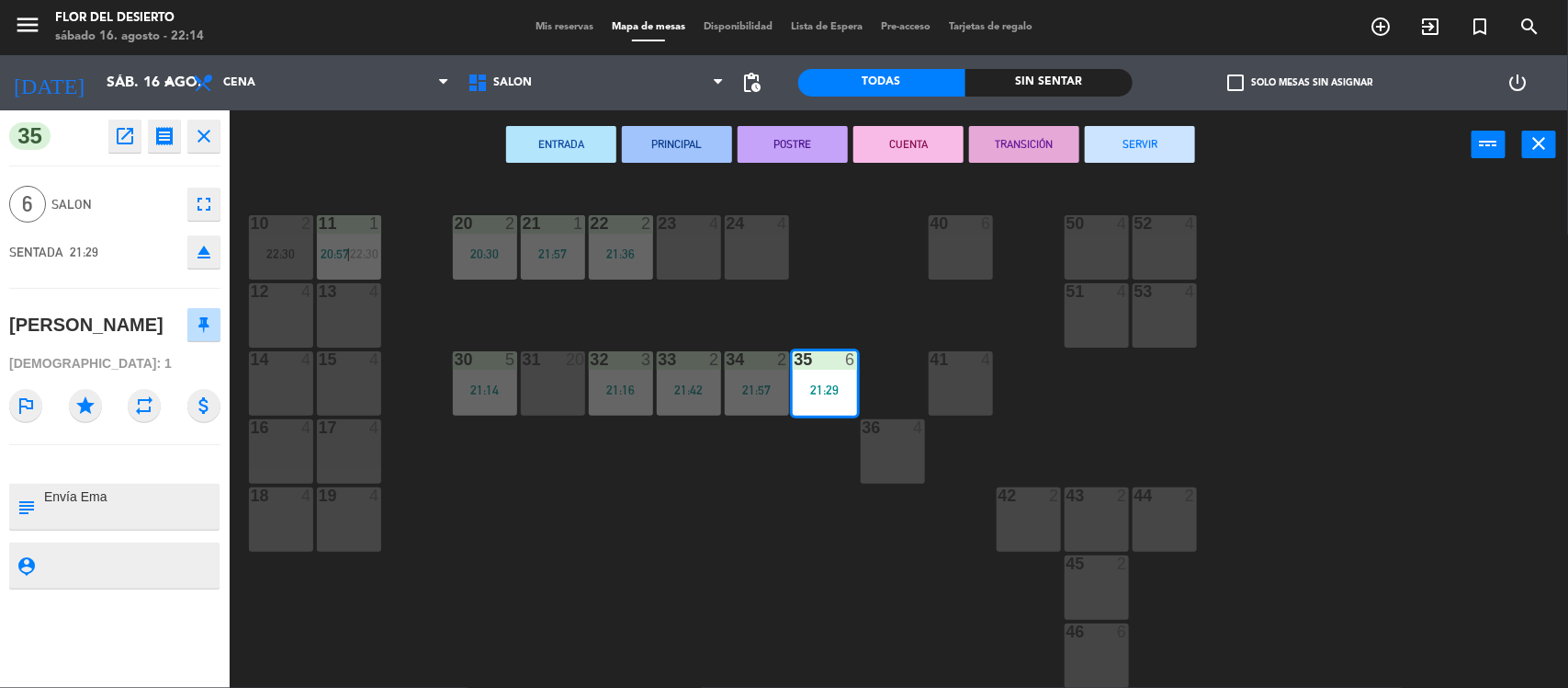
click at [355, 155] on div "ENTRADA PRINCIPAL POSTRE CUENTA TRANSICIÓN SERVIR power_input close" at bounding box center [851, 145] width 1242 height 70
click at [200, 135] on icon "close" at bounding box center [204, 136] width 23 height 23
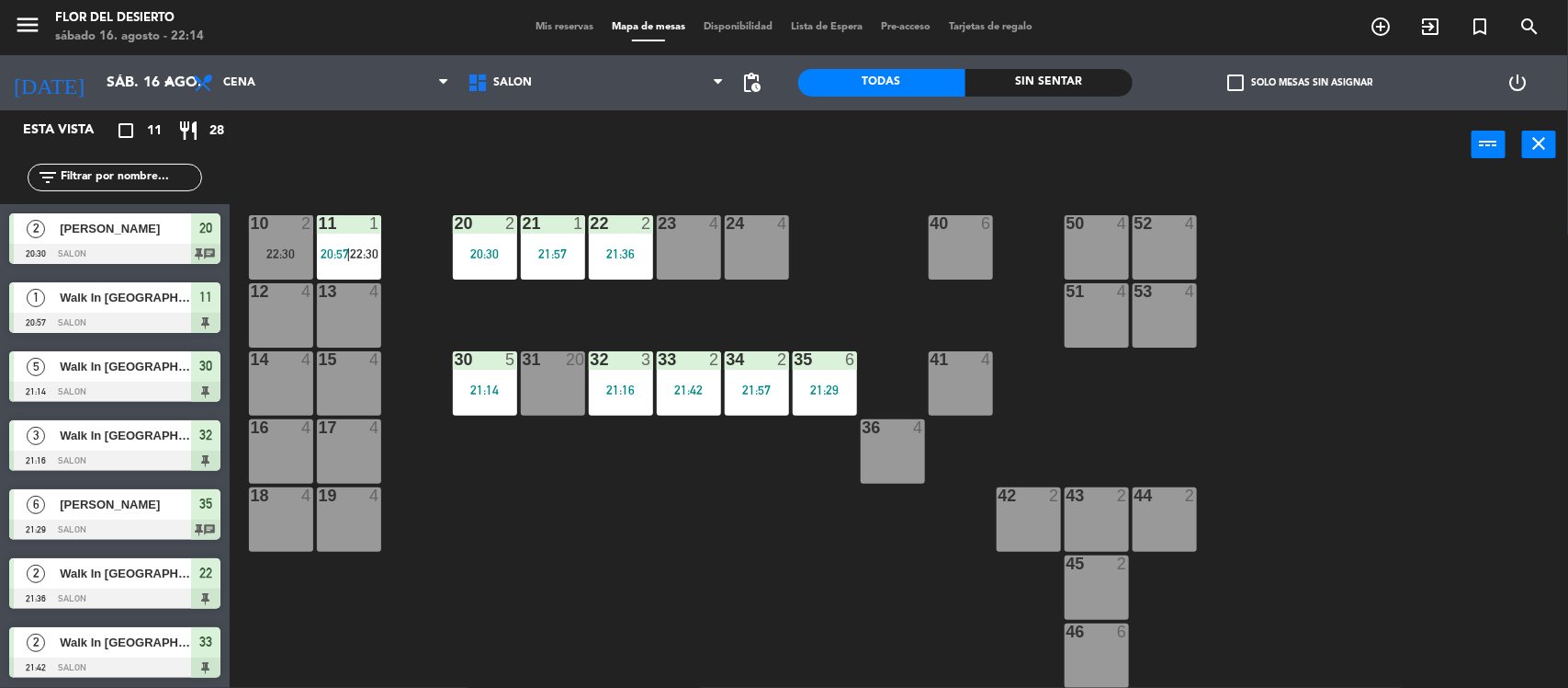
click at [534, 34] on div "Mis reservas Mapa de mesas Disponibilidad Lista de Espera Pre-acceso Tarjetas d…" at bounding box center [784, 27] width 515 height 17
click at [557, 10] on div "menu [PERSON_NAME] DEL DESIERTO sábado 16. agosto - 22:14 Mis reservas Mapa de …" at bounding box center [784, 27] width 1568 height 55
click at [557, 20] on div "Mis reservas Mapa de mesas Disponibilidad Lista de Espera Pre-acceso Tarjetas d…" at bounding box center [784, 27] width 515 height 17
click at [556, 25] on span "Mis reservas" at bounding box center [565, 27] width 76 height 10
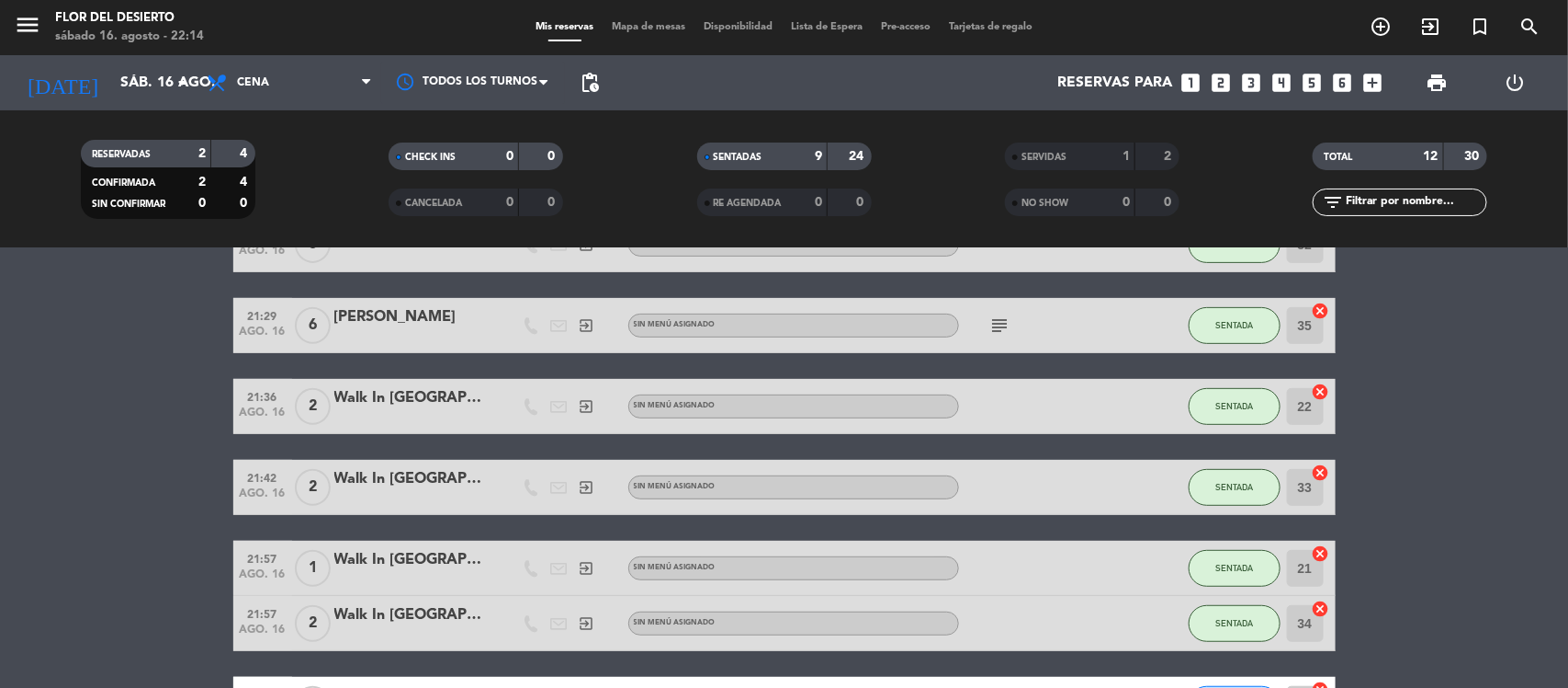
scroll to position [345, 0]
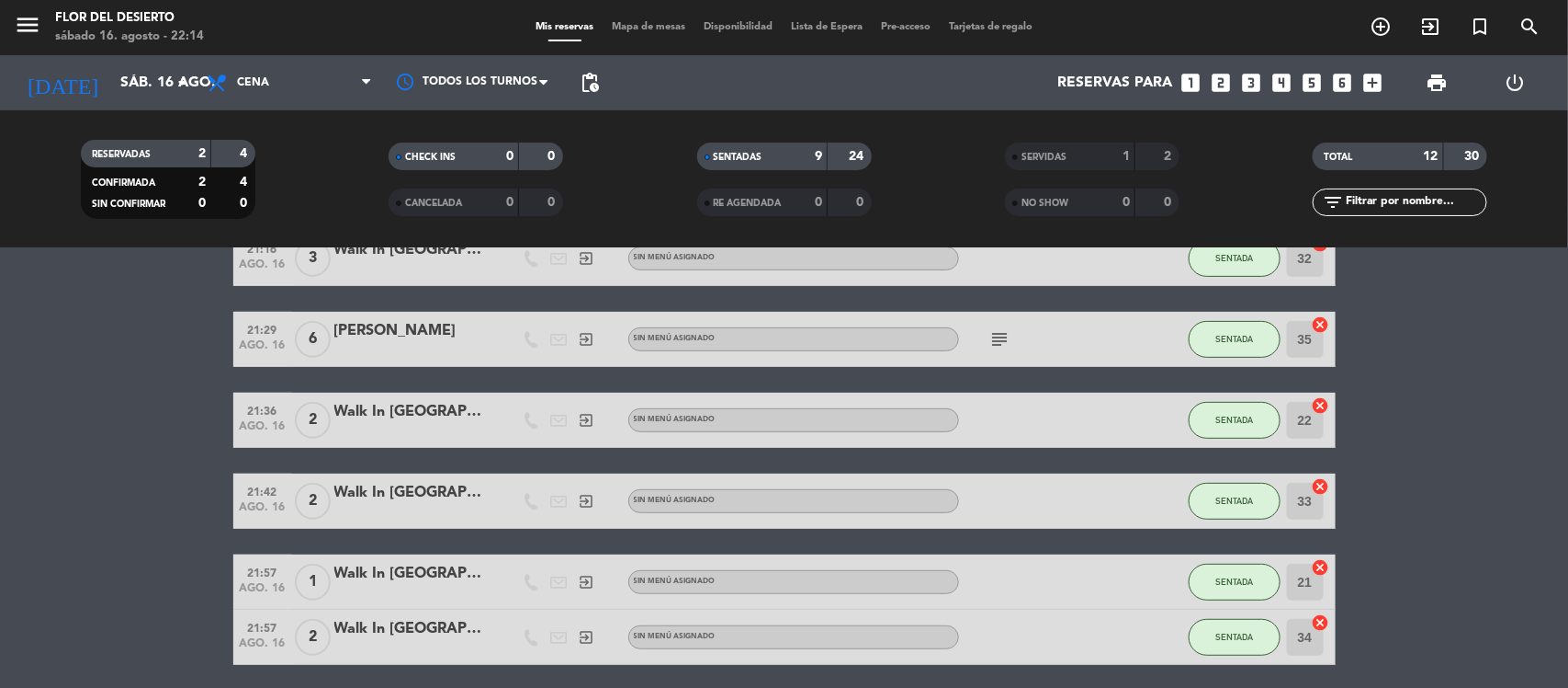
click at [406, 344] on div at bounding box center [411, 351] width 156 height 15
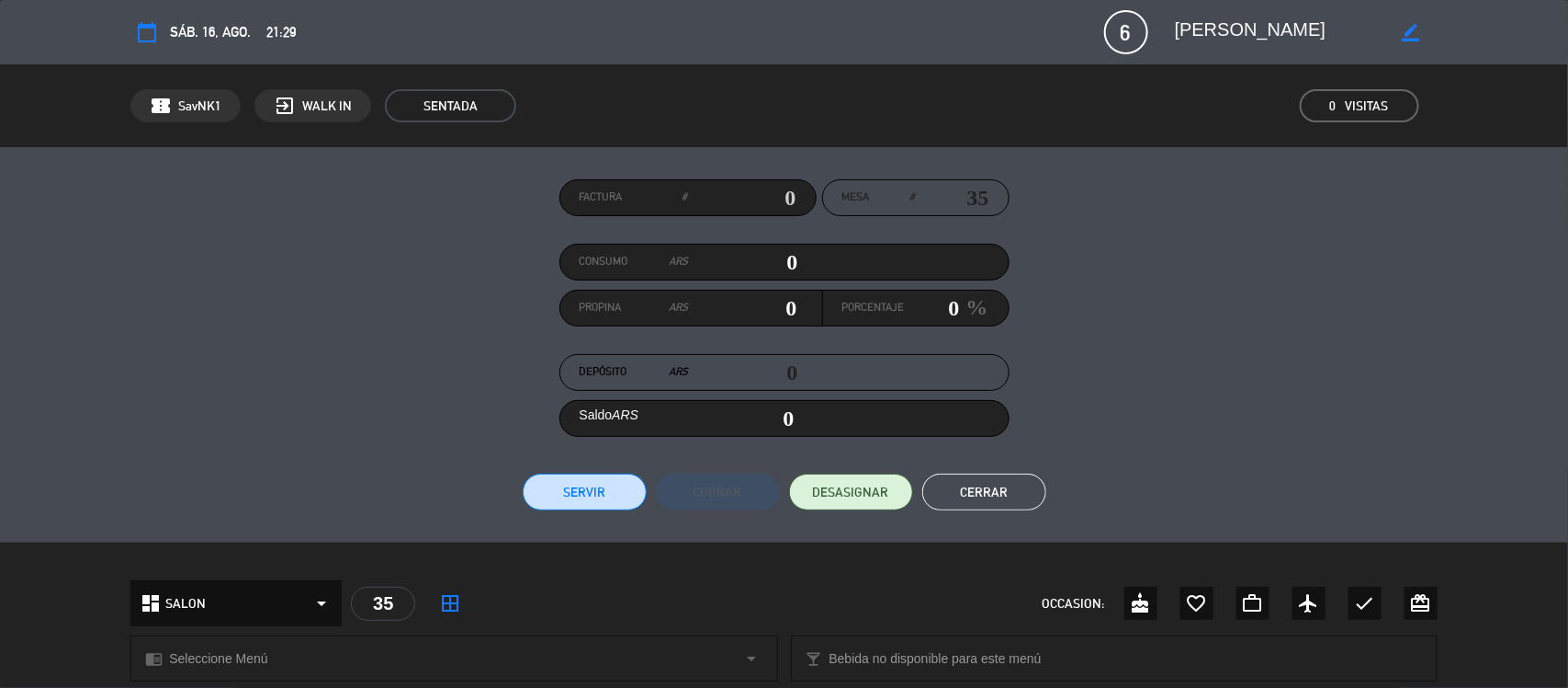
click at [1416, 30] on icon "border_color" at bounding box center [1411, 32] width 18 height 18
type textarea "[PERSON_NAME]"
click at [1407, 25] on icon at bounding box center [1411, 32] width 18 height 18
click at [971, 492] on button "Cerrar" at bounding box center [984, 492] width 124 height 37
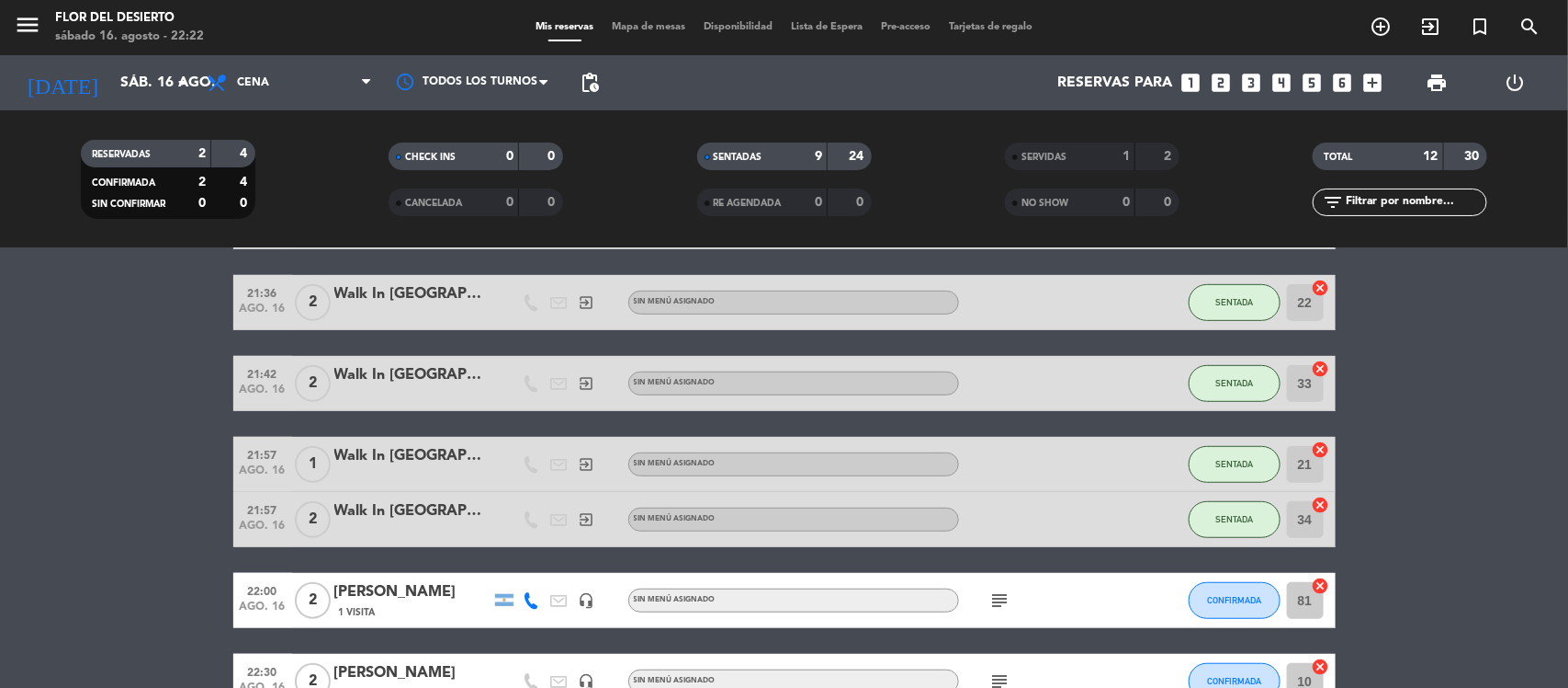
scroll to position [574, 0]
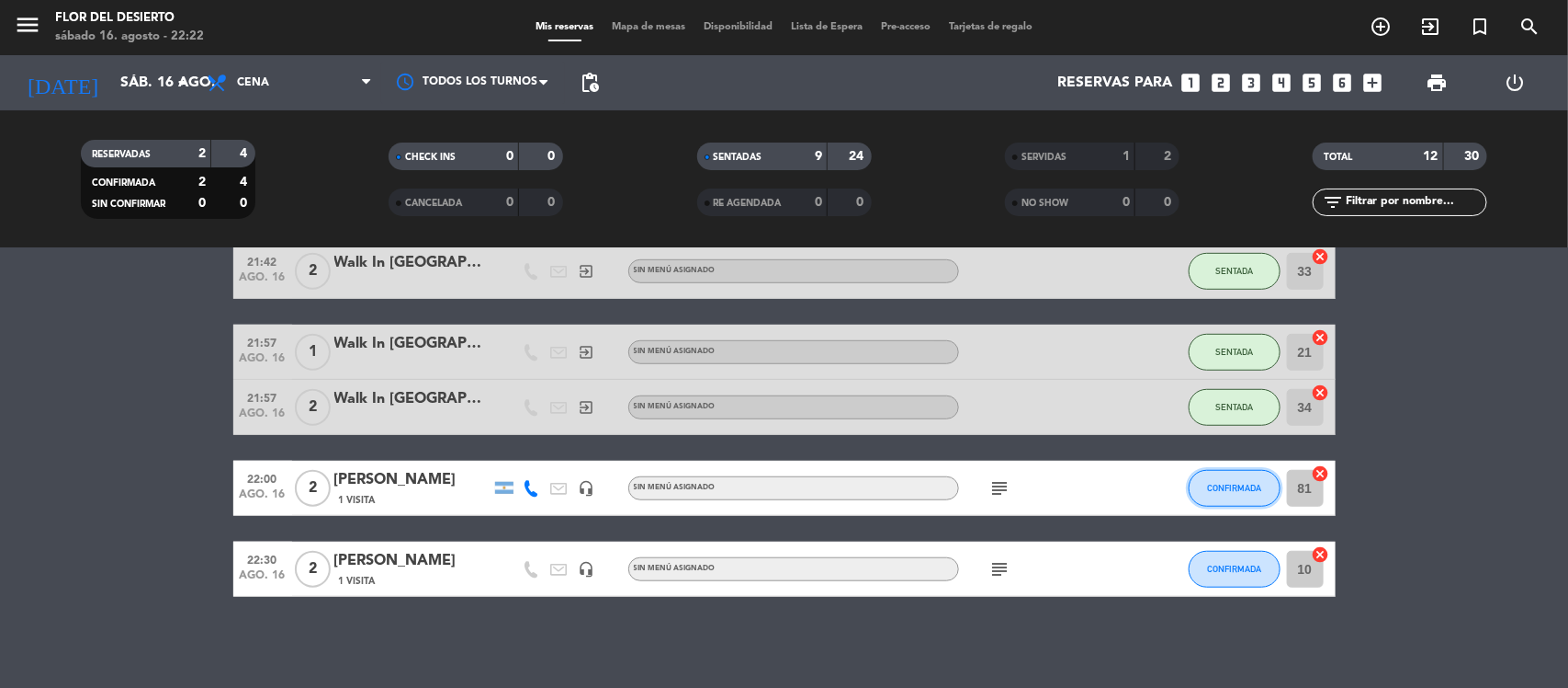
click at [1256, 488] on span "CONFIRMADA" at bounding box center [1234, 487] width 54 height 10
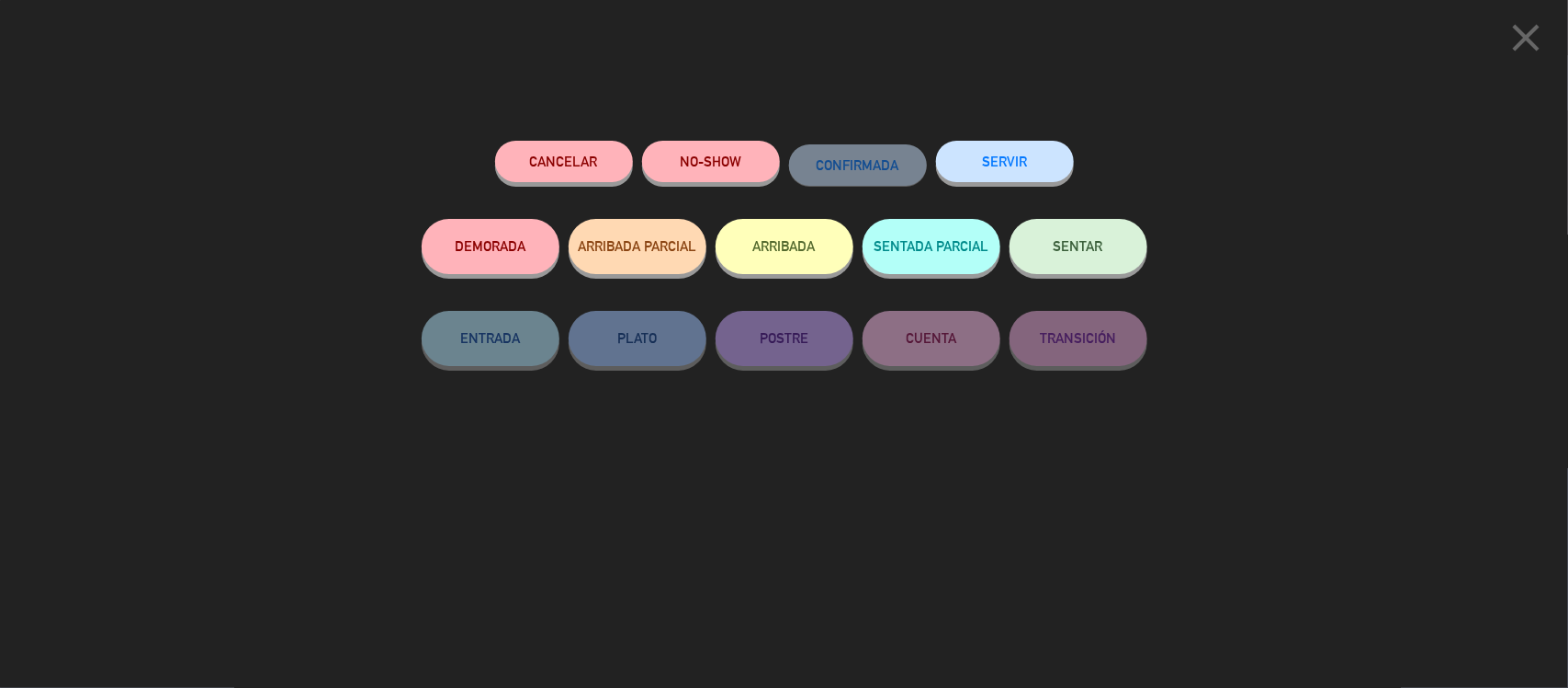
click at [1041, 244] on button "SENTAR" at bounding box center [1078, 246] width 138 height 55
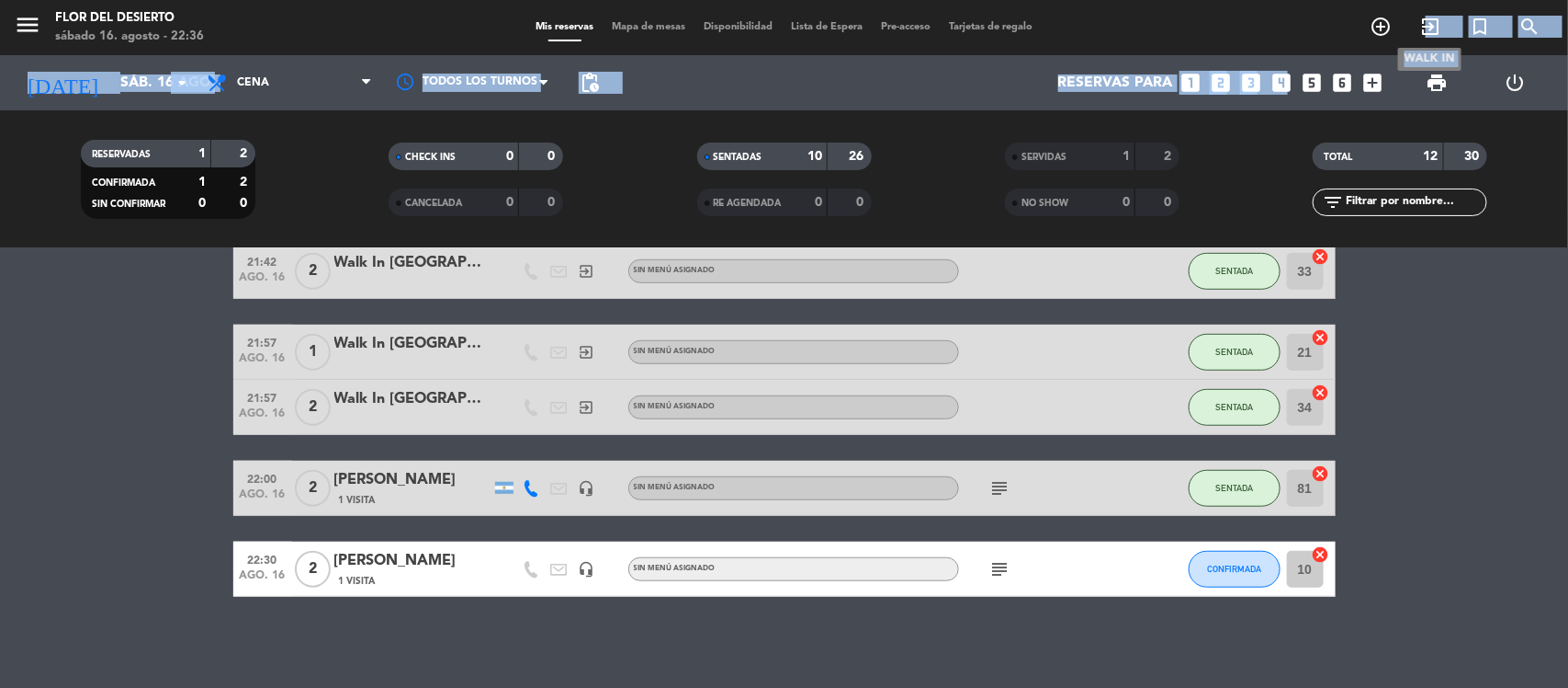
click at [1426, 22] on icon "exit_to_app" at bounding box center [1430, 26] width 23 height 23
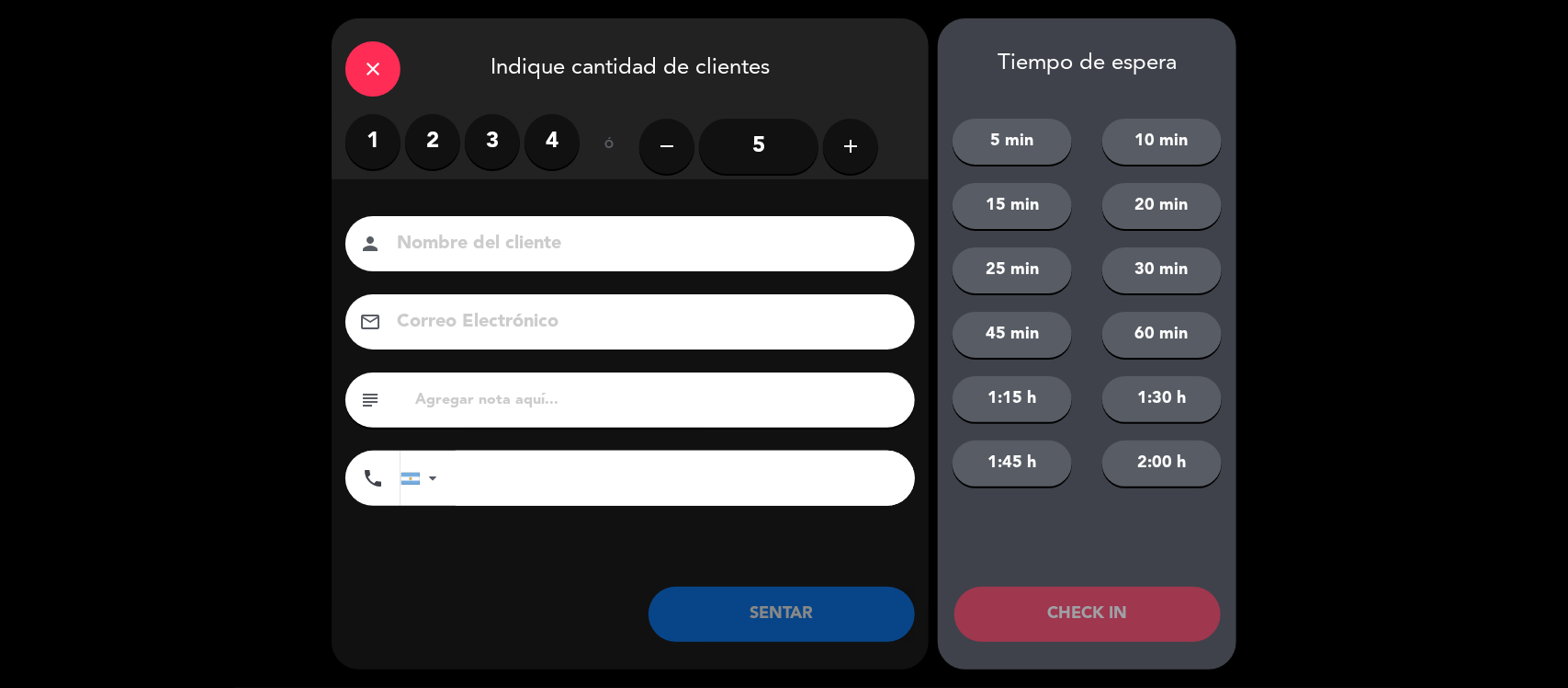
click at [345, 57] on div "close Indique cantidad de clientes" at bounding box center [631, 67] width 597 height 96
click at [358, 65] on div "close" at bounding box center [373, 69] width 55 height 55
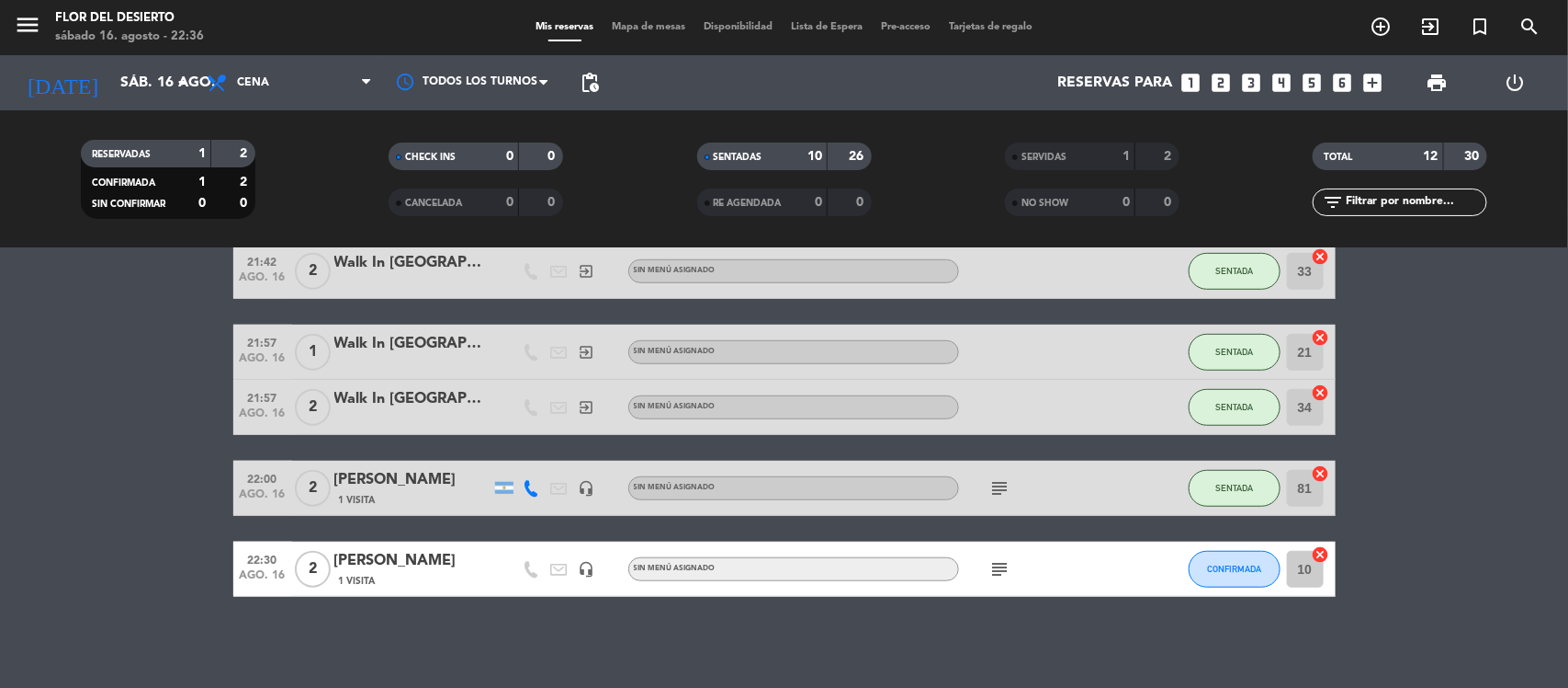
click at [628, 30] on span "Mapa de mesas" at bounding box center [648, 27] width 92 height 10
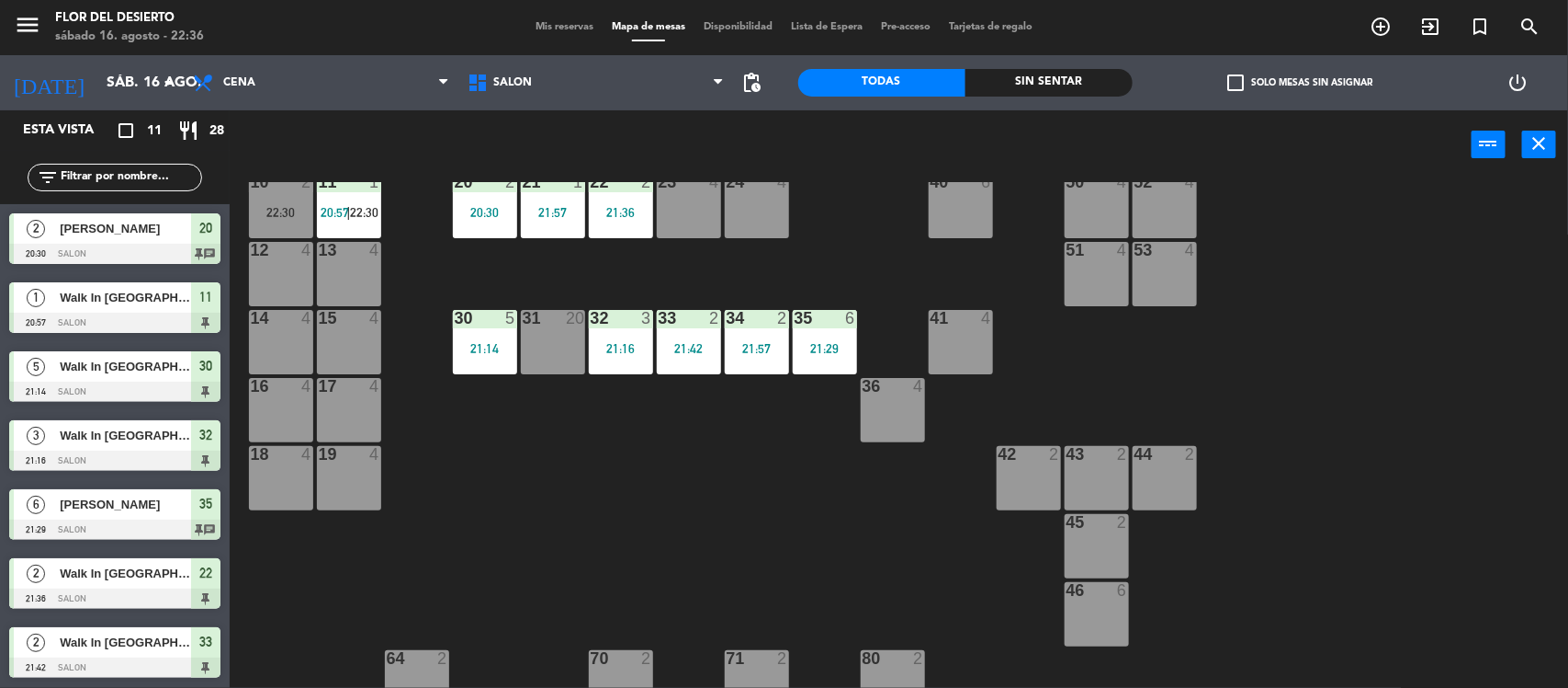
scroll to position [115, 0]
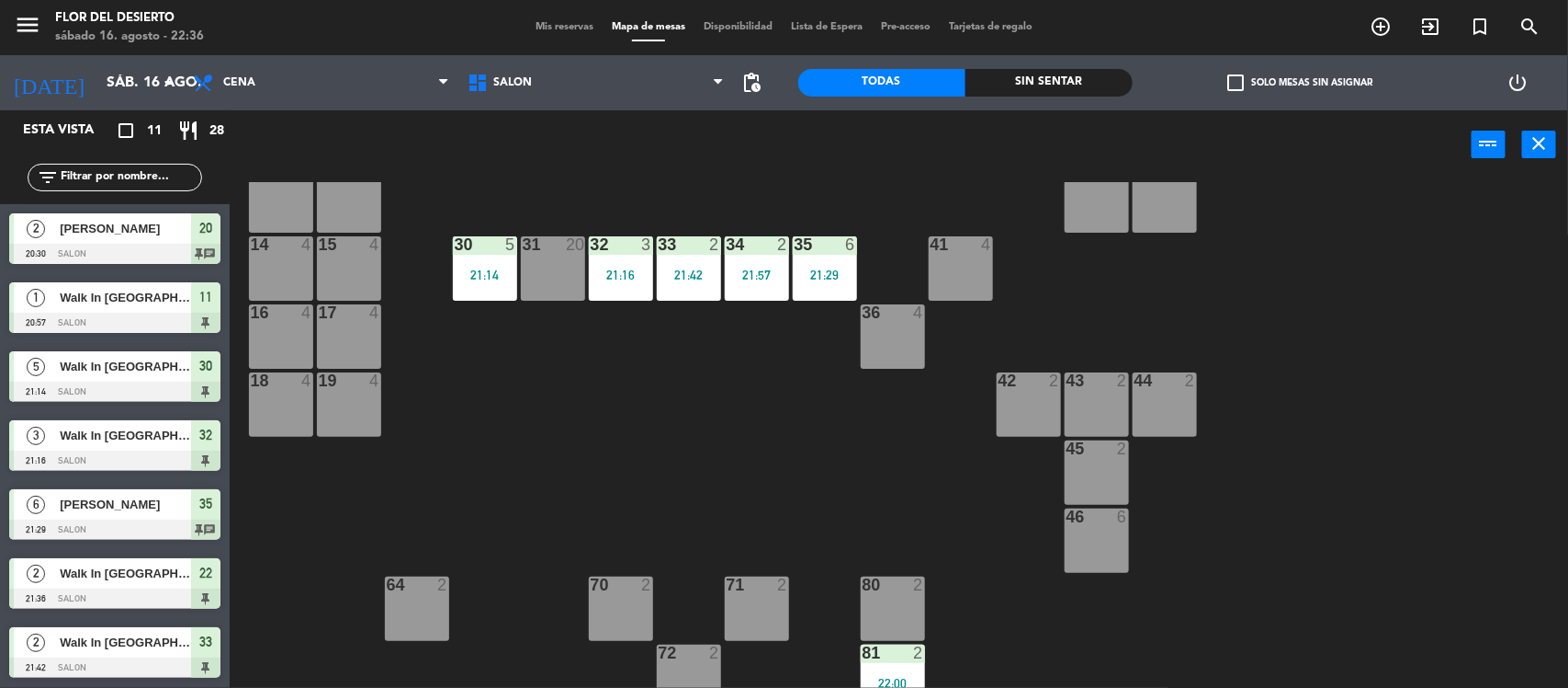
click at [1095, 460] on div "45 2" at bounding box center [1097, 472] width 65 height 65
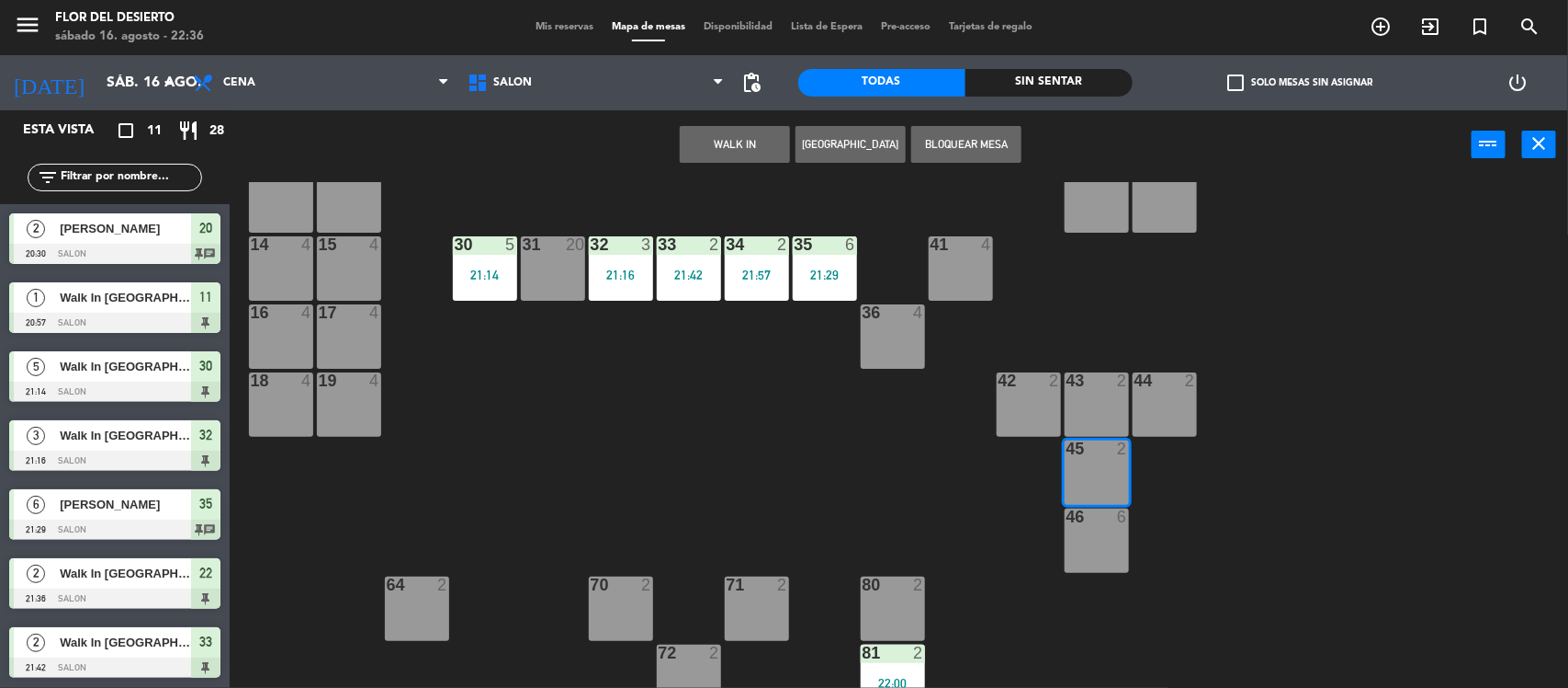
click at [732, 153] on button "WALK IN" at bounding box center [735, 145] width 111 height 37
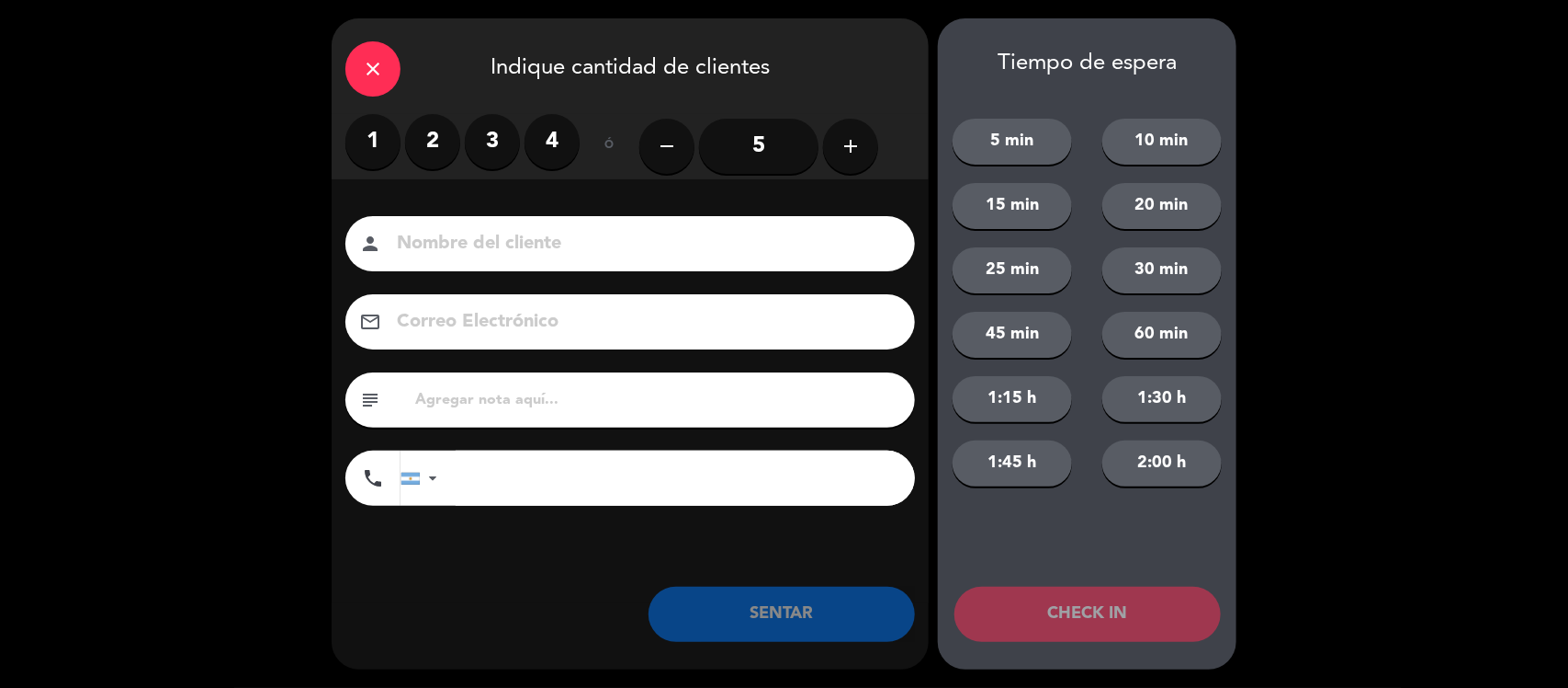
drag, startPoint x: 503, startPoint y: 202, endPoint x: 927, endPoint y: 273, distance: 429.9
click at [927, 273] on div "Nombre del cliente person Correo Electrónico email subject phone [GEOGRAPHIC_DA…" at bounding box center [631, 391] width 597 height 423
click at [809, 232] on input at bounding box center [642, 244] width 497 height 32
click at [807, 234] on input at bounding box center [642, 244] width 497 height 32
click at [801, 242] on input at bounding box center [642, 244] width 497 height 32
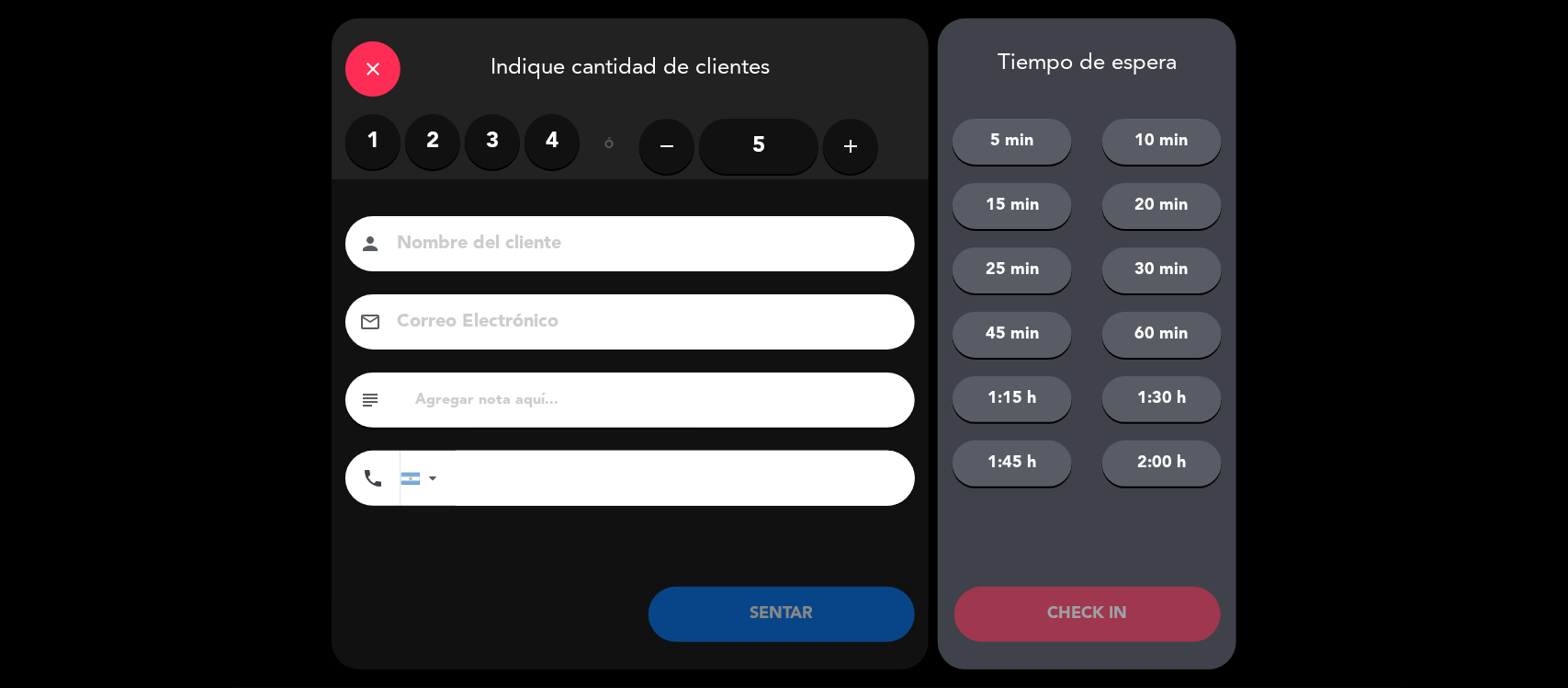
click at [801, 242] on input at bounding box center [642, 244] width 497 height 32
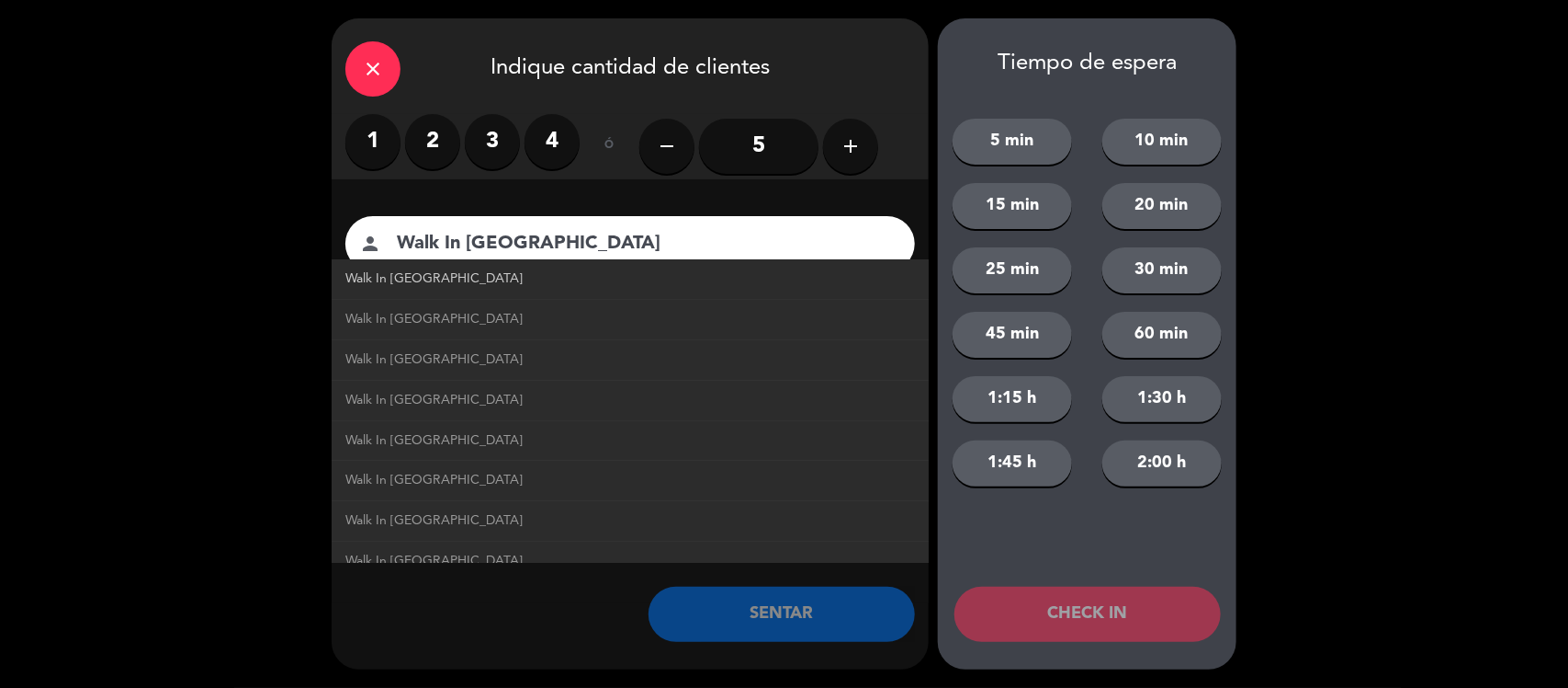
type input "Walk In [GEOGRAPHIC_DATA]"
click at [860, 281] on link "Walk In [GEOGRAPHIC_DATA]" at bounding box center [631, 279] width 570 height 22
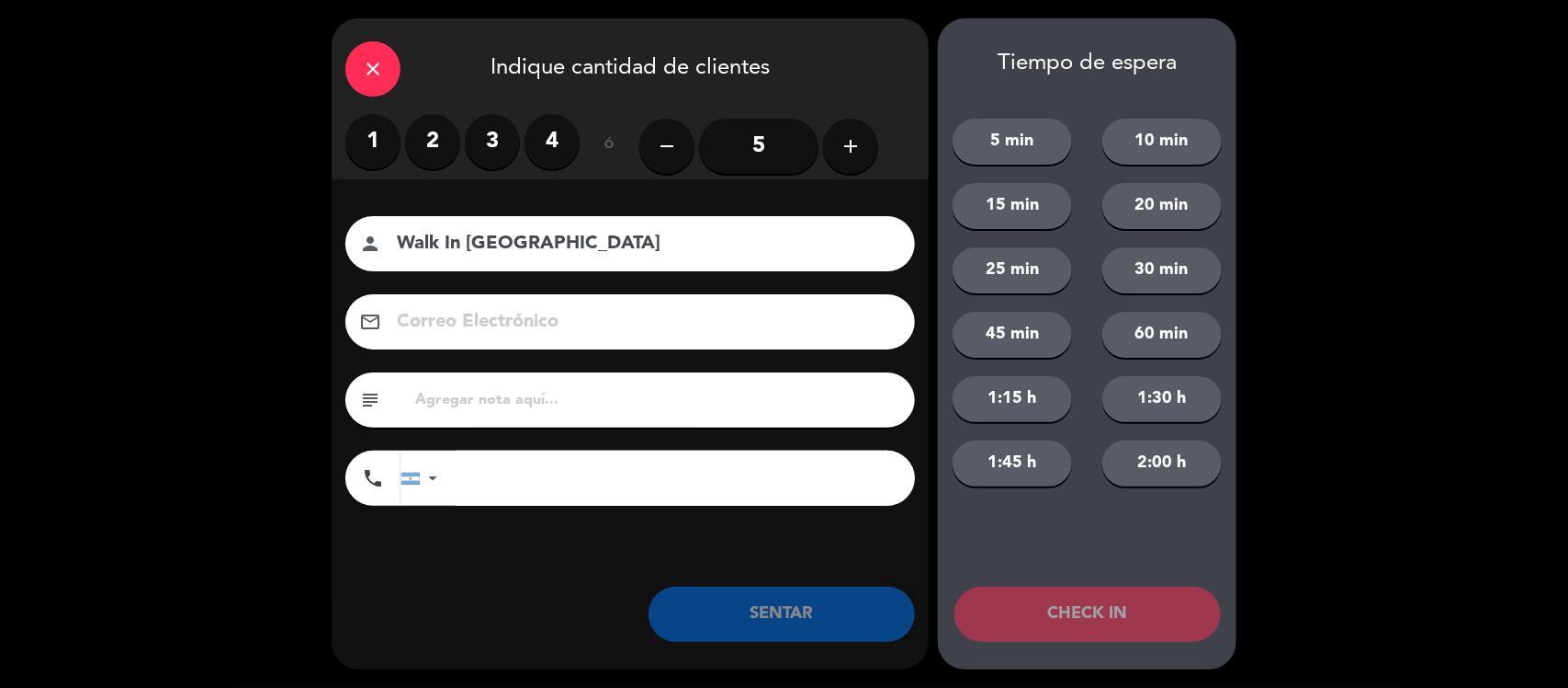
click at [433, 141] on label "2" at bounding box center [433, 141] width 55 height 55
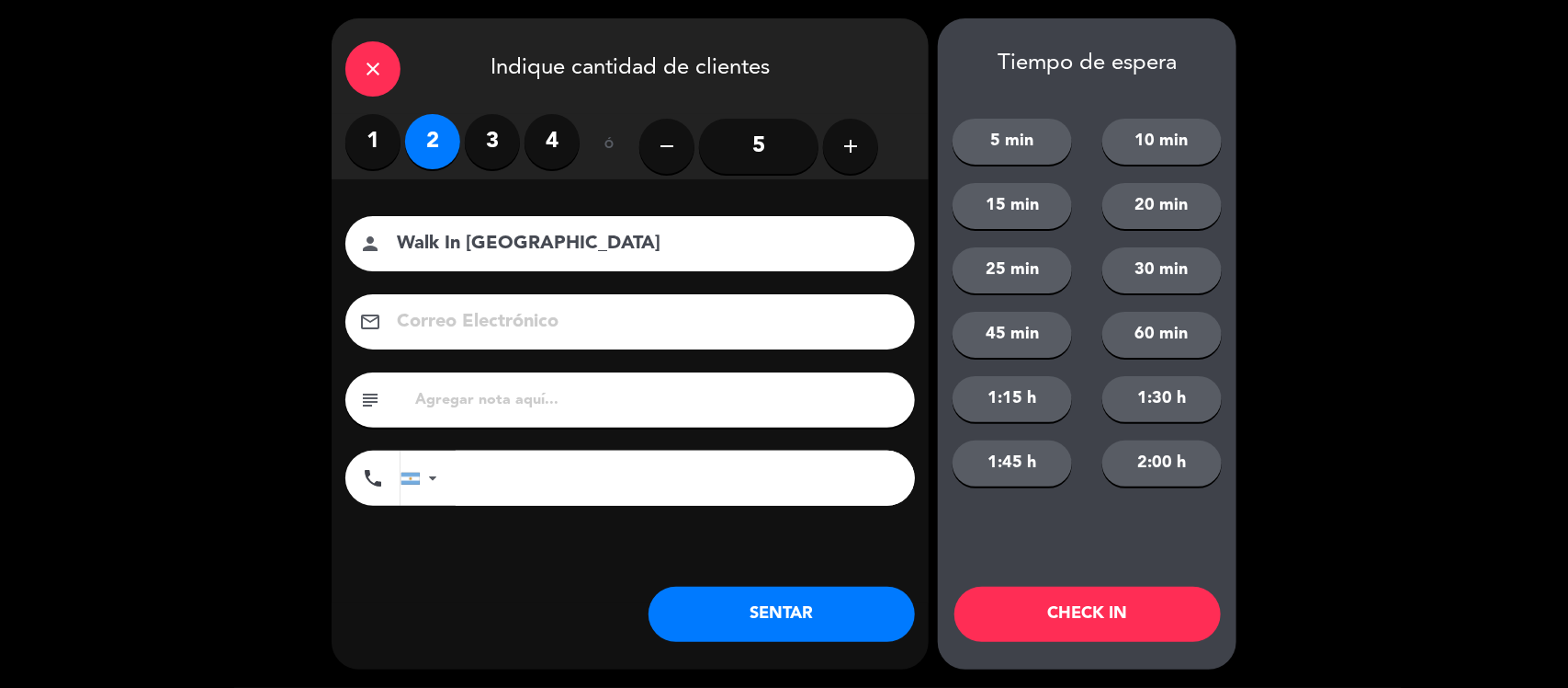
click at [832, 631] on button "SENTAR" at bounding box center [782, 614] width 266 height 55
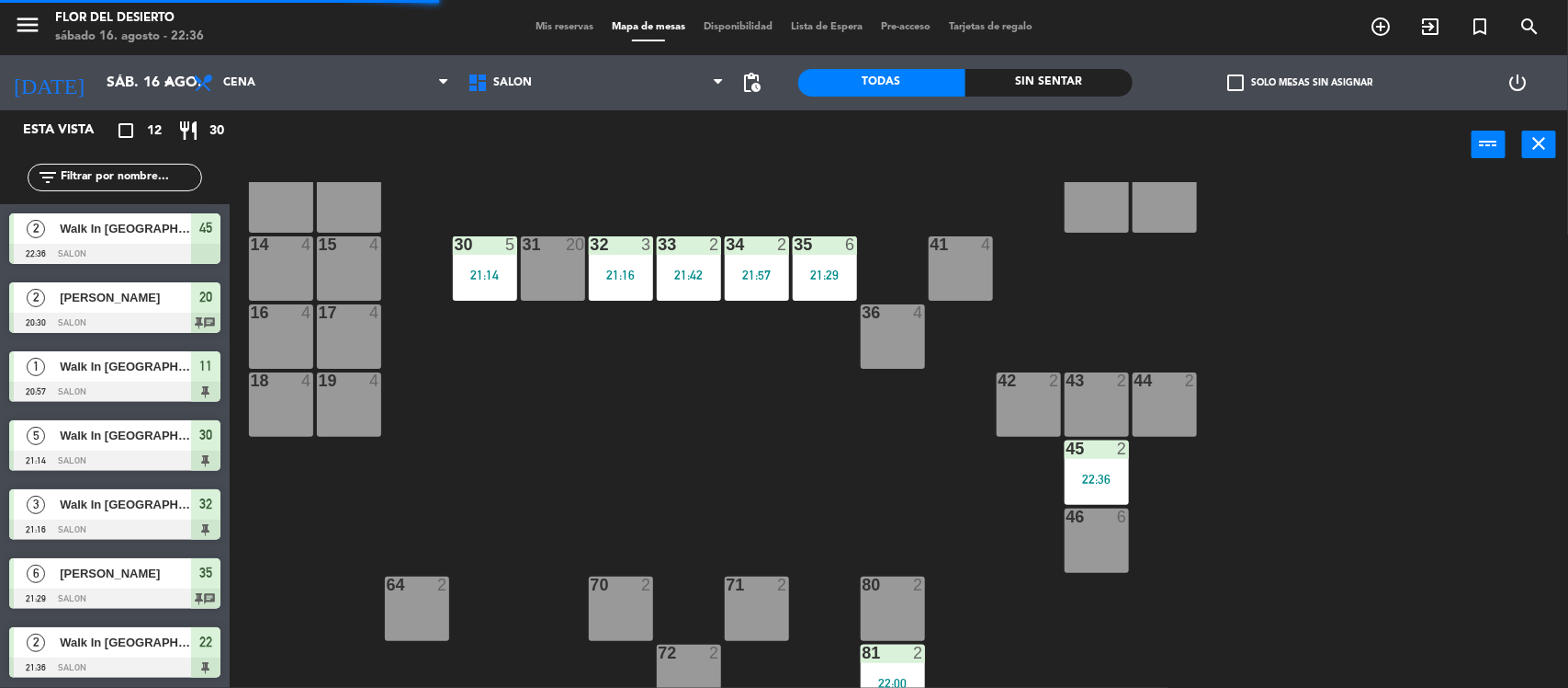
click at [1068, 519] on div "46" at bounding box center [1067, 516] width 1 height 17
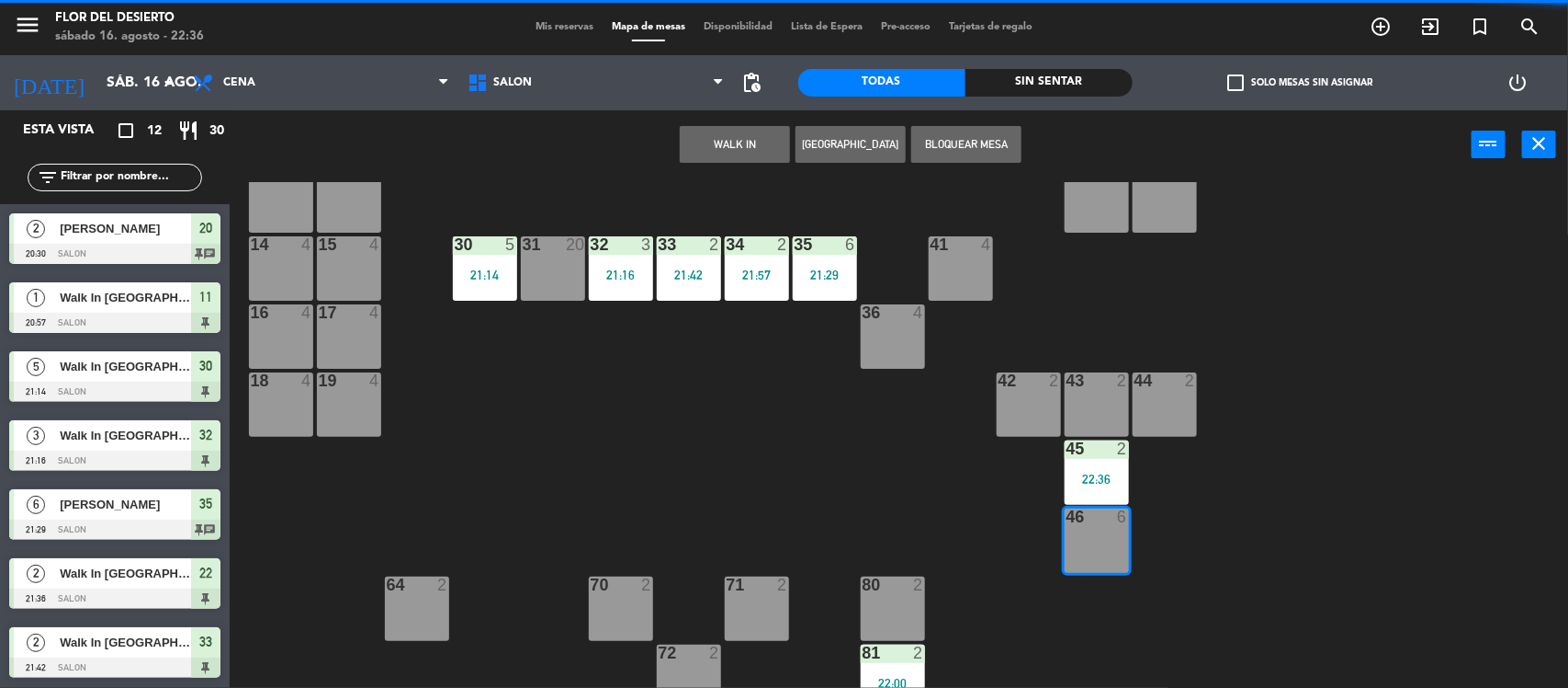
click at [751, 147] on button "WALK IN" at bounding box center [735, 145] width 111 height 37
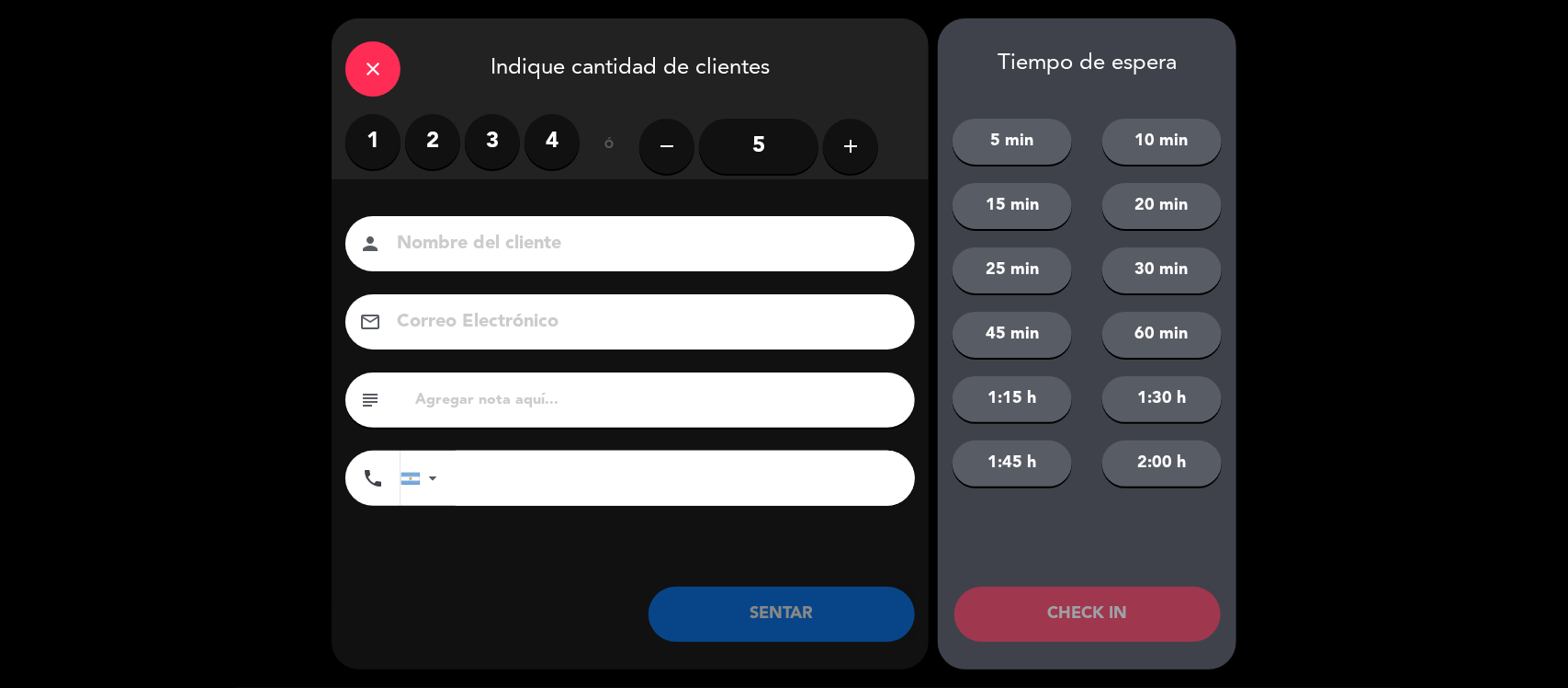
drag, startPoint x: 427, startPoint y: 139, endPoint x: 476, endPoint y: 171, distance: 58.5
click at [432, 139] on label "2" at bounding box center [433, 141] width 55 height 55
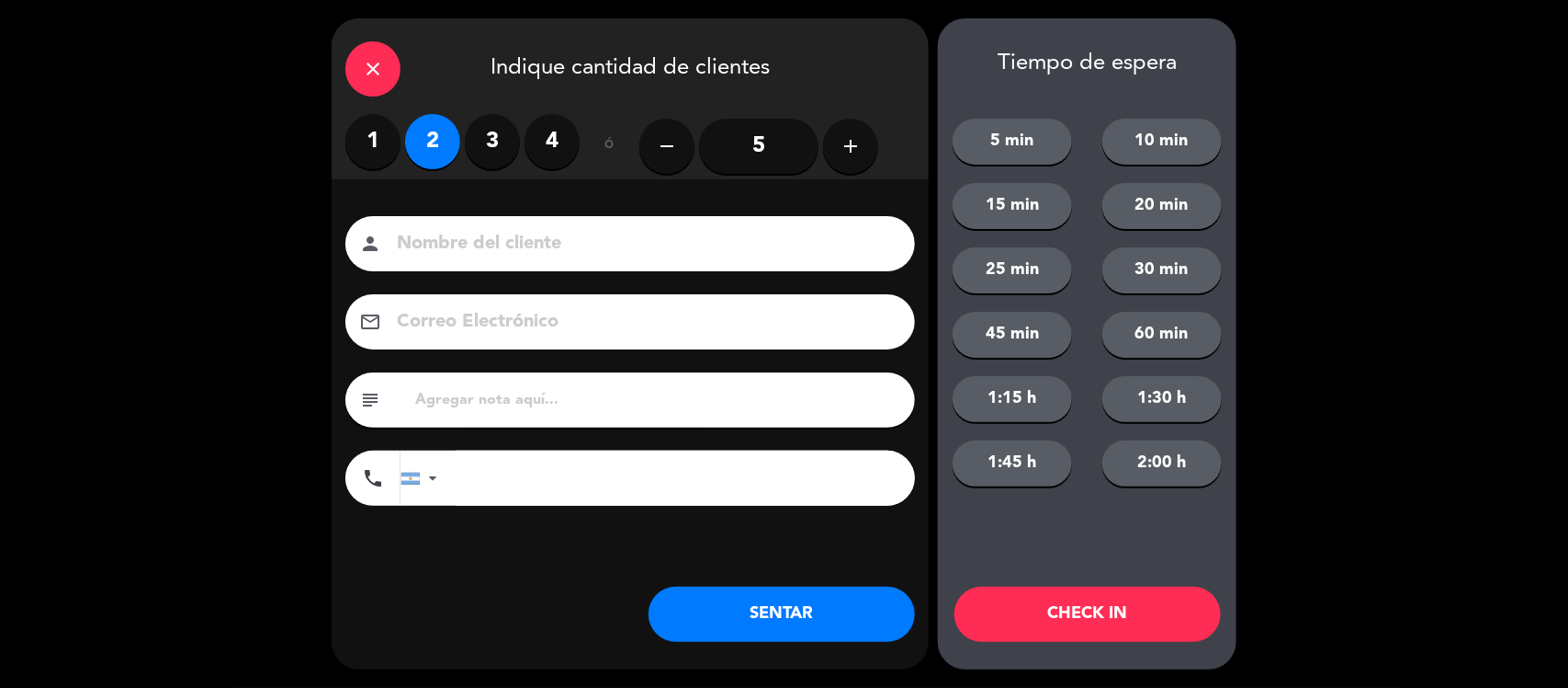
click at [494, 245] on input at bounding box center [642, 244] width 497 height 32
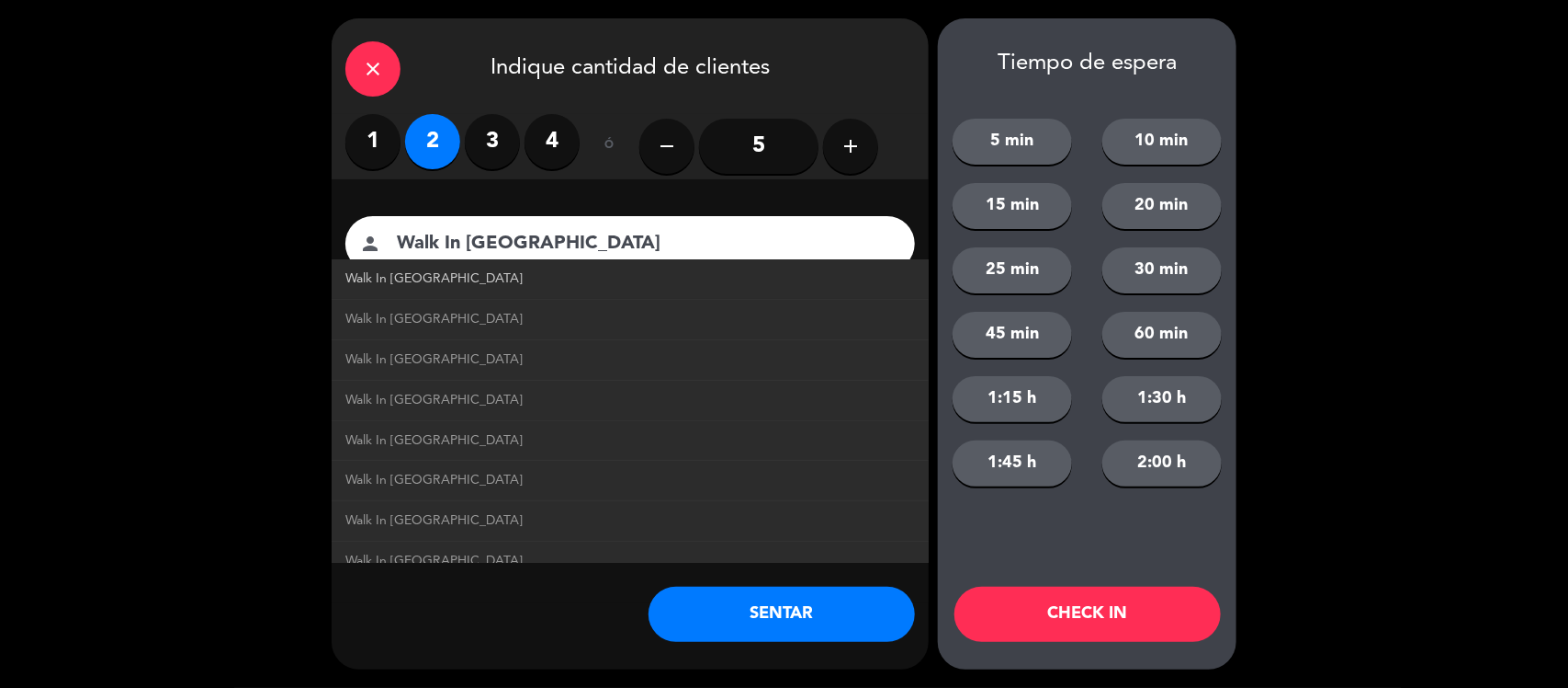
type input "Walk In [GEOGRAPHIC_DATA]"
click at [672, 281] on link "Walk In [GEOGRAPHIC_DATA]" at bounding box center [631, 279] width 570 height 22
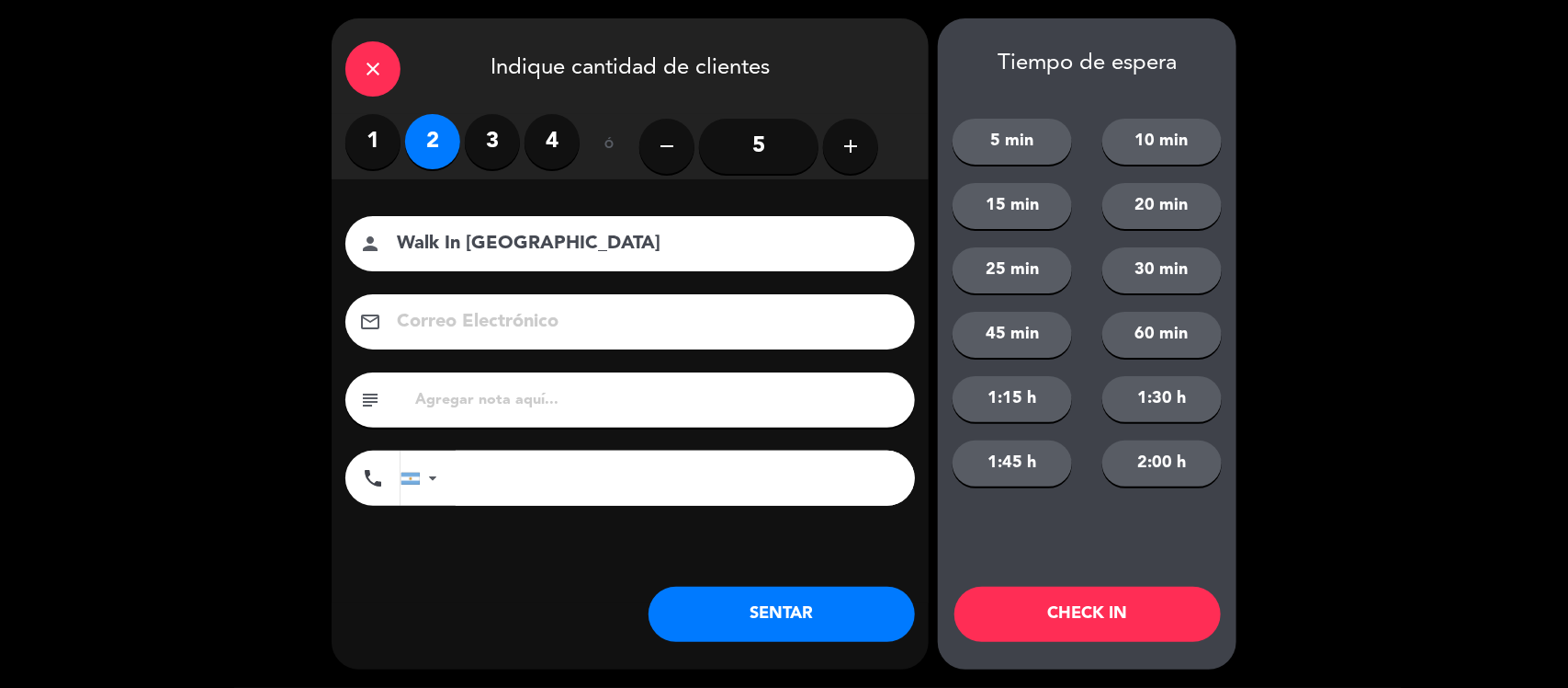
click at [791, 612] on button "SENTAR" at bounding box center [782, 614] width 266 height 55
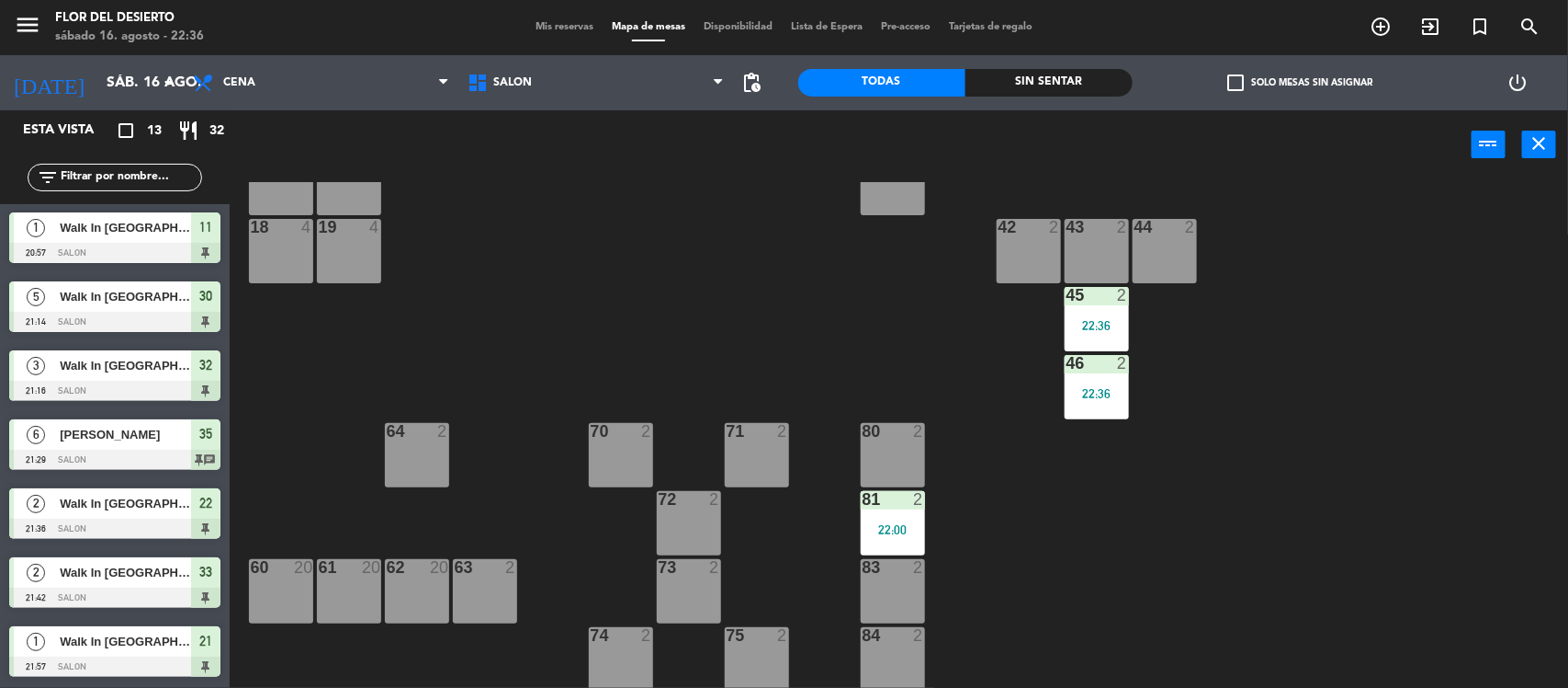
scroll to position [415, 0]
click at [107, 504] on span "[PERSON_NAME]" at bounding box center [125, 504] width 131 height 20
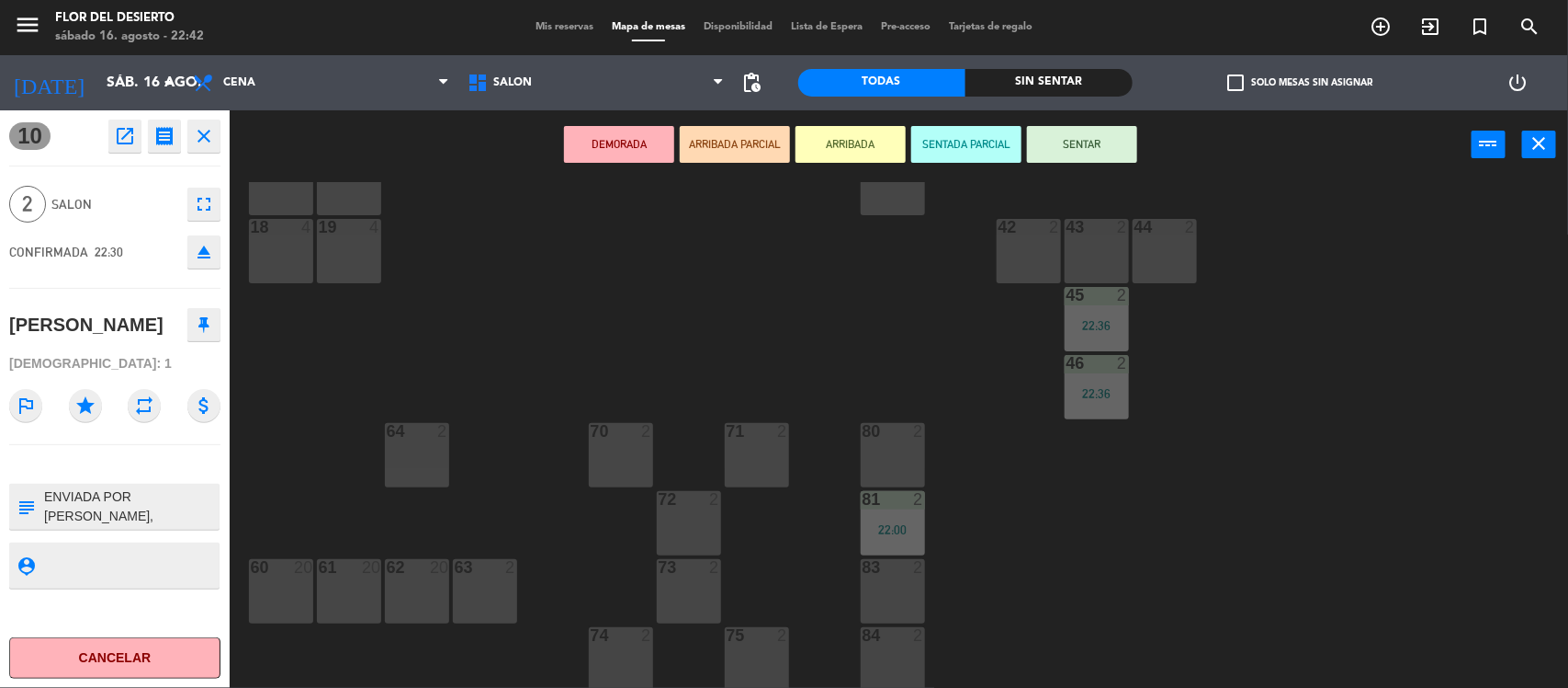
click at [591, 240] on div "10 2 22:30 11 1 20:57 | 22:30 20 2 20:30 21 1 21:57 22 2 21:36 23 4 24 4 40 6 5…" at bounding box center [906, 436] width 1323 height 509
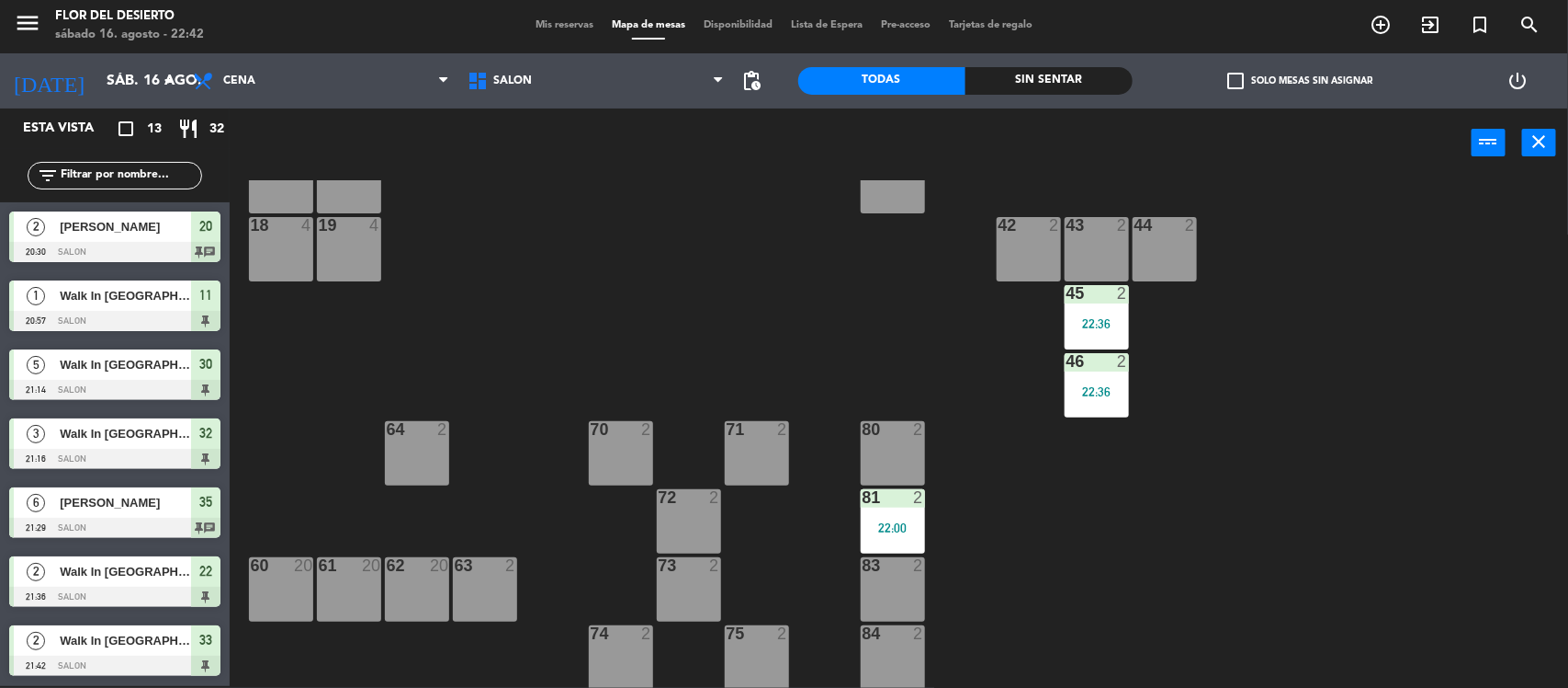
scroll to position [115, 0]
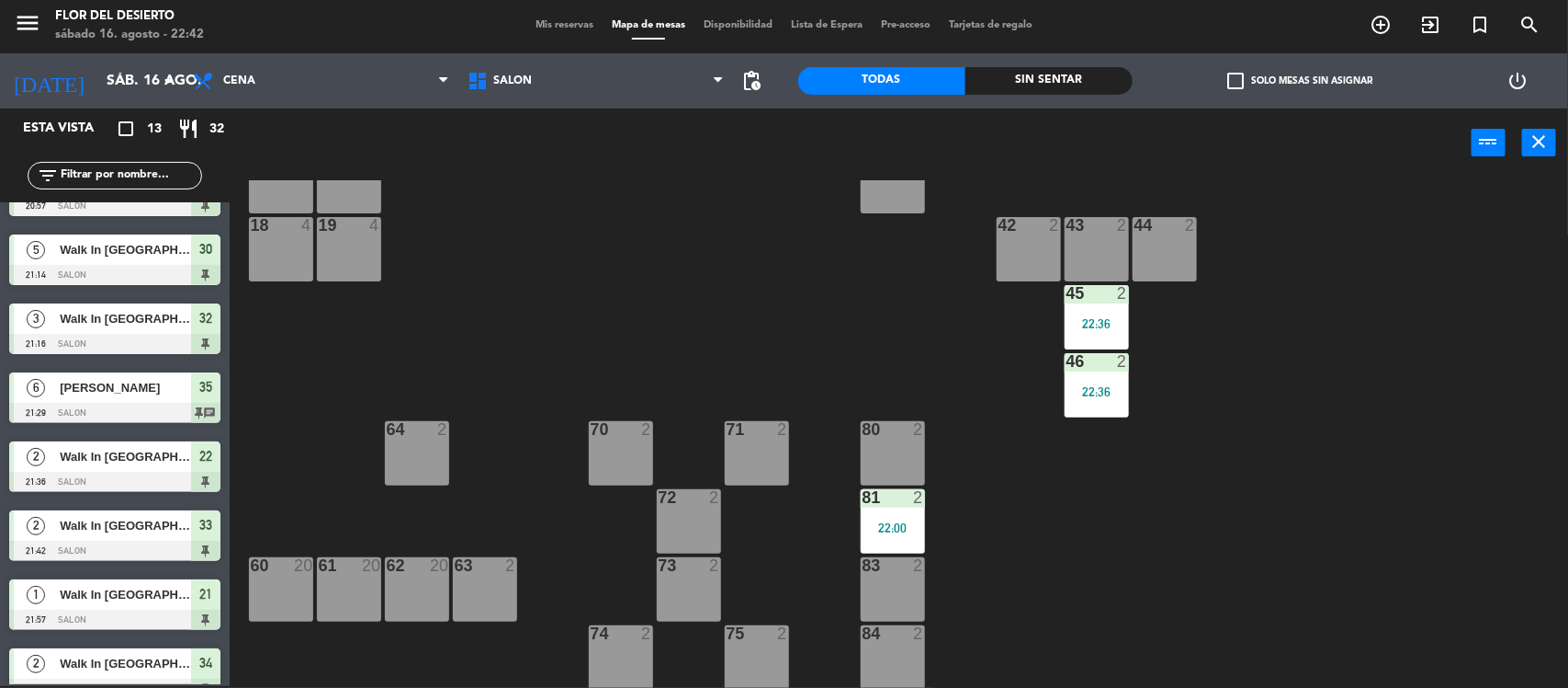
click at [542, 21] on span "Mis reservas" at bounding box center [565, 25] width 76 height 10
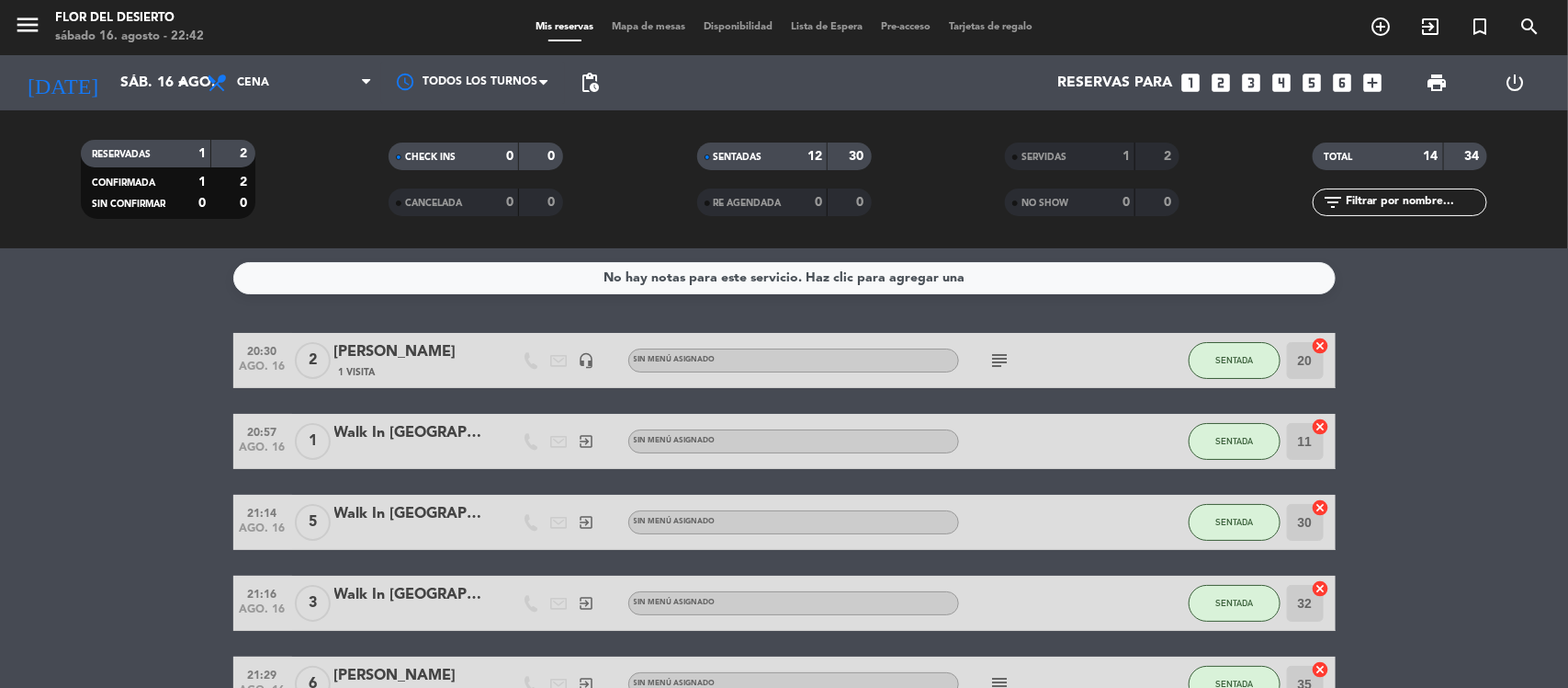
scroll to position [690, 0]
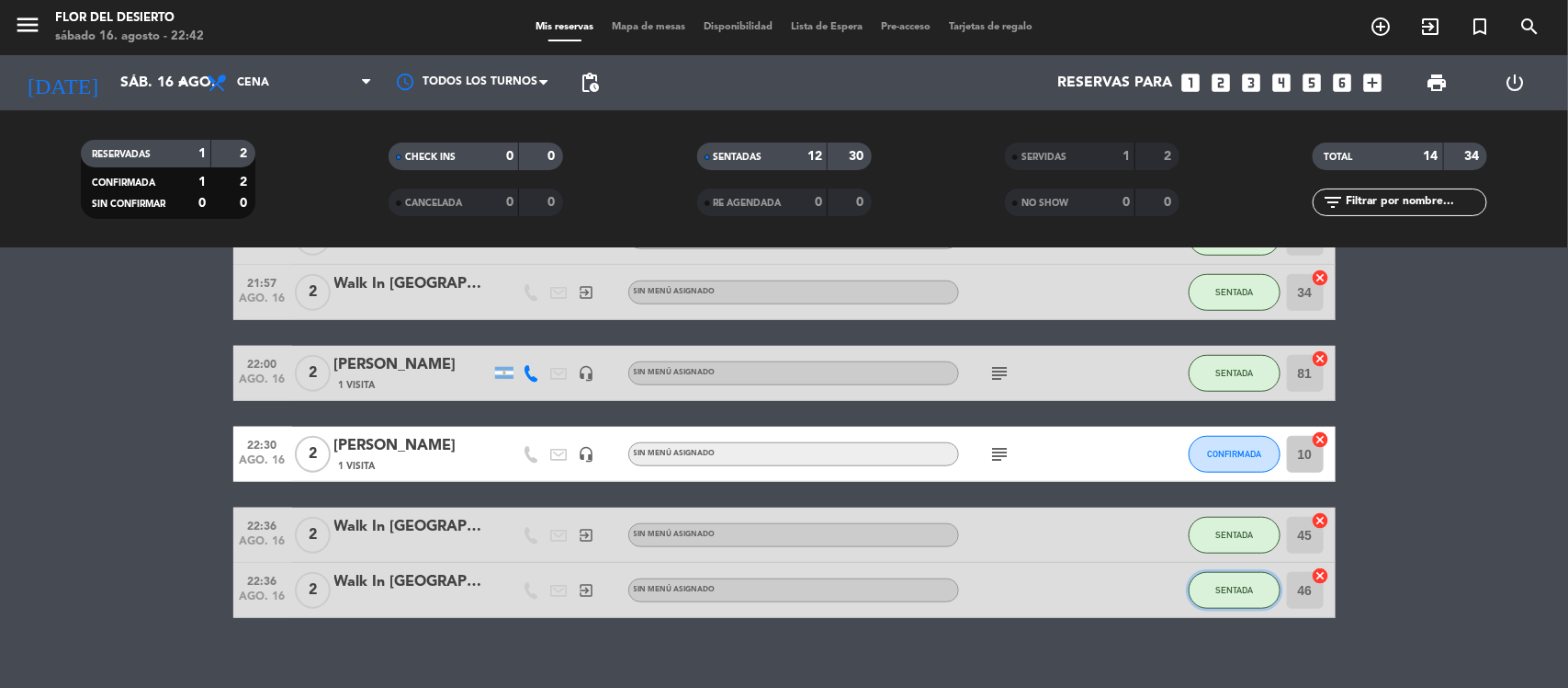
click at [1241, 577] on button "SENTADA" at bounding box center [1235, 590] width 92 height 37
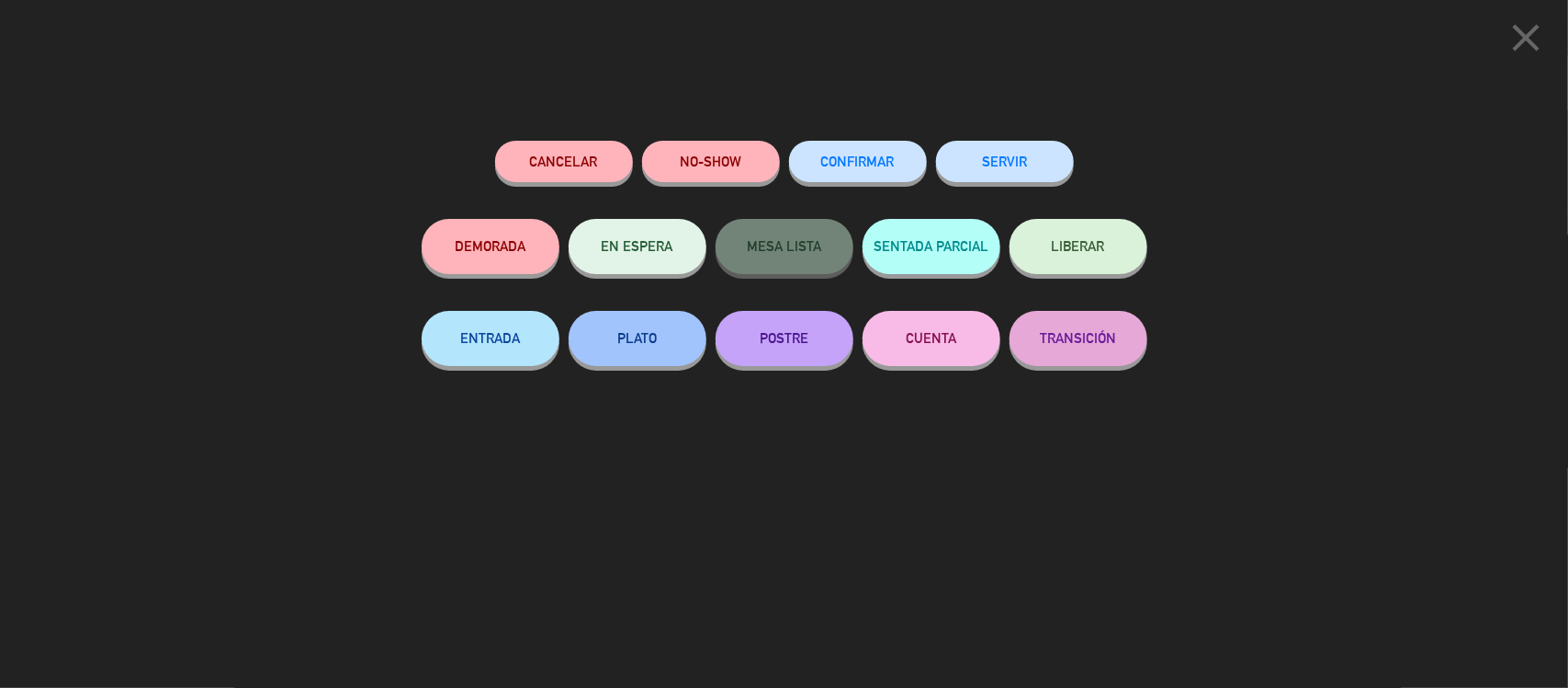
click at [590, 158] on button "Cancelar" at bounding box center [564, 162] width 138 height 41
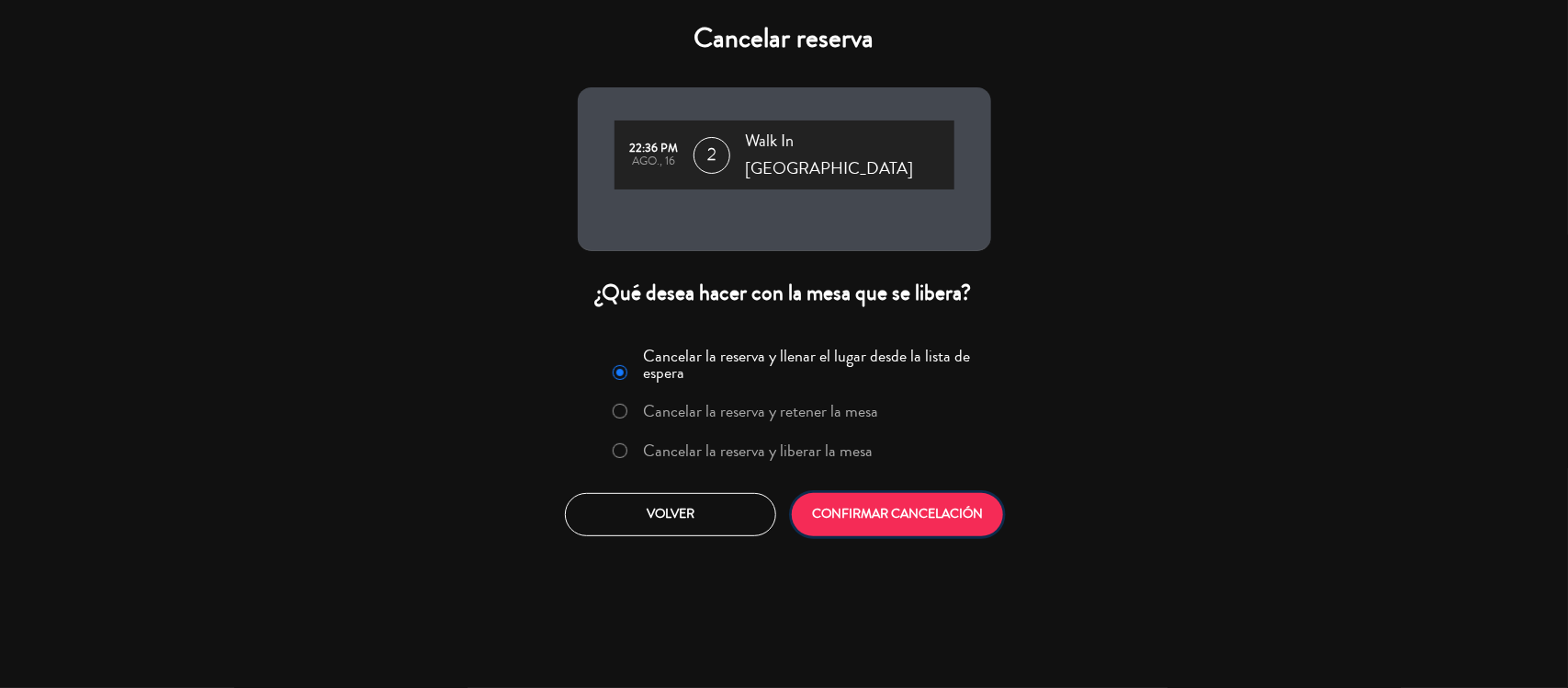
click at [962, 493] on button "CONFIRMAR CANCELACIÓN" at bounding box center [898, 515] width 212 height 43
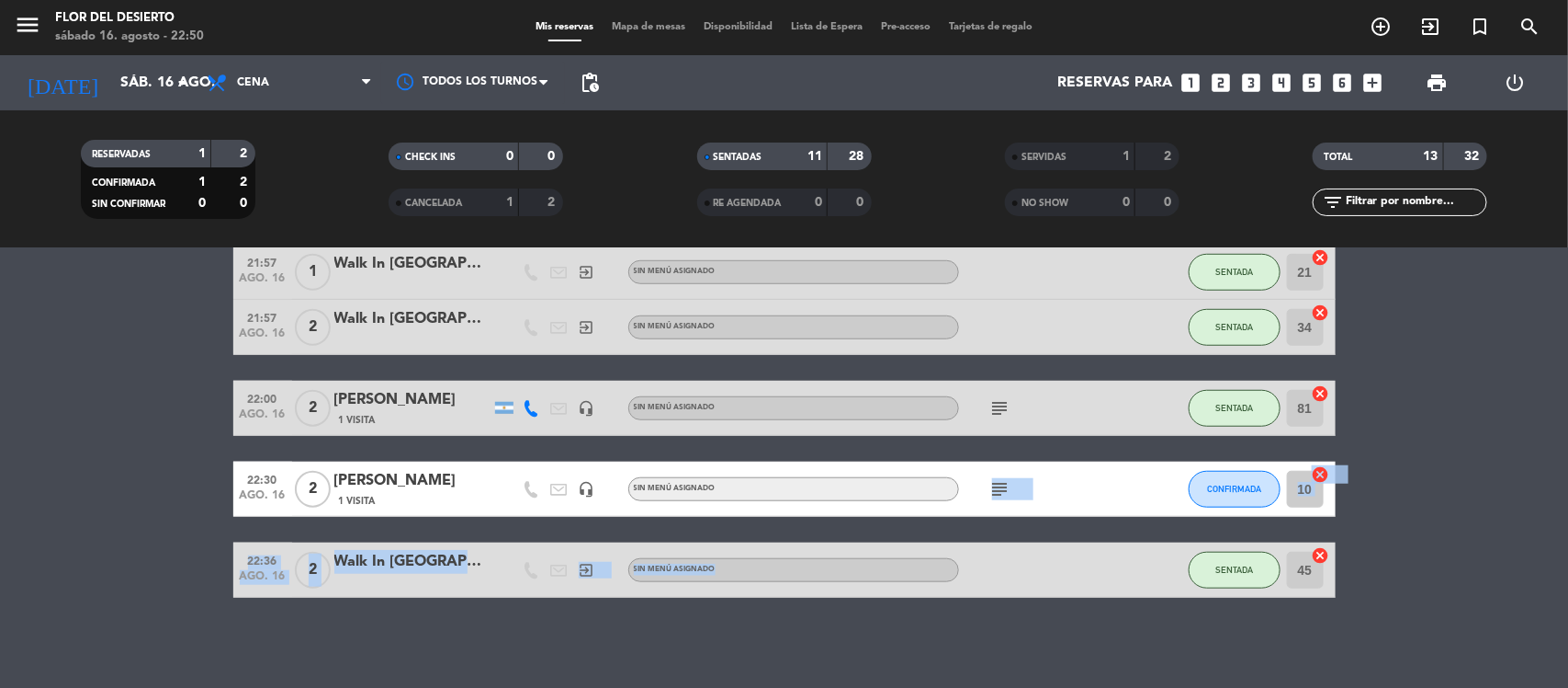
scroll to position [656, 0]
click at [1567, 483] on bookings-row "20:30 ago. 16 2 [PERSON_NAME] 1 Visita headset_mic Sin menú asignado subject SE…" at bounding box center [784, 137] width 1568 height 919
click at [630, 32] on span "Mapa de mesas" at bounding box center [648, 27] width 92 height 10
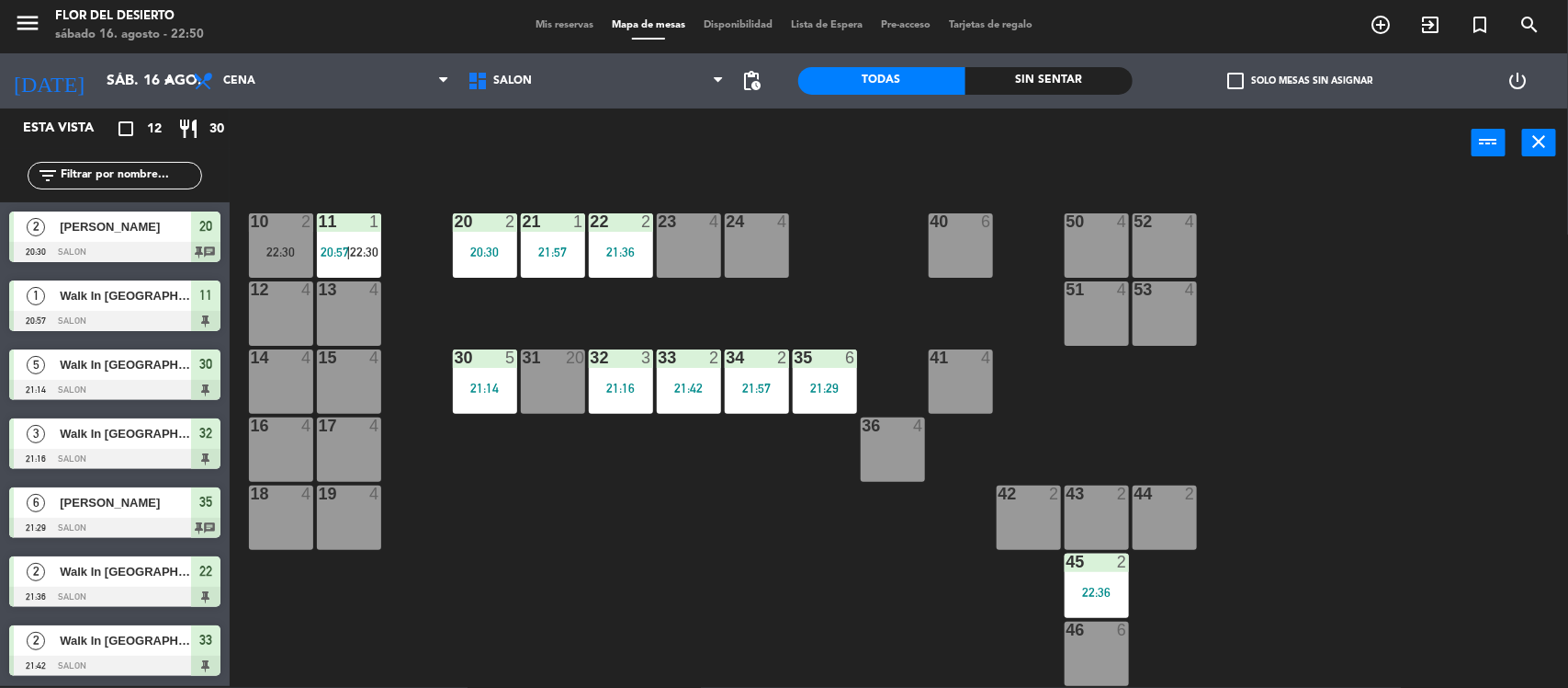
click at [689, 255] on div "23 4" at bounding box center [689, 246] width 65 height 65
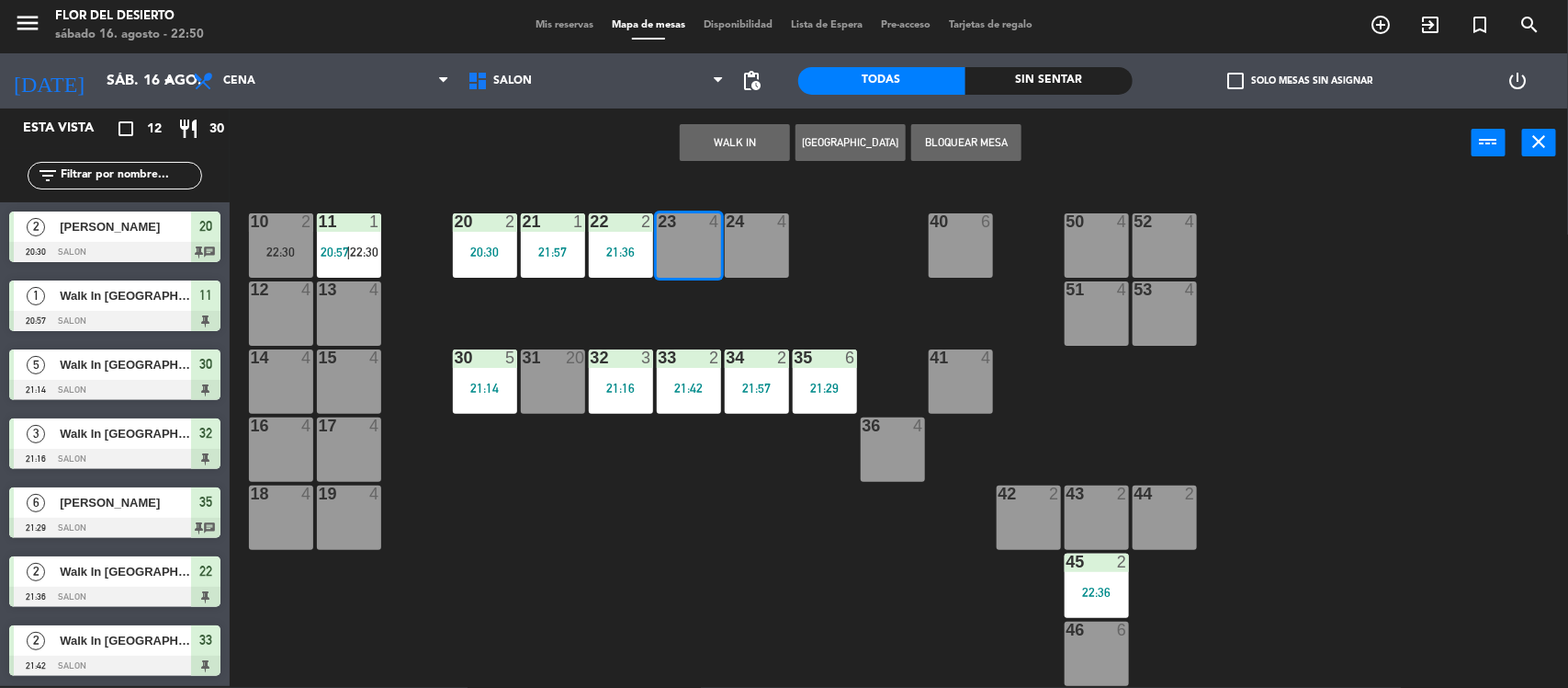
click at [736, 143] on button "WALK IN" at bounding box center [735, 143] width 111 height 37
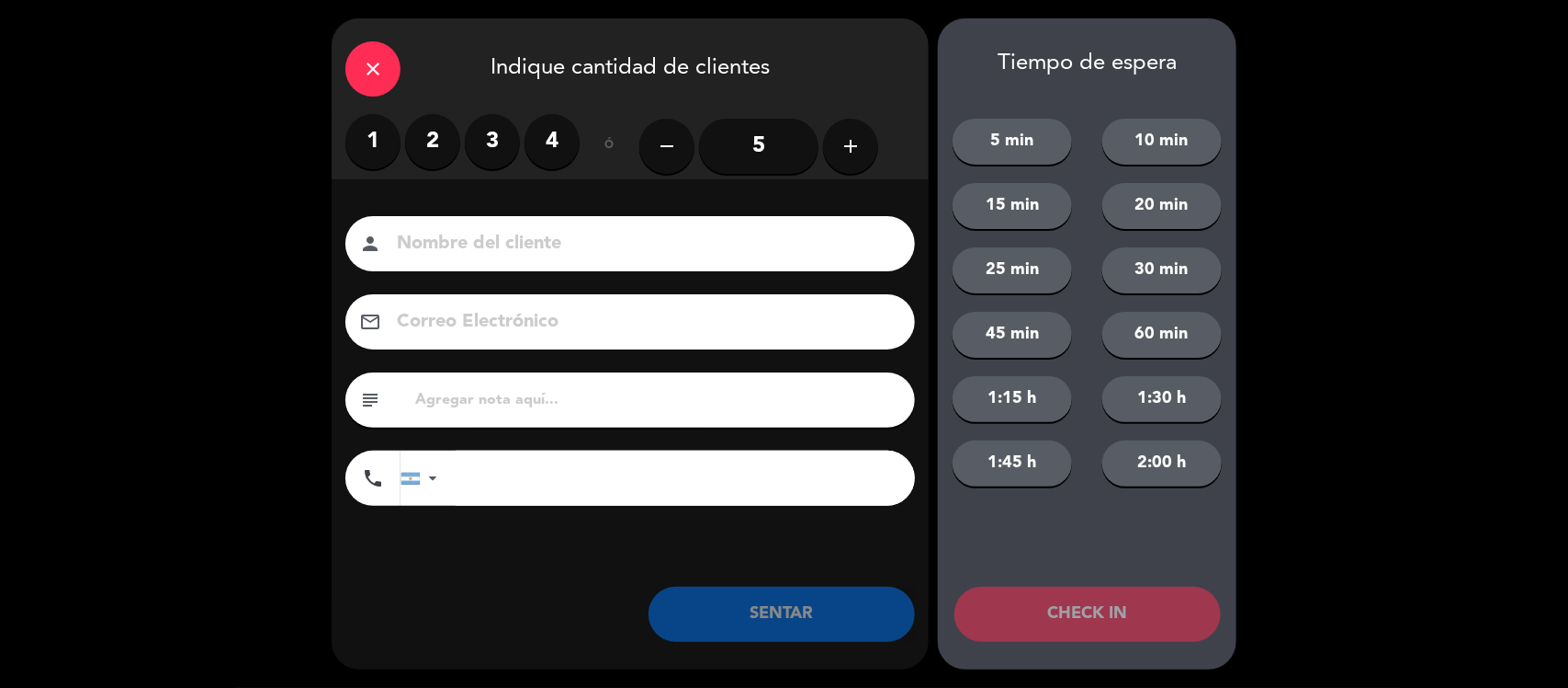
click at [437, 145] on label "2" at bounding box center [433, 141] width 55 height 55
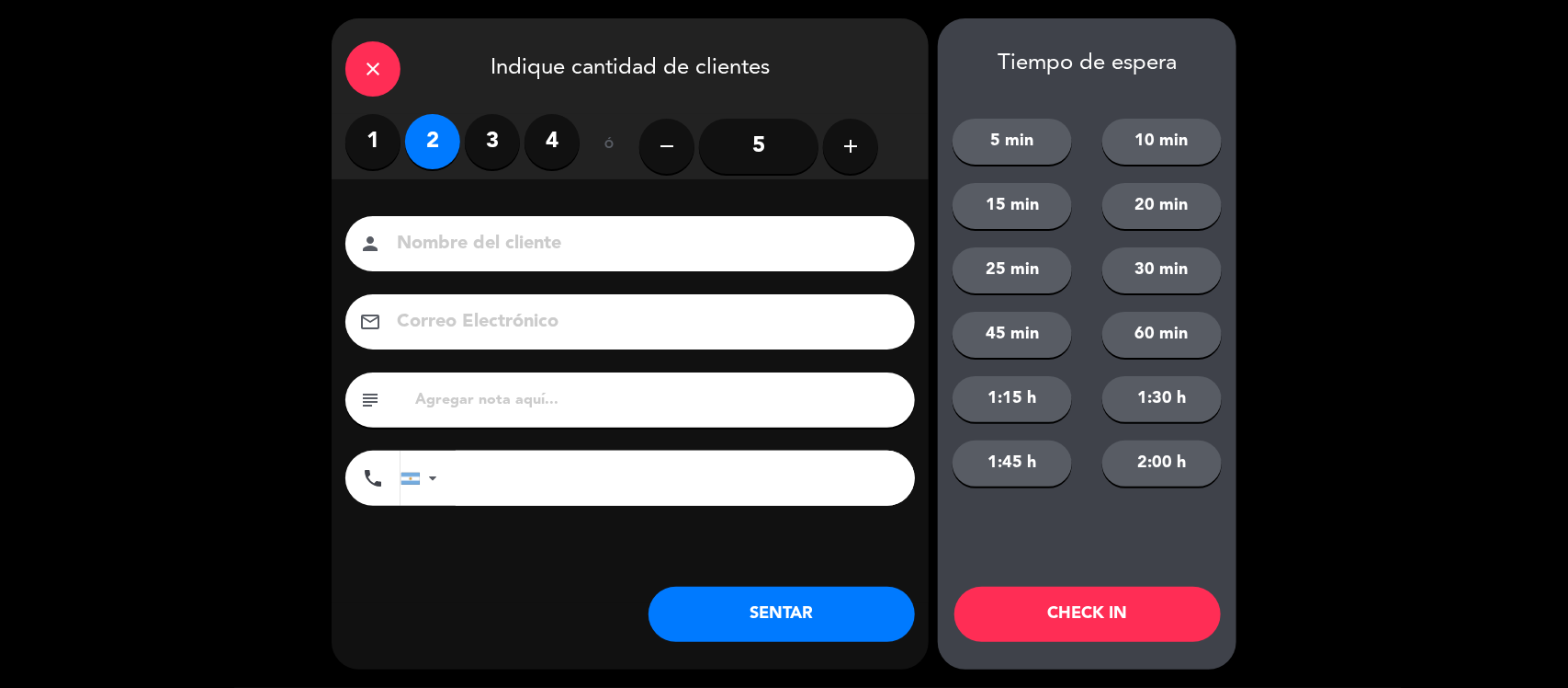
click at [512, 236] on input at bounding box center [642, 244] width 497 height 32
type input "wAL"
